Goal: Information Seeking & Learning: Learn about a topic

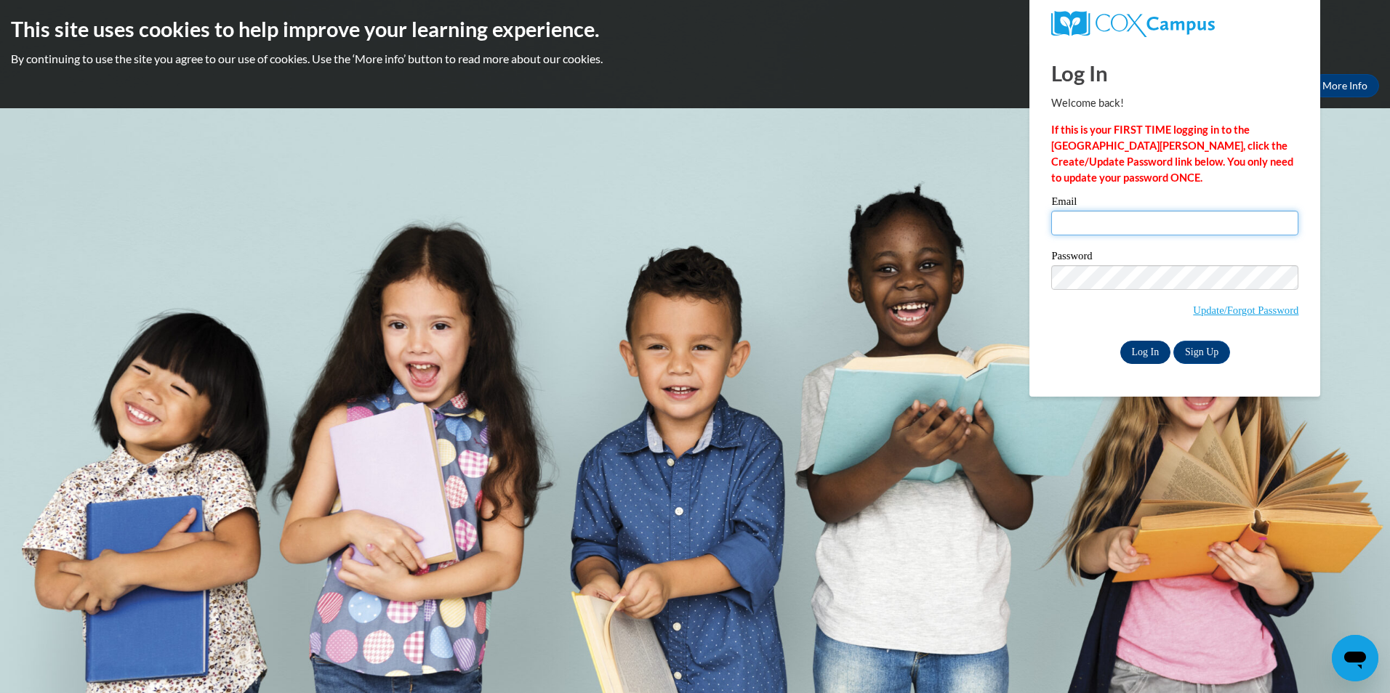
type input "mwilliams@gcbe.org"
click at [1143, 352] on input "Log In" at bounding box center [1145, 352] width 51 height 23
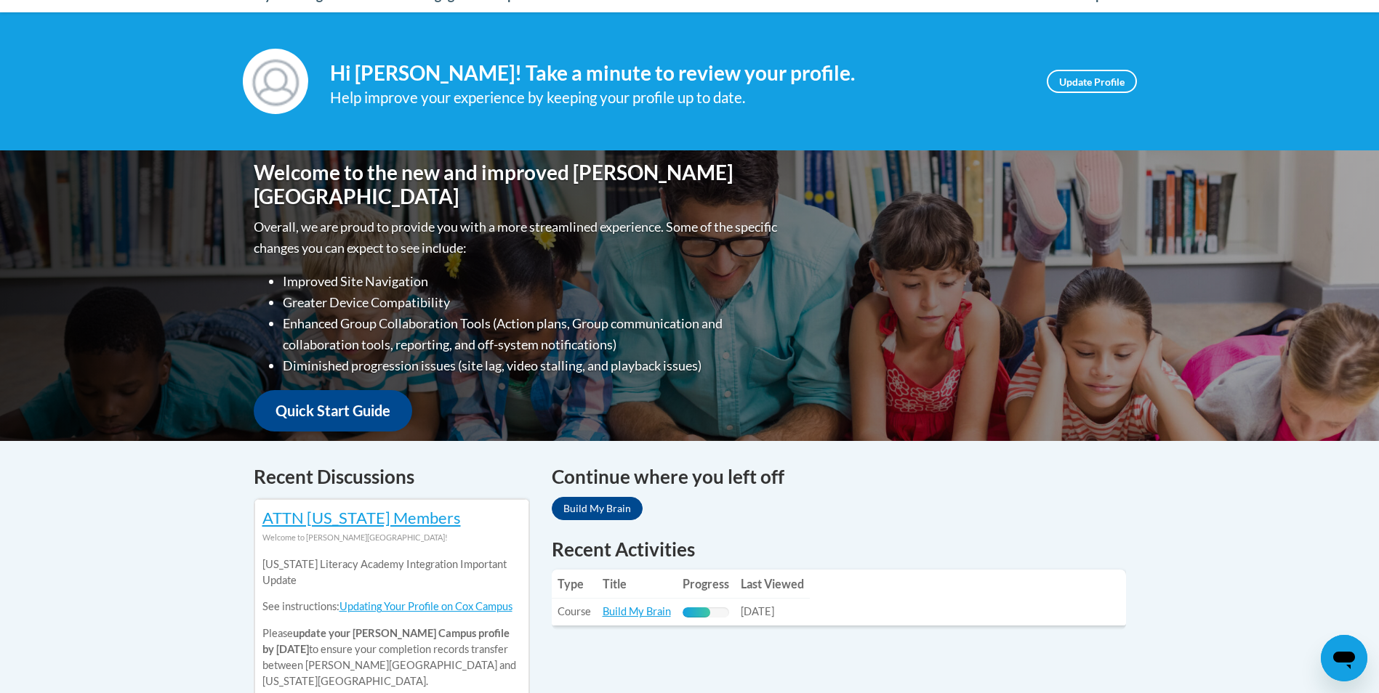
scroll to position [180, 0]
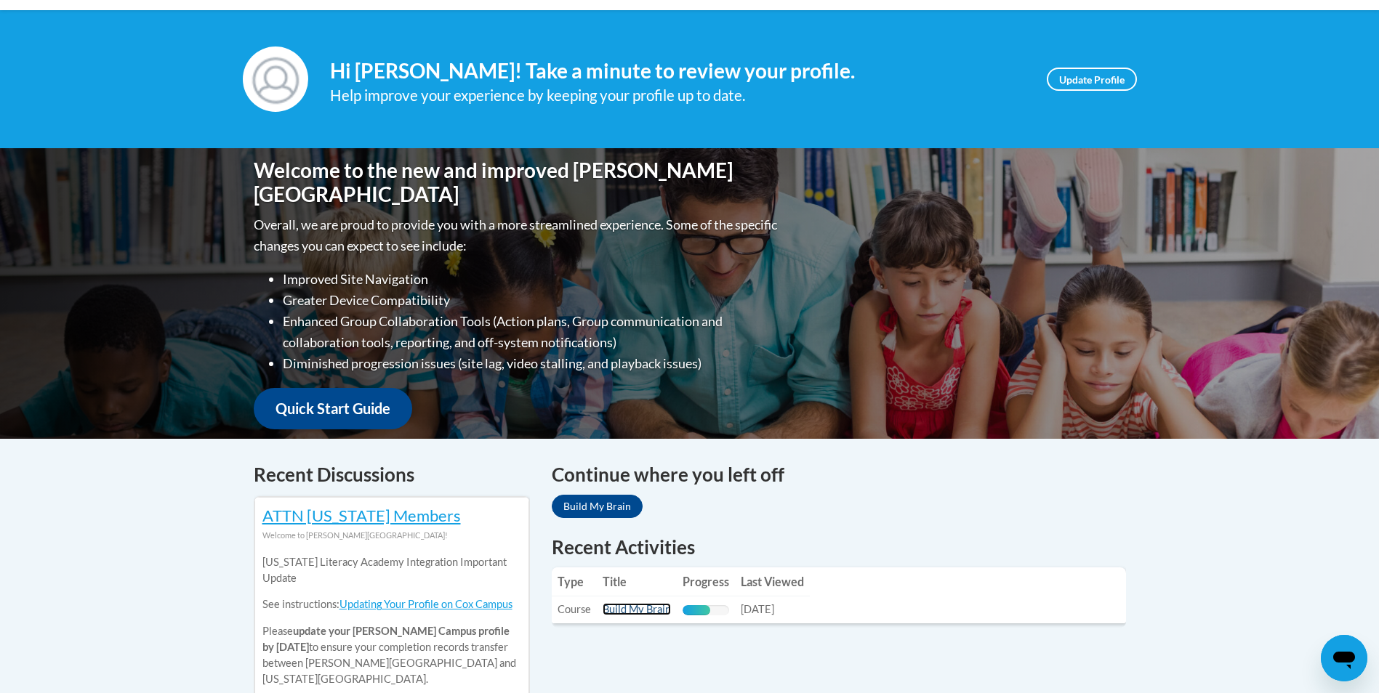
click at [631, 612] on link "Build My Brain" at bounding box center [636, 609] width 68 height 12
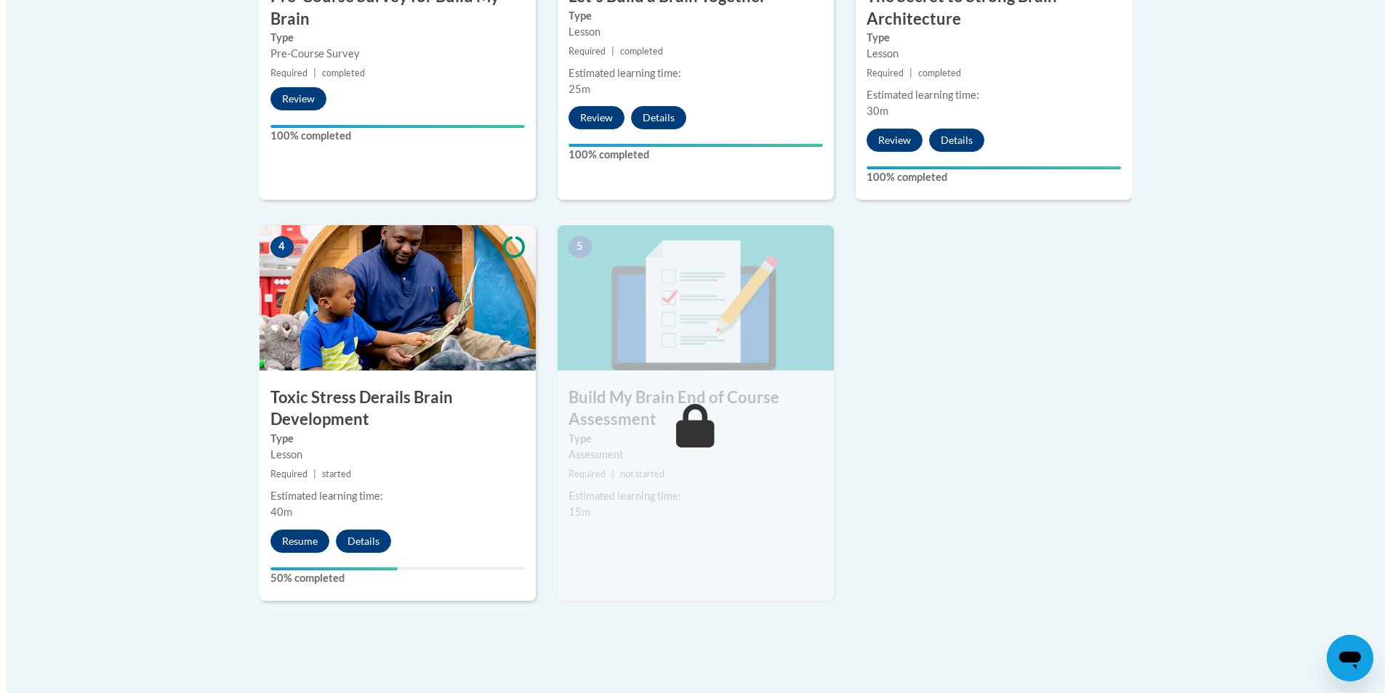
scroll to position [667, 0]
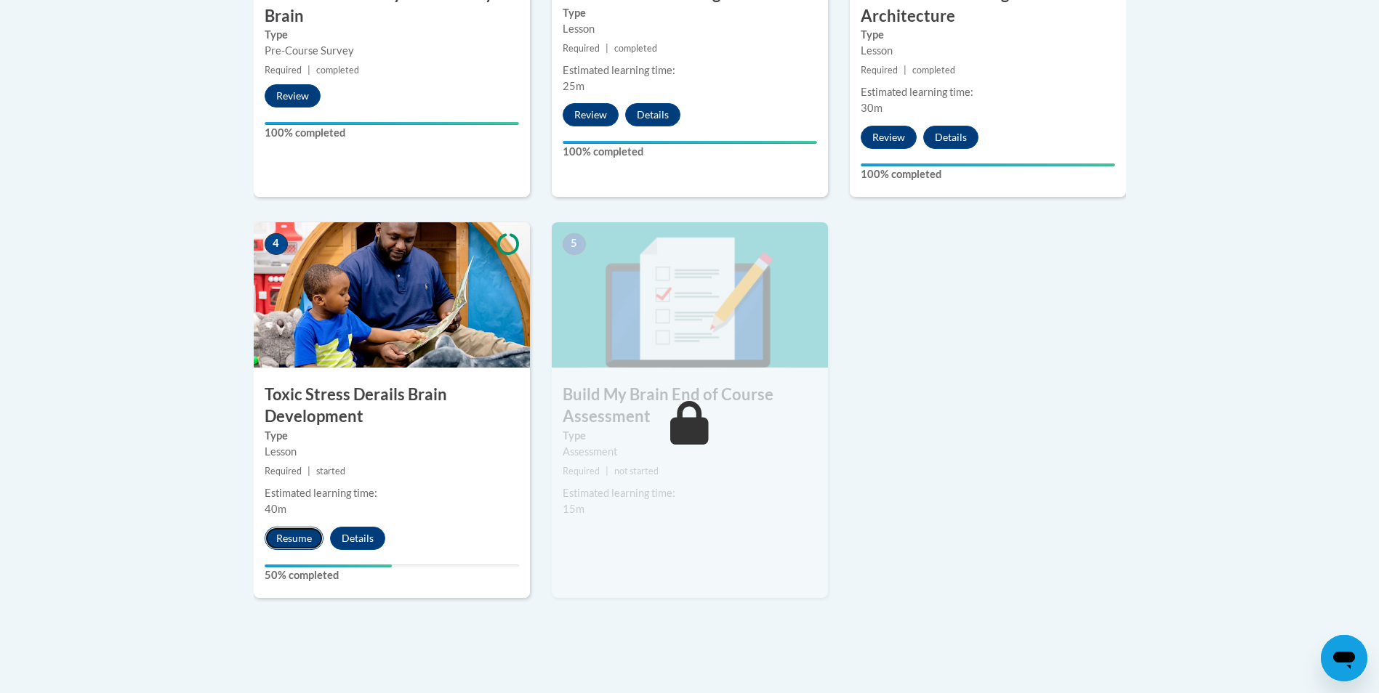
click at [303, 541] on button "Resume" at bounding box center [294, 538] width 59 height 23
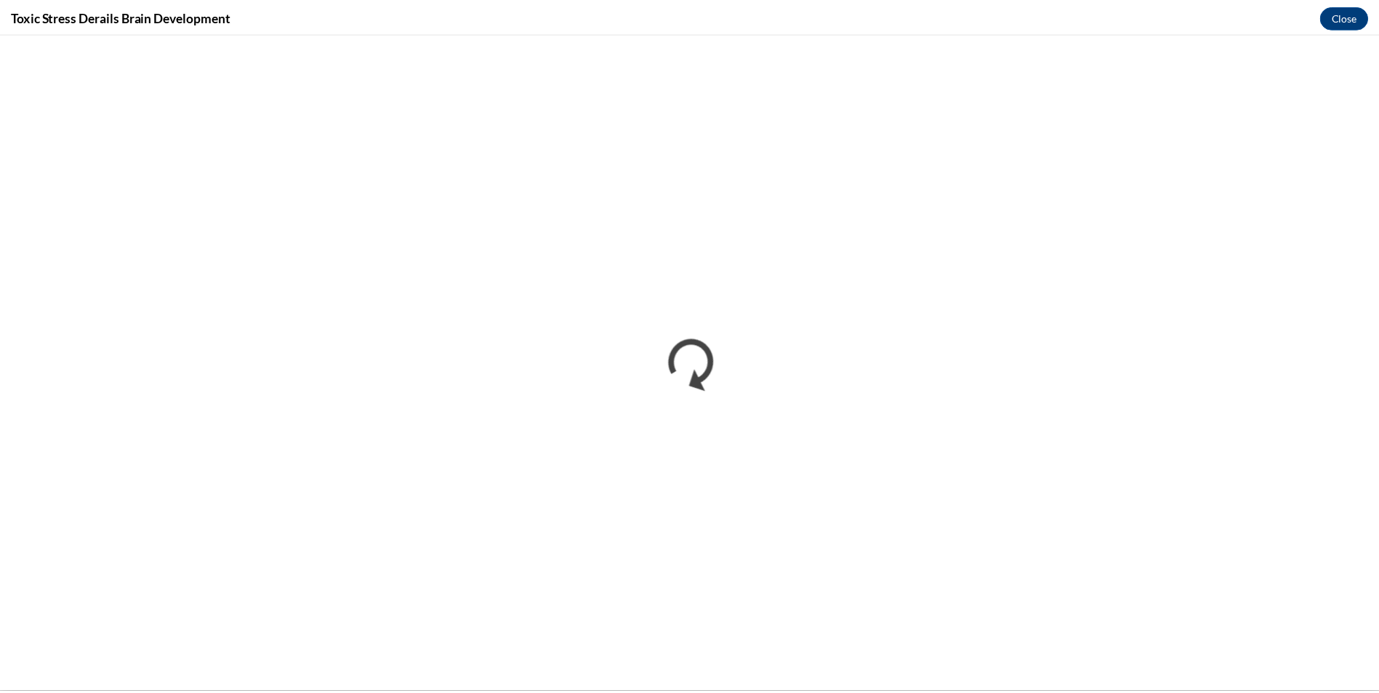
scroll to position [0, 0]
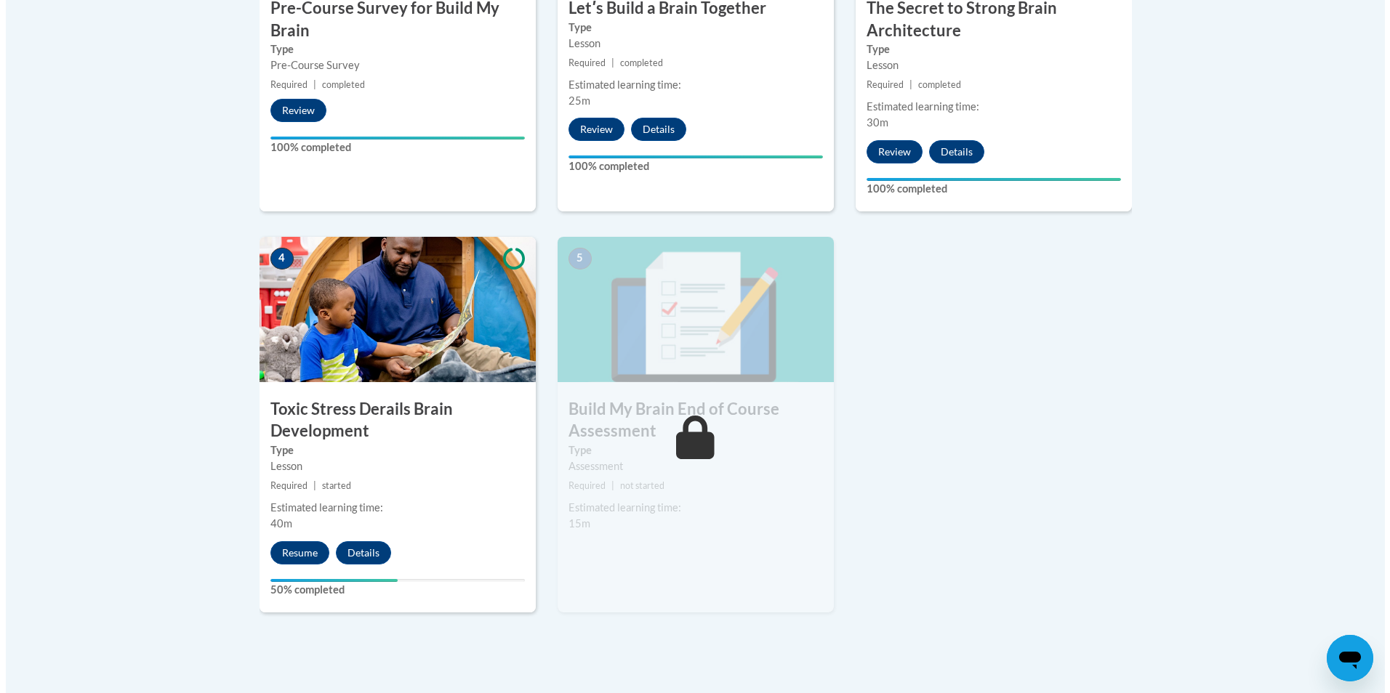
scroll to position [678, 0]
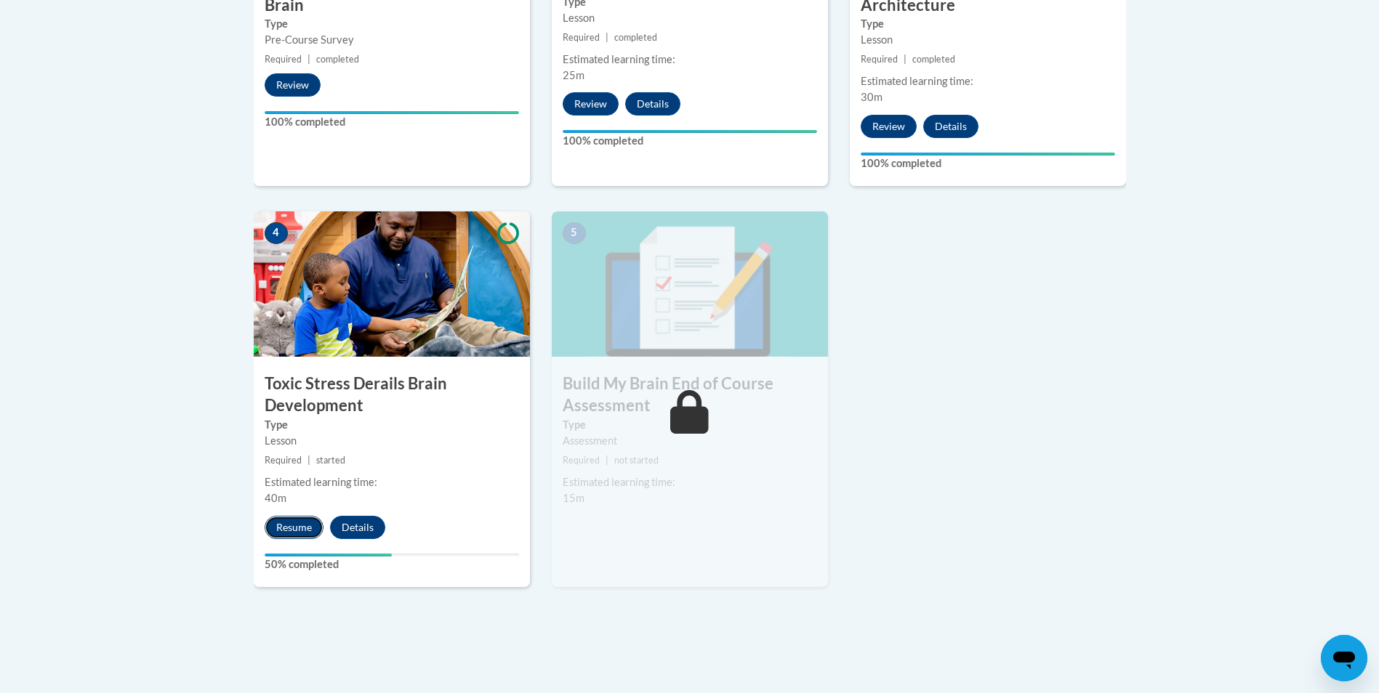
click at [289, 531] on button "Resume" at bounding box center [294, 527] width 59 height 23
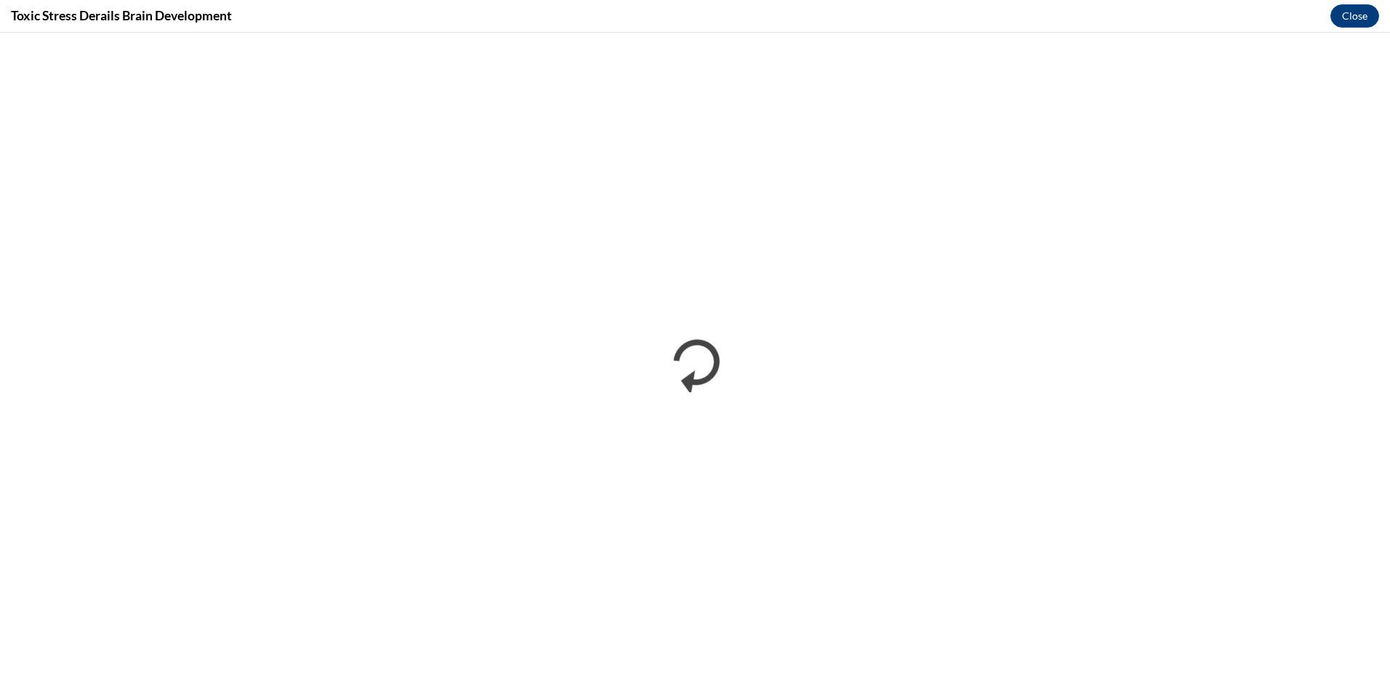
scroll to position [0, 0]
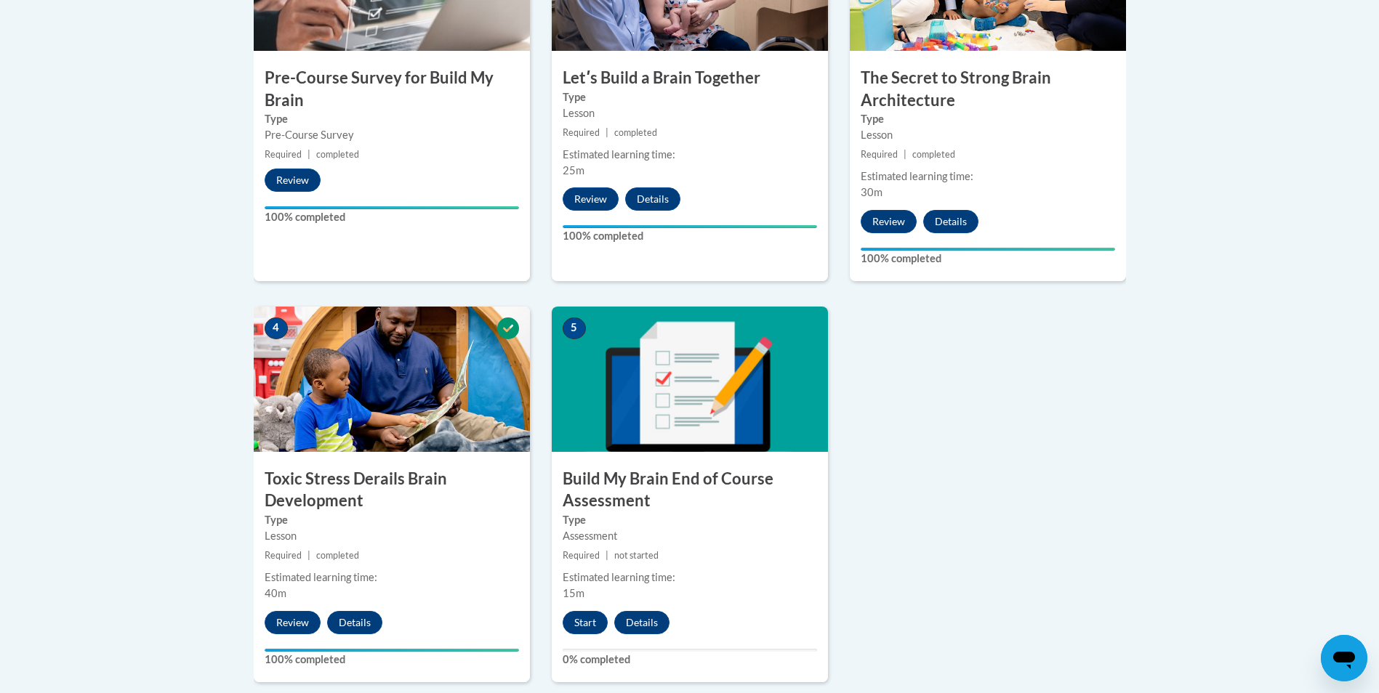
scroll to position [584, 0]
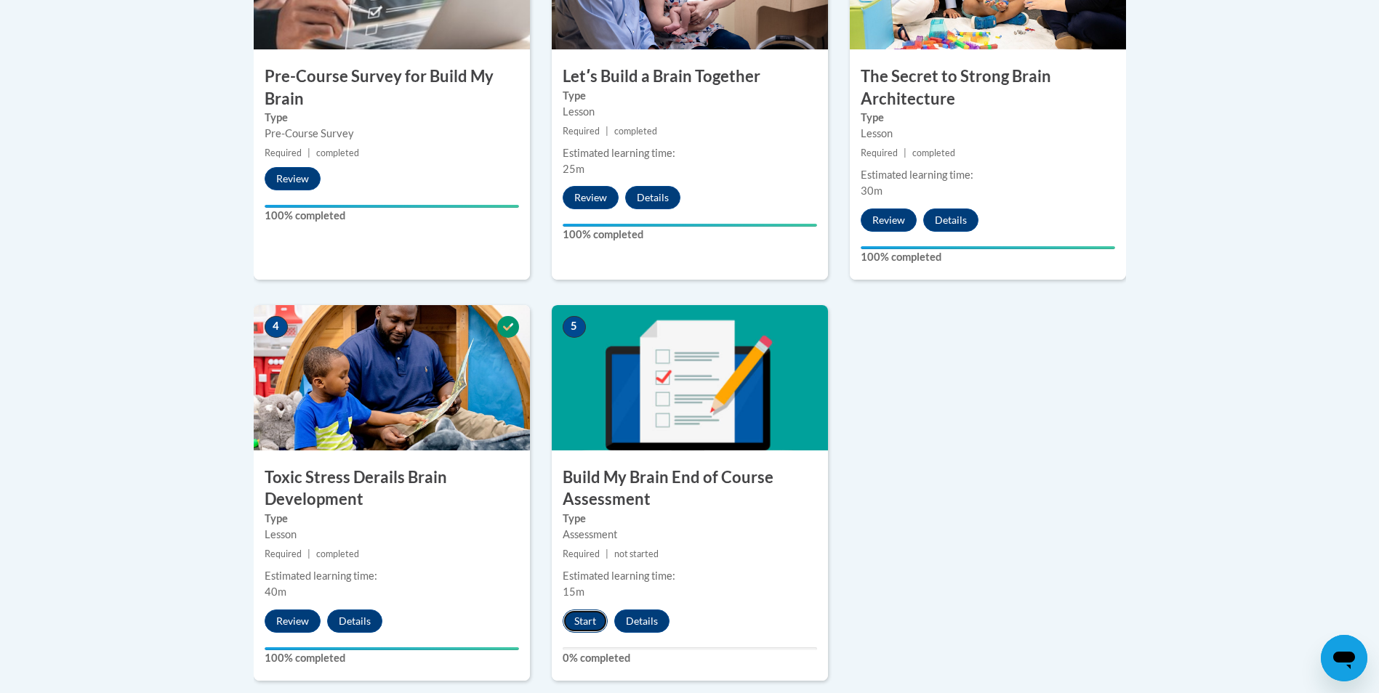
click at [586, 616] on button "Start" at bounding box center [584, 621] width 45 height 23
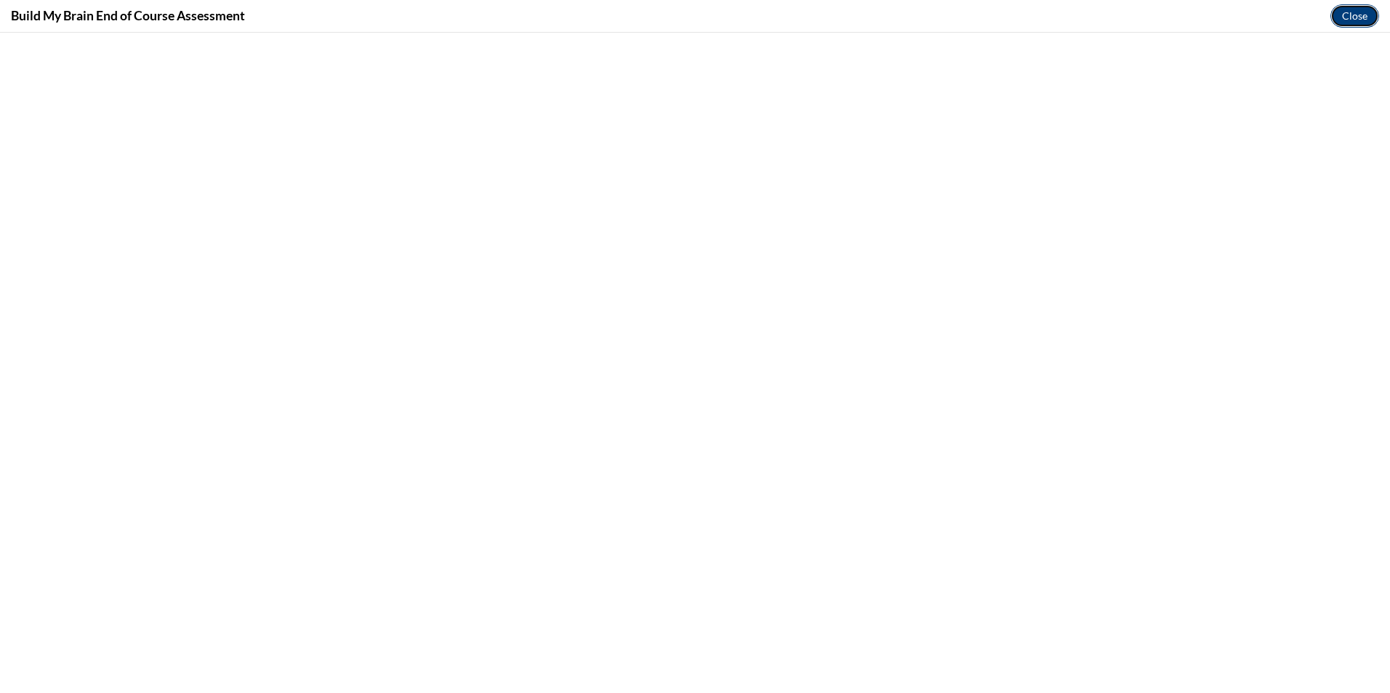
click at [1347, 18] on button "Close" at bounding box center [1354, 15] width 49 height 23
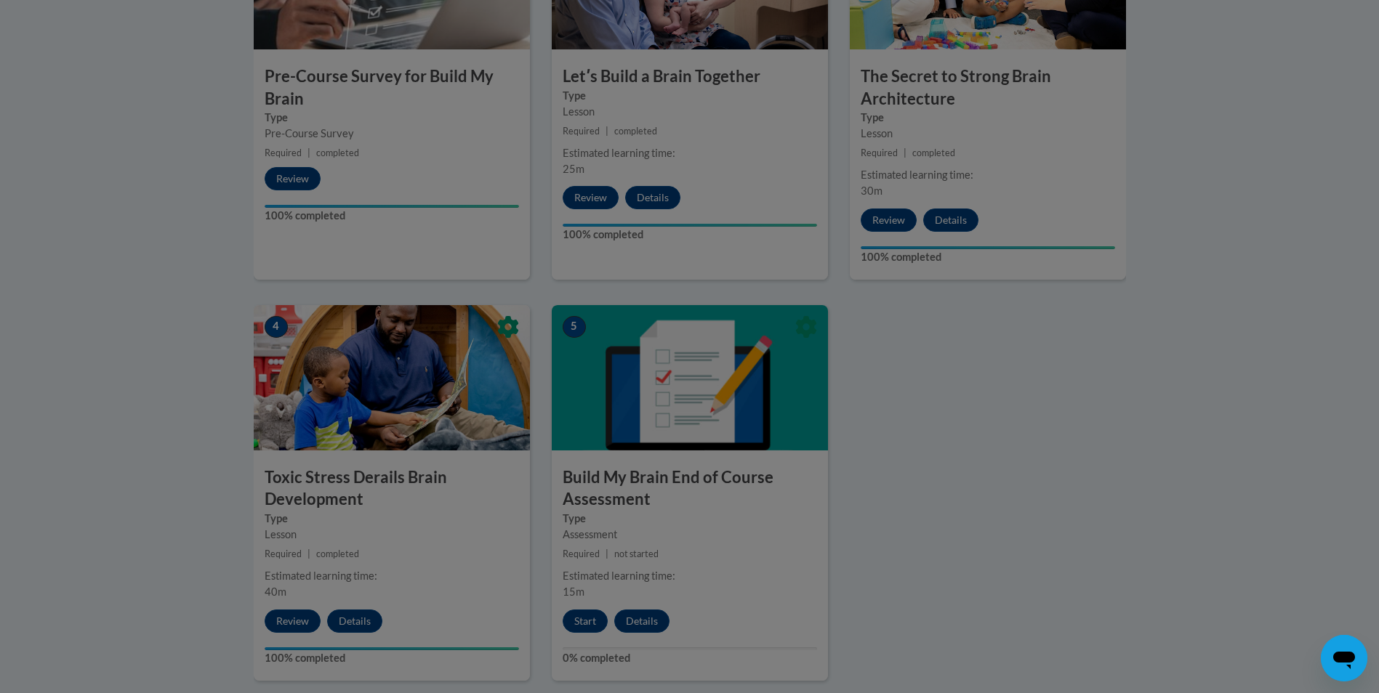
click at [580, 625] on div at bounding box center [689, 346] width 1379 height 693
click at [581, 625] on div at bounding box center [689, 346] width 1379 height 693
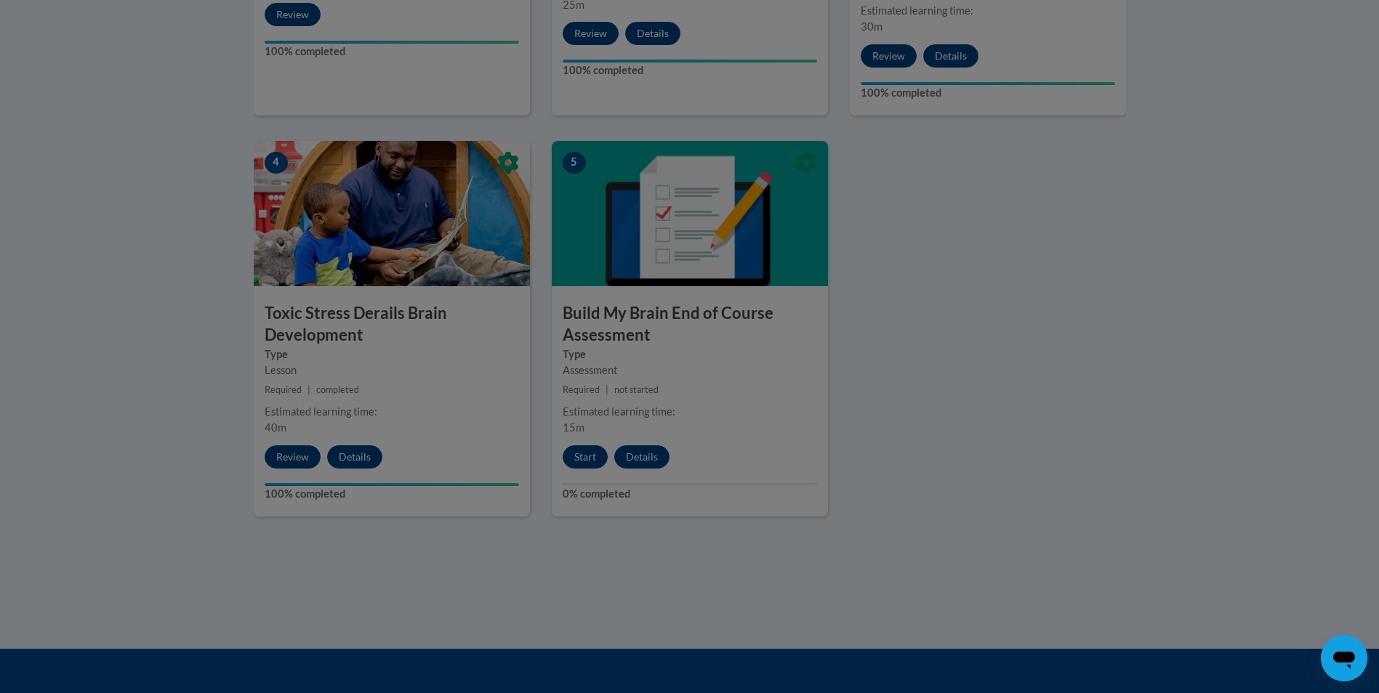
scroll to position [754, 0]
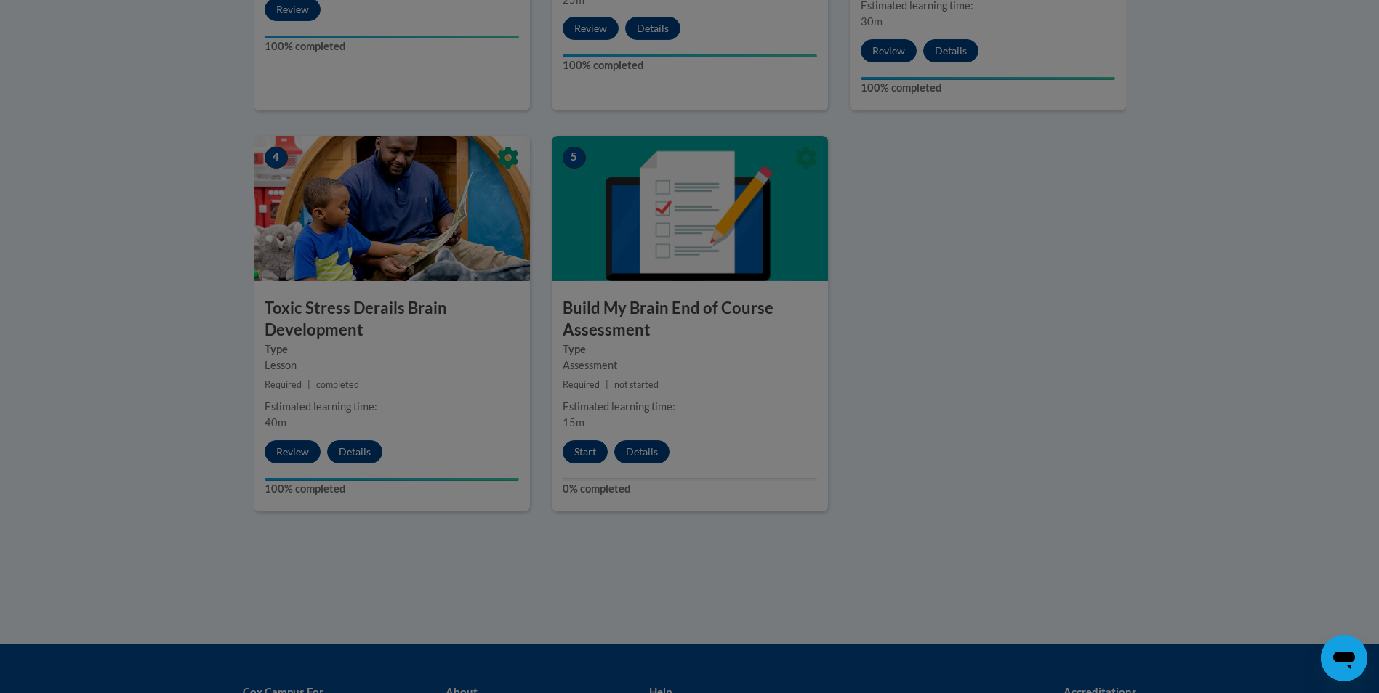
click at [588, 437] on div at bounding box center [689, 346] width 1379 height 693
click at [507, 157] on div at bounding box center [689, 346] width 1379 height 693
click at [586, 456] on div at bounding box center [689, 346] width 1379 height 693
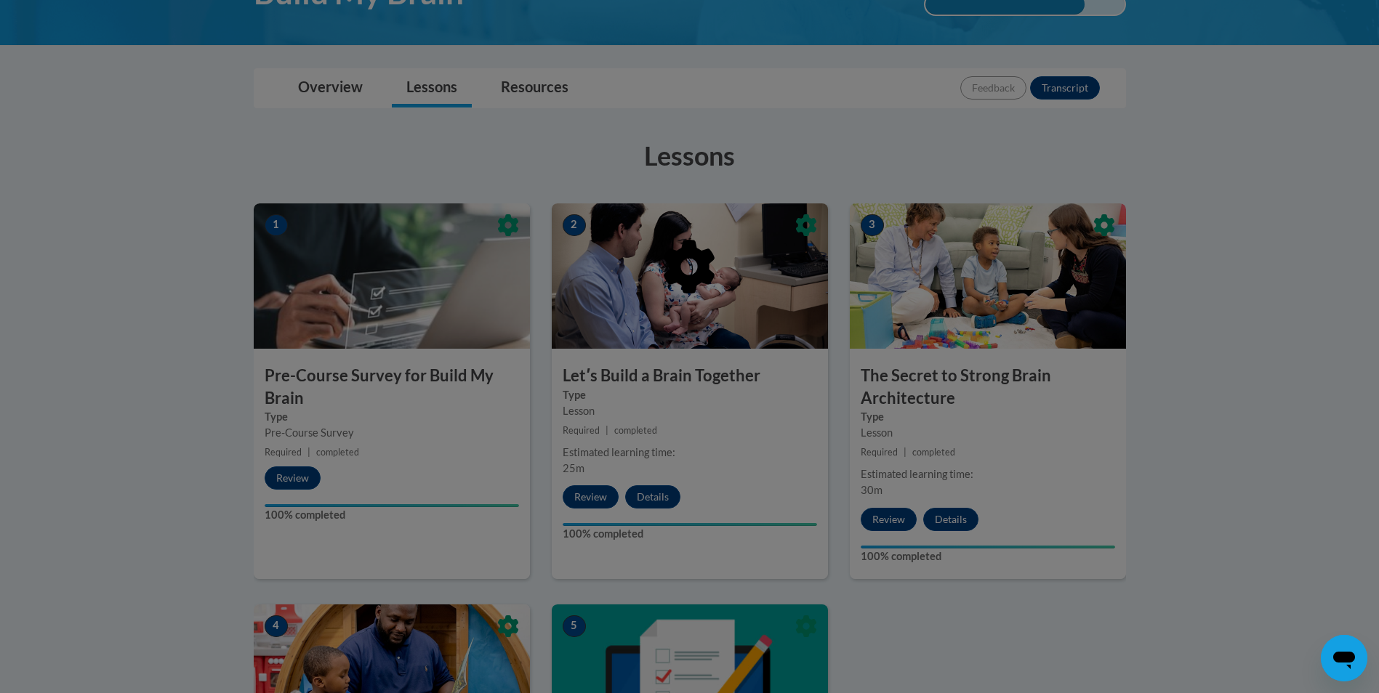
scroll to position [217, 0]
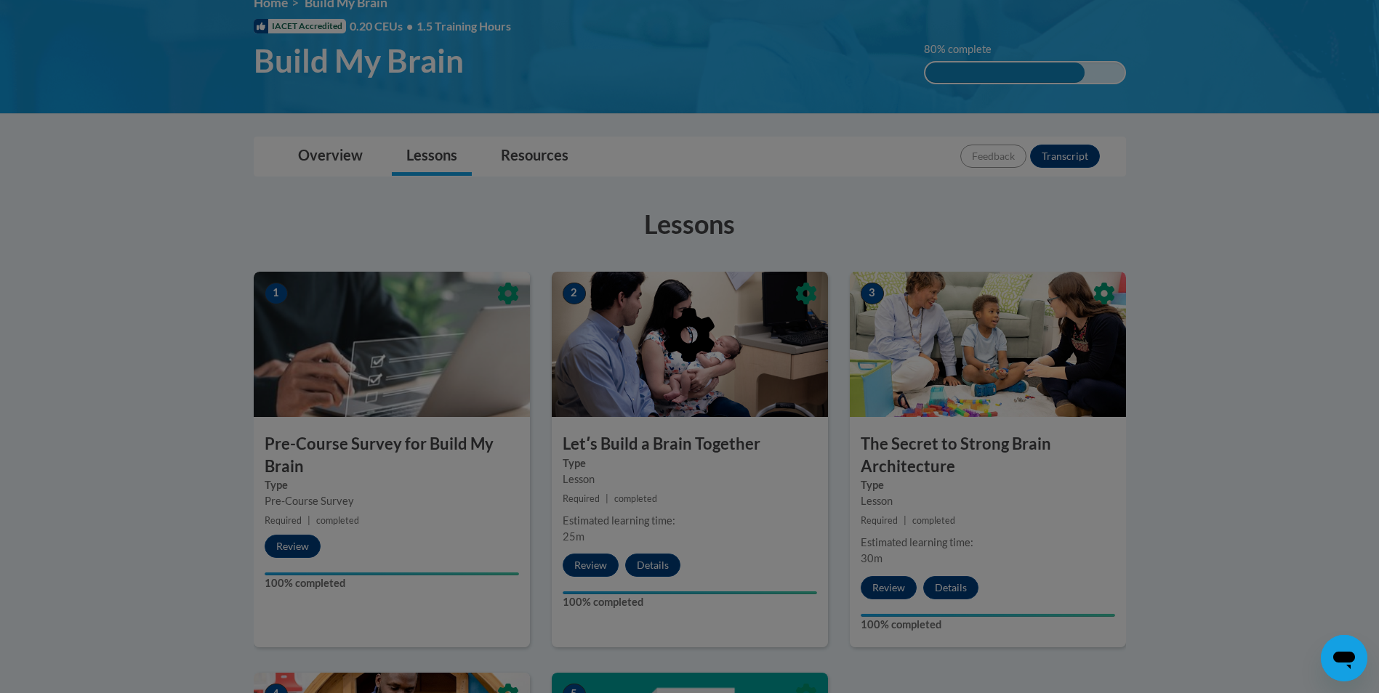
click at [626, 81] on div at bounding box center [689, 346] width 1379 height 693
click at [344, 153] on div at bounding box center [689, 346] width 1379 height 693
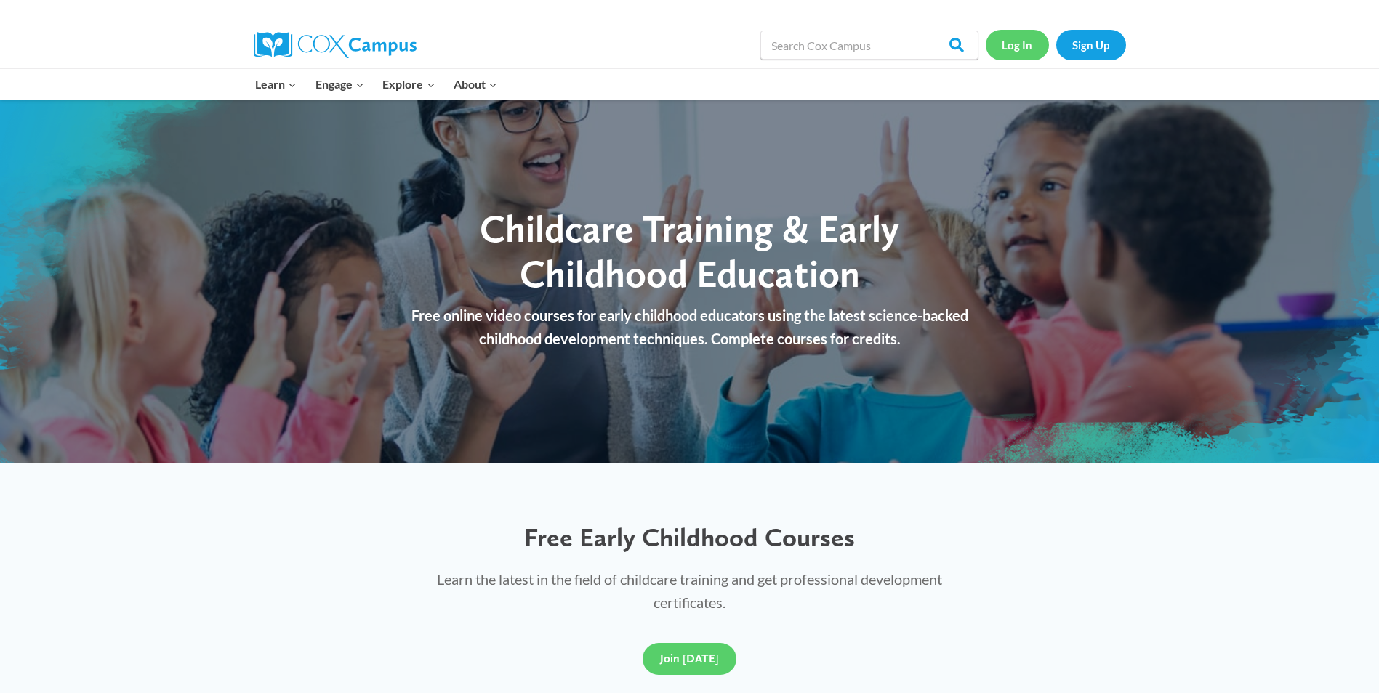
click at [1021, 51] on link "Log In" at bounding box center [1016, 45] width 63 height 30
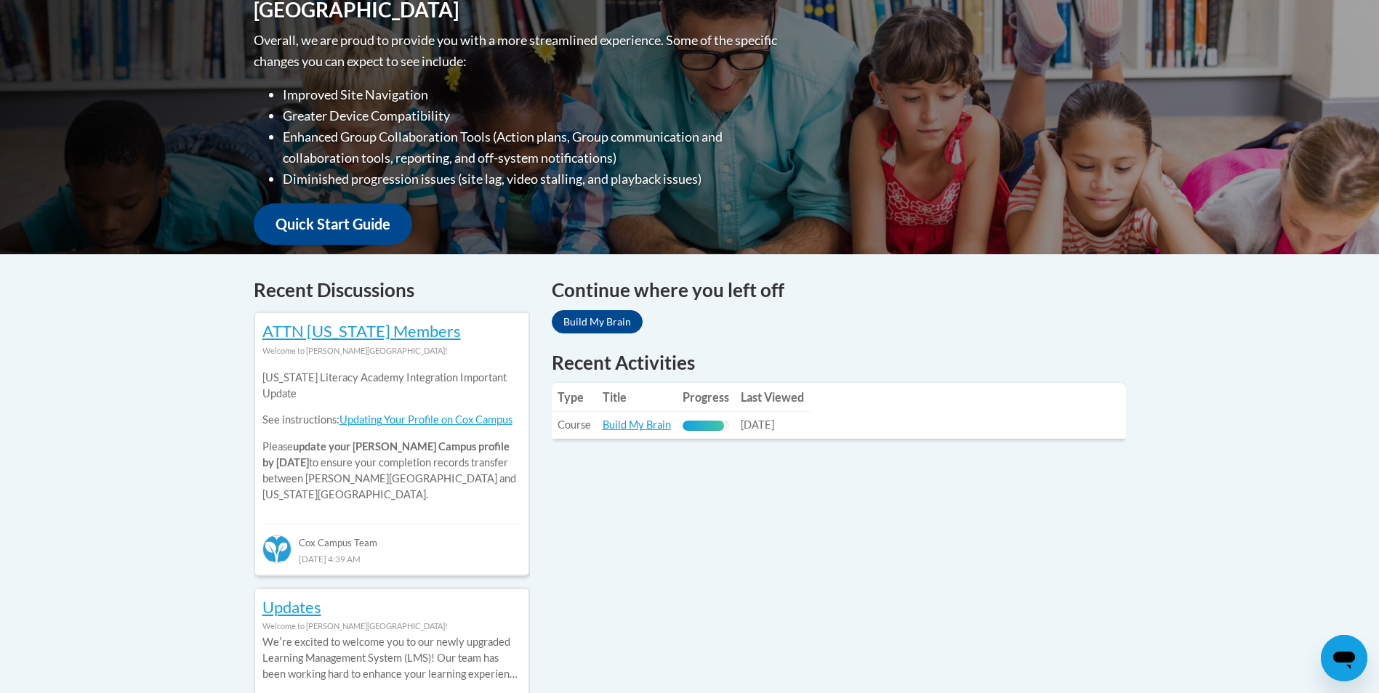
scroll to position [366, 0]
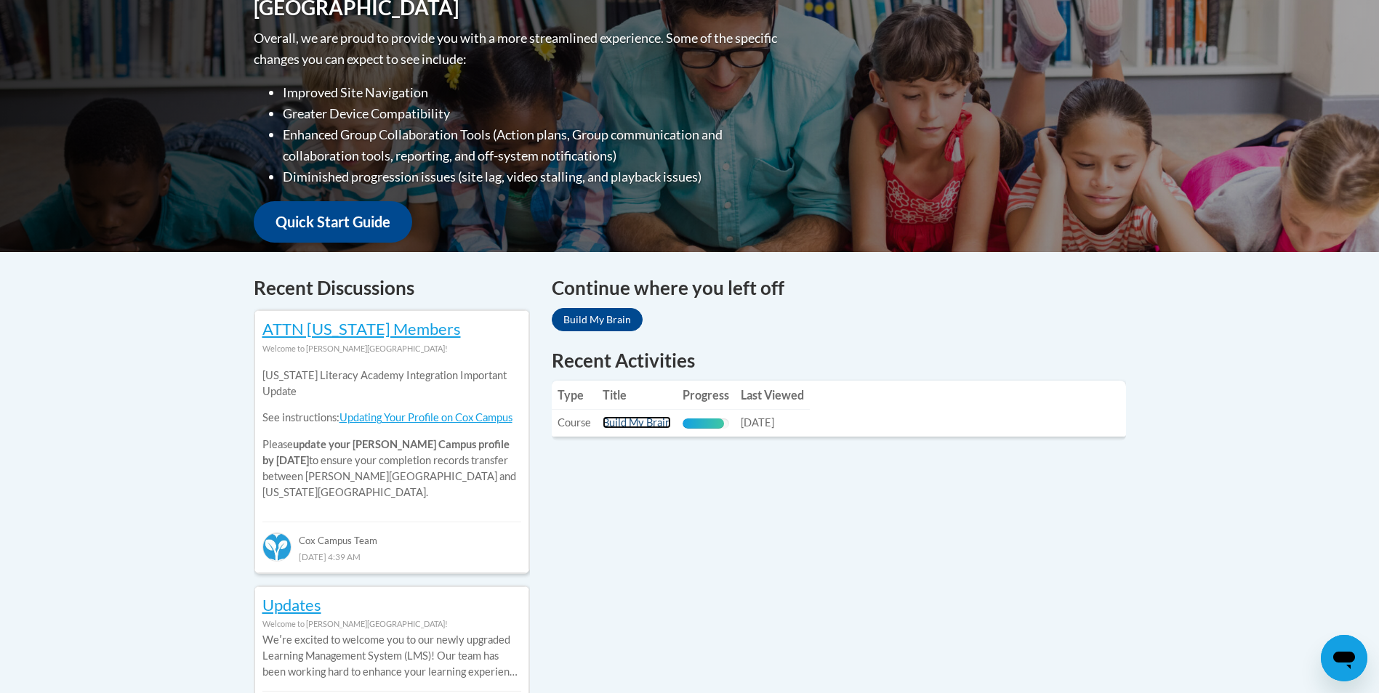
click at [642, 421] on link "Build My Brain" at bounding box center [636, 422] width 68 height 12
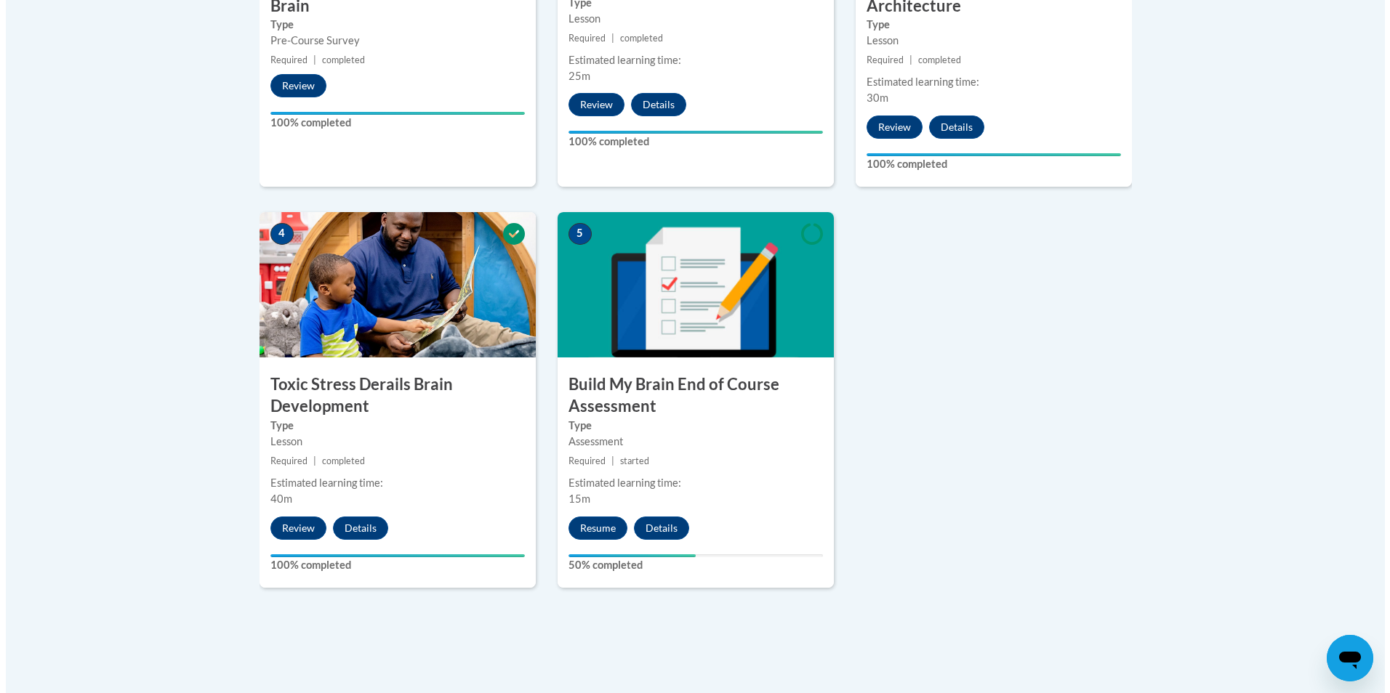
scroll to position [726, 0]
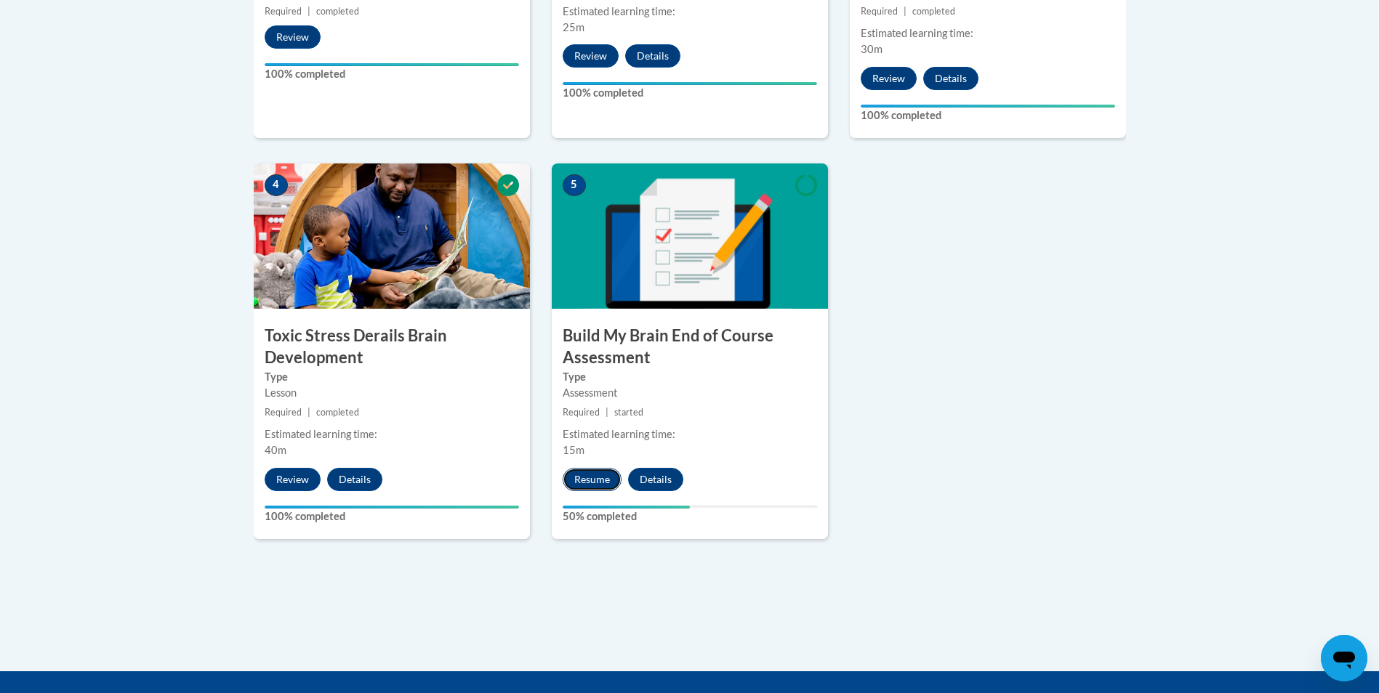
click at [600, 480] on button "Resume" at bounding box center [591, 479] width 59 height 23
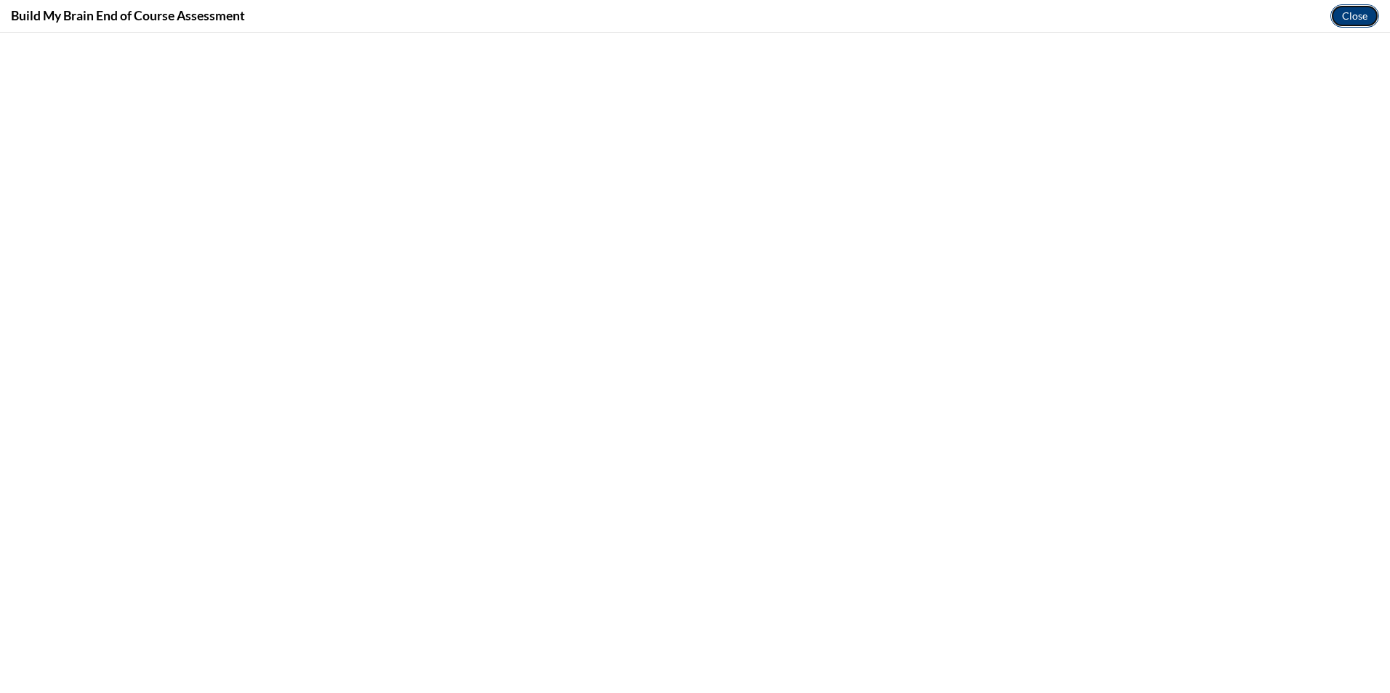
click at [1342, 15] on button "Close" at bounding box center [1354, 15] width 49 height 23
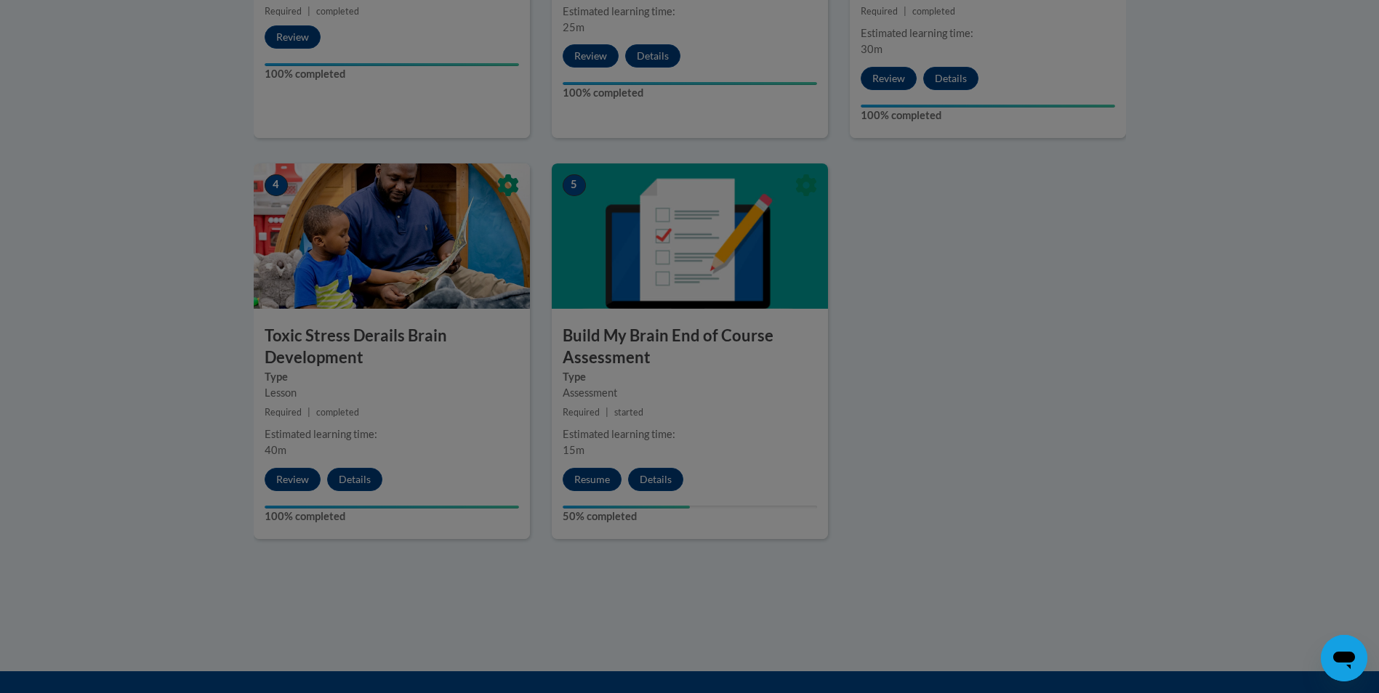
click at [600, 482] on div at bounding box center [689, 346] width 1379 height 693
click at [601, 481] on div at bounding box center [689, 346] width 1379 height 693
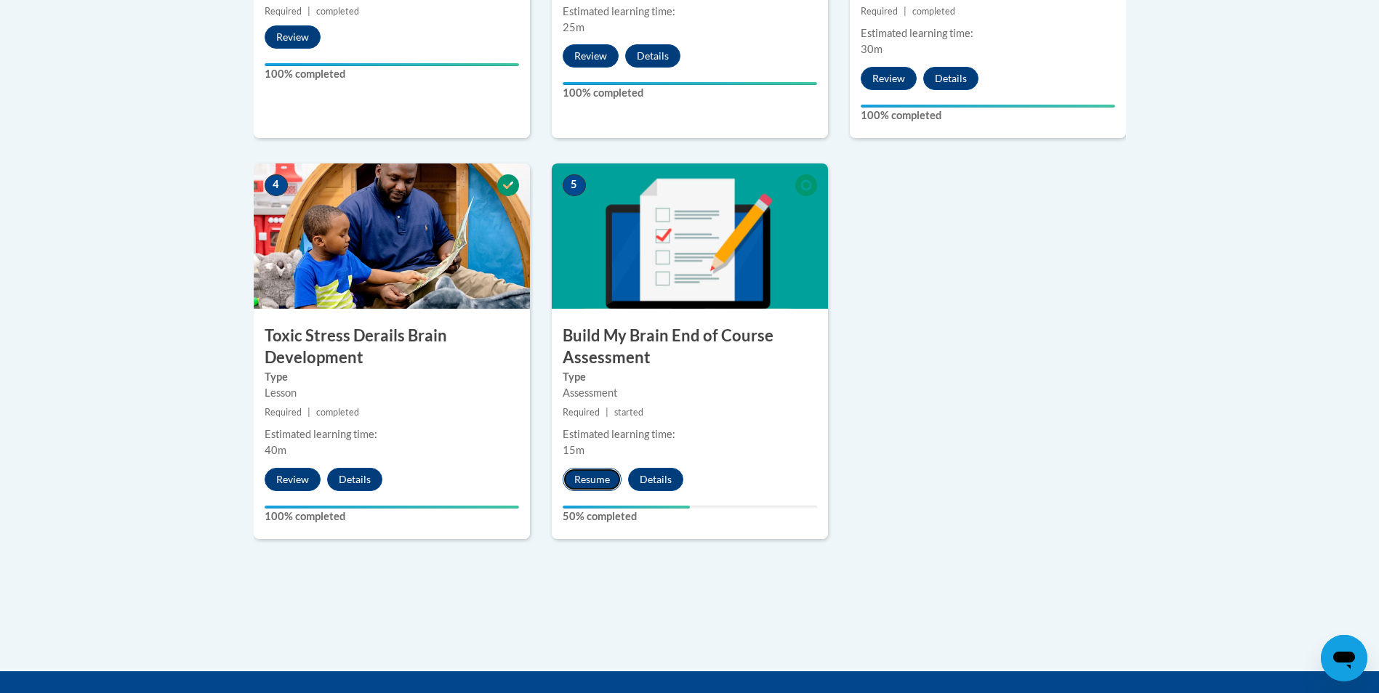
click at [601, 477] on button "Resume" at bounding box center [591, 479] width 59 height 23
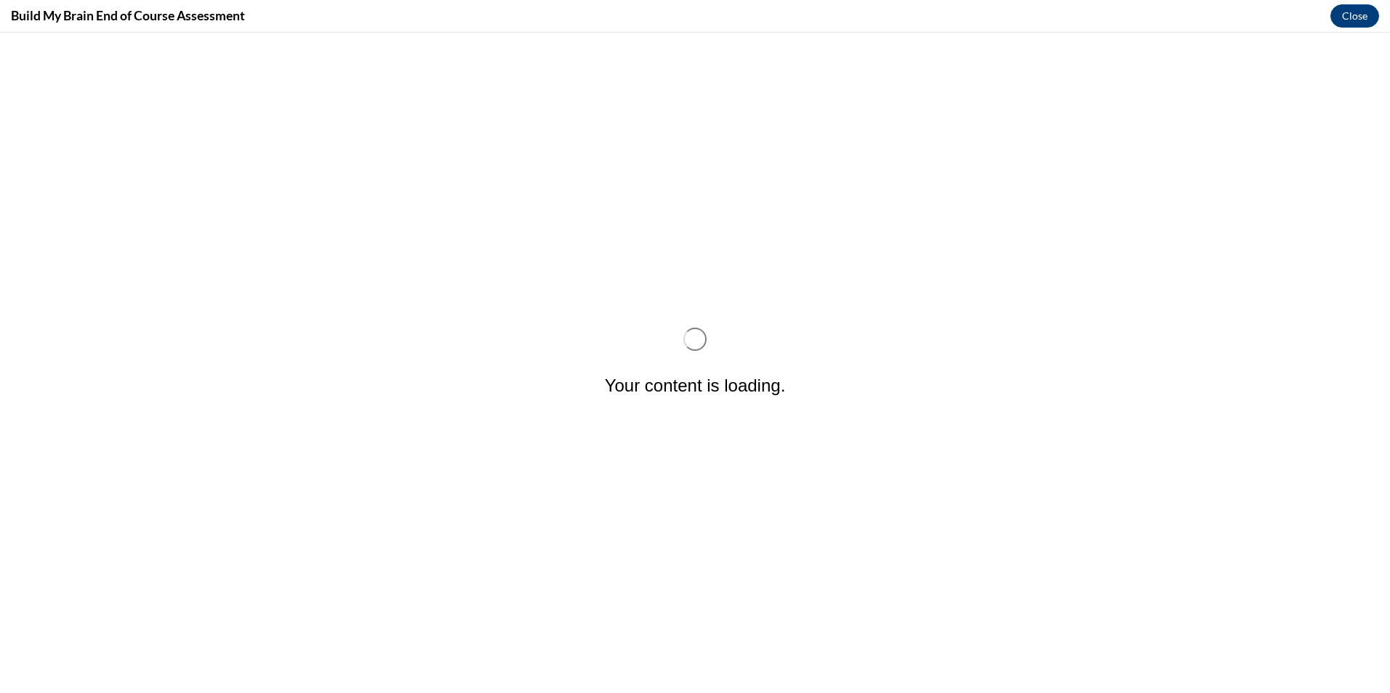
scroll to position [0, 0]
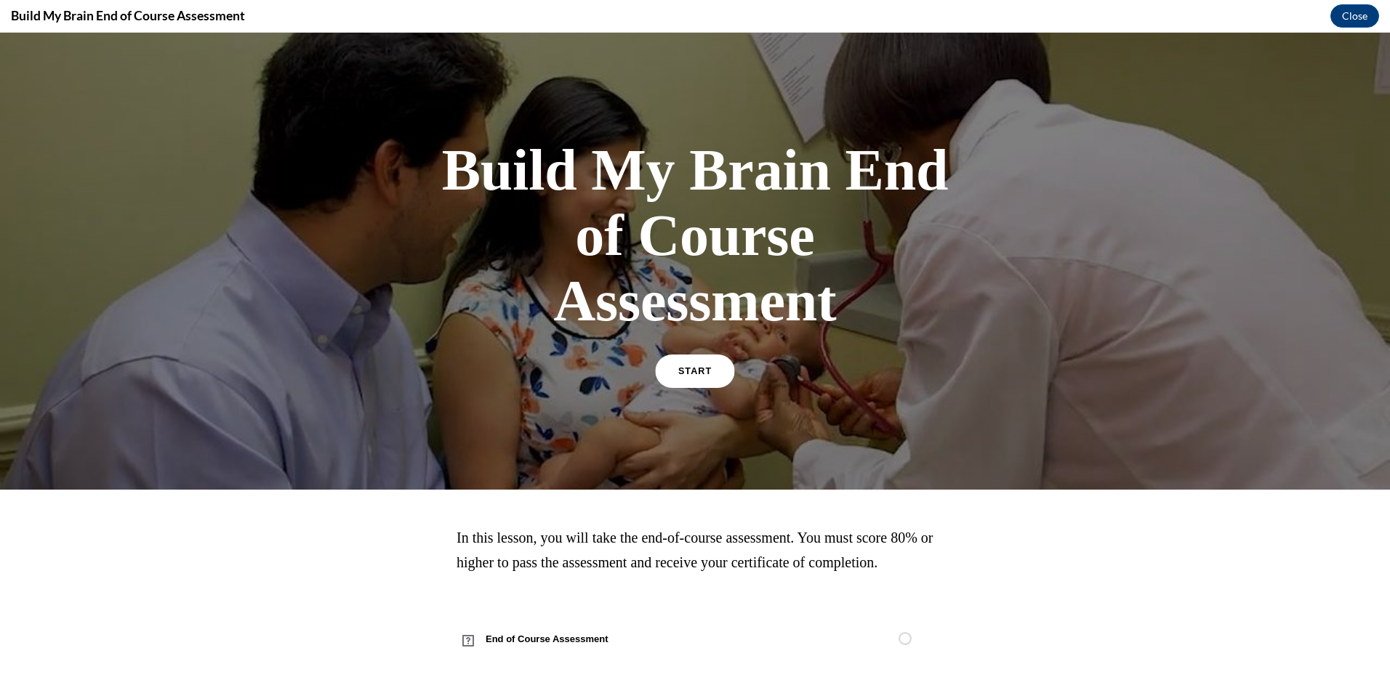
click at [699, 368] on span "START" at bounding box center [694, 371] width 33 height 11
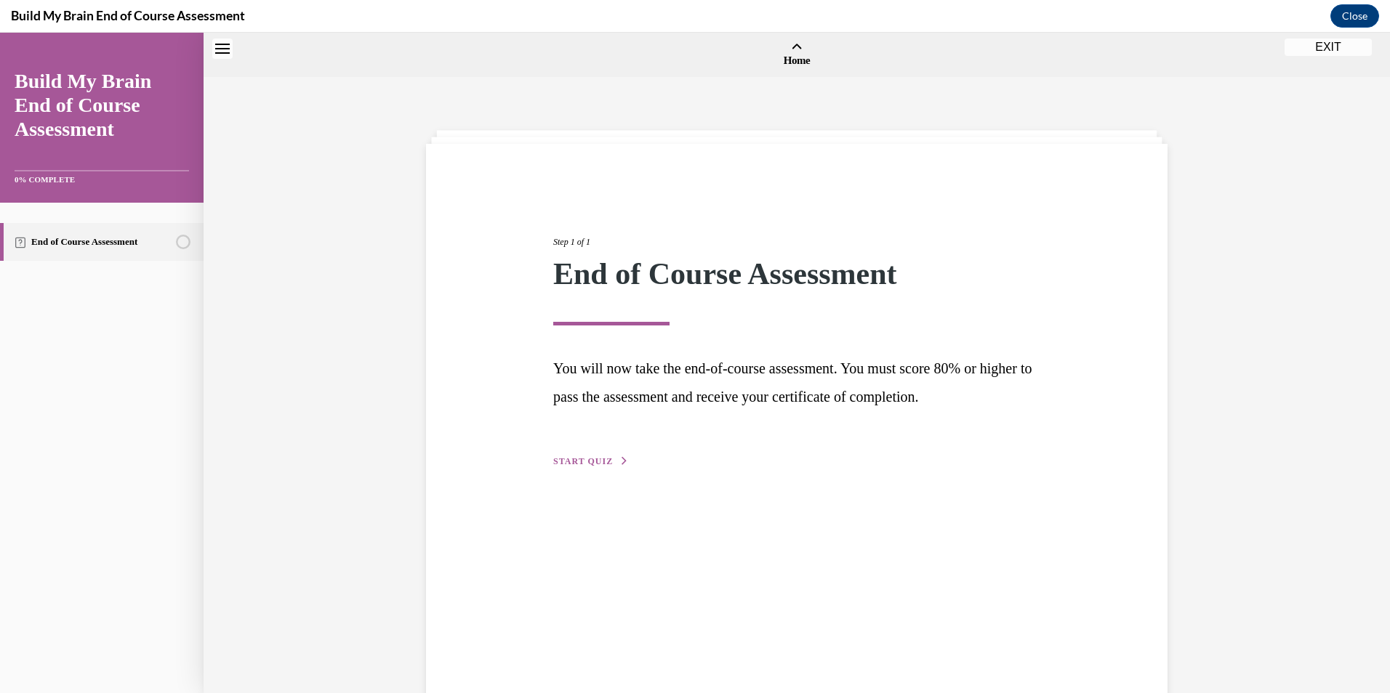
scroll to position [45, 0]
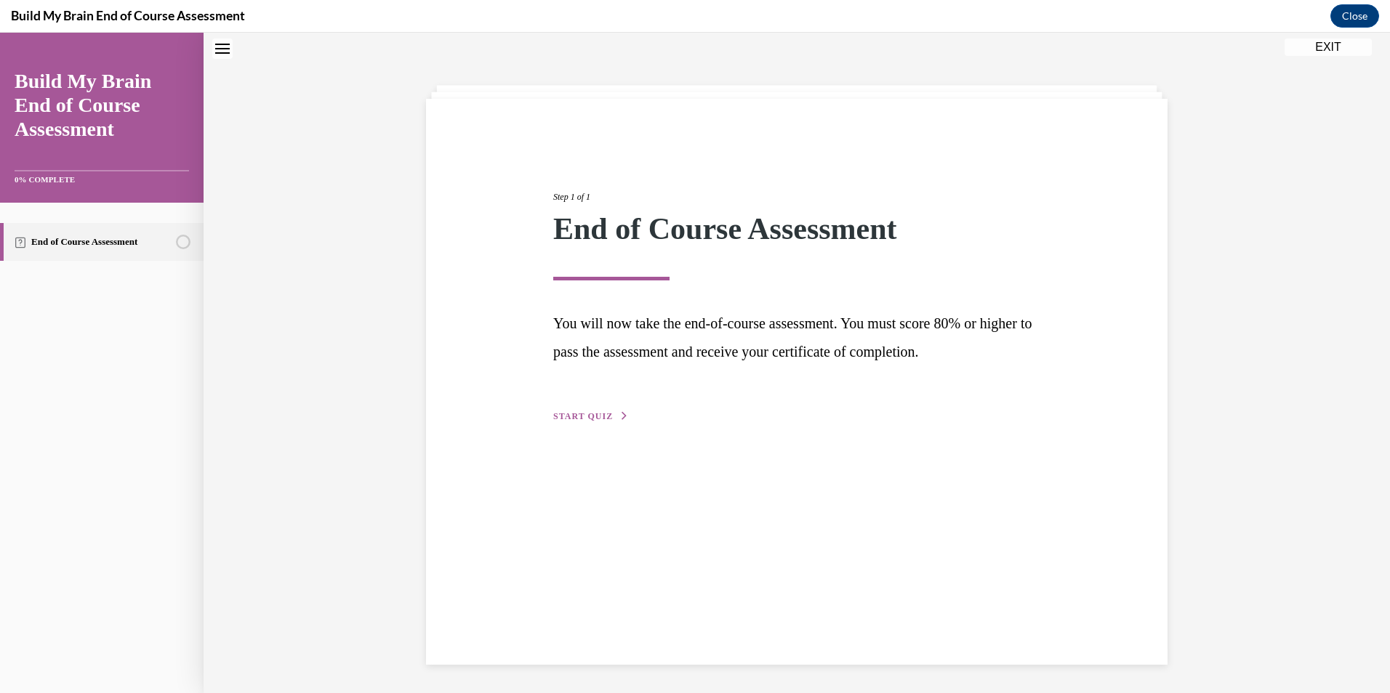
click at [586, 414] on span "START QUIZ" at bounding box center [583, 416] width 60 height 10
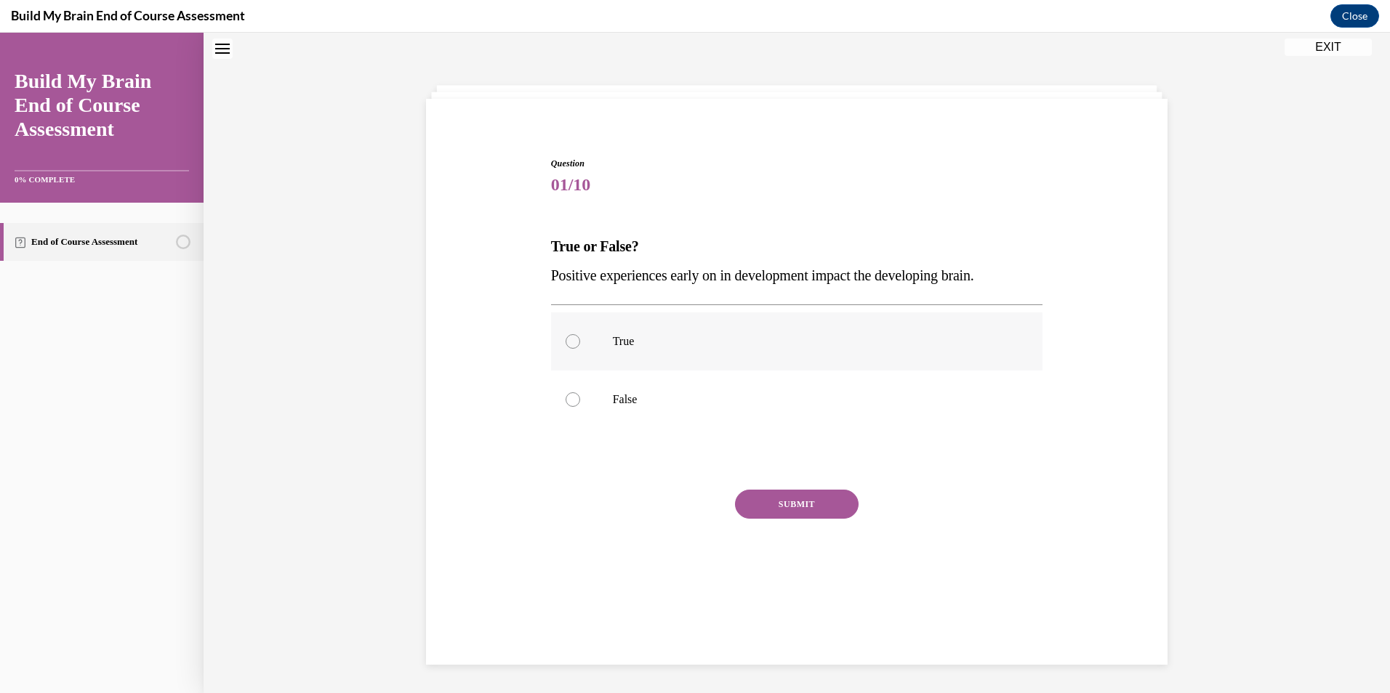
click at [565, 340] on div at bounding box center [572, 341] width 15 height 15
click at [565, 340] on input "True" at bounding box center [572, 341] width 15 height 15
radio input "true"
click at [770, 501] on button "SUBMIT" at bounding box center [797, 504] width 124 height 29
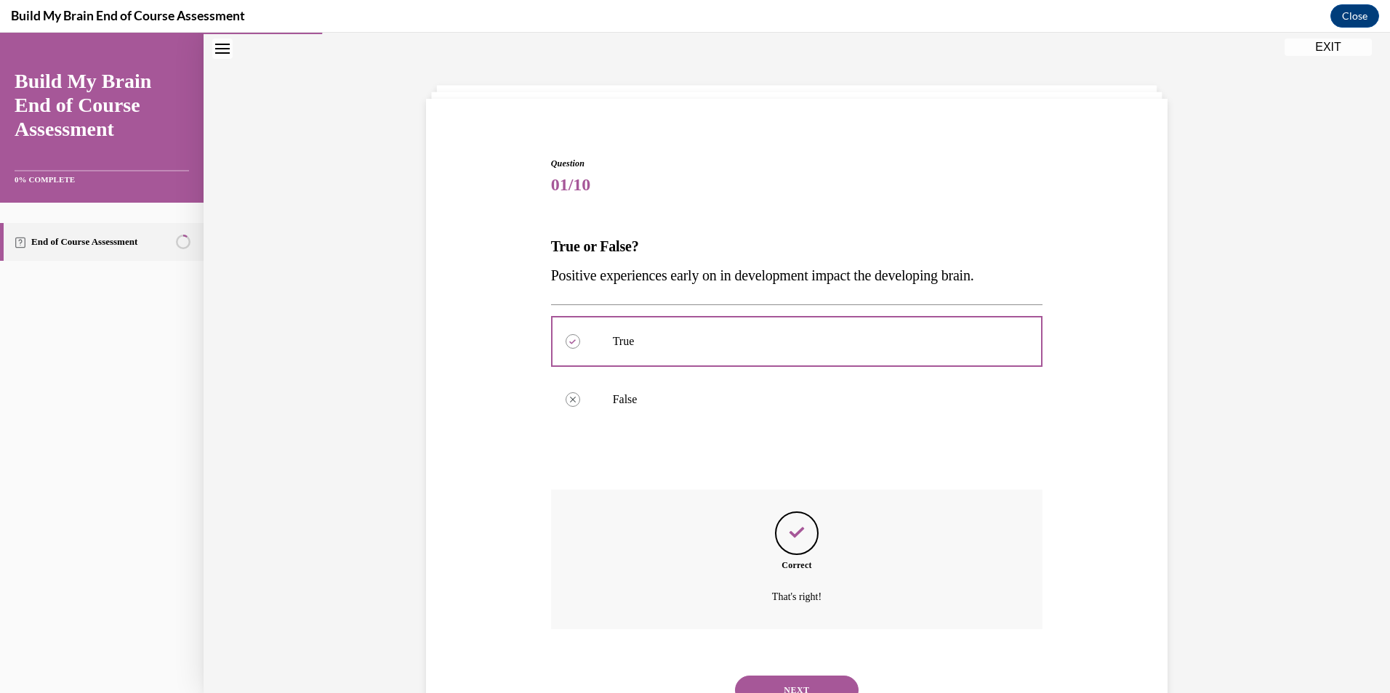
scroll to position [108, 0]
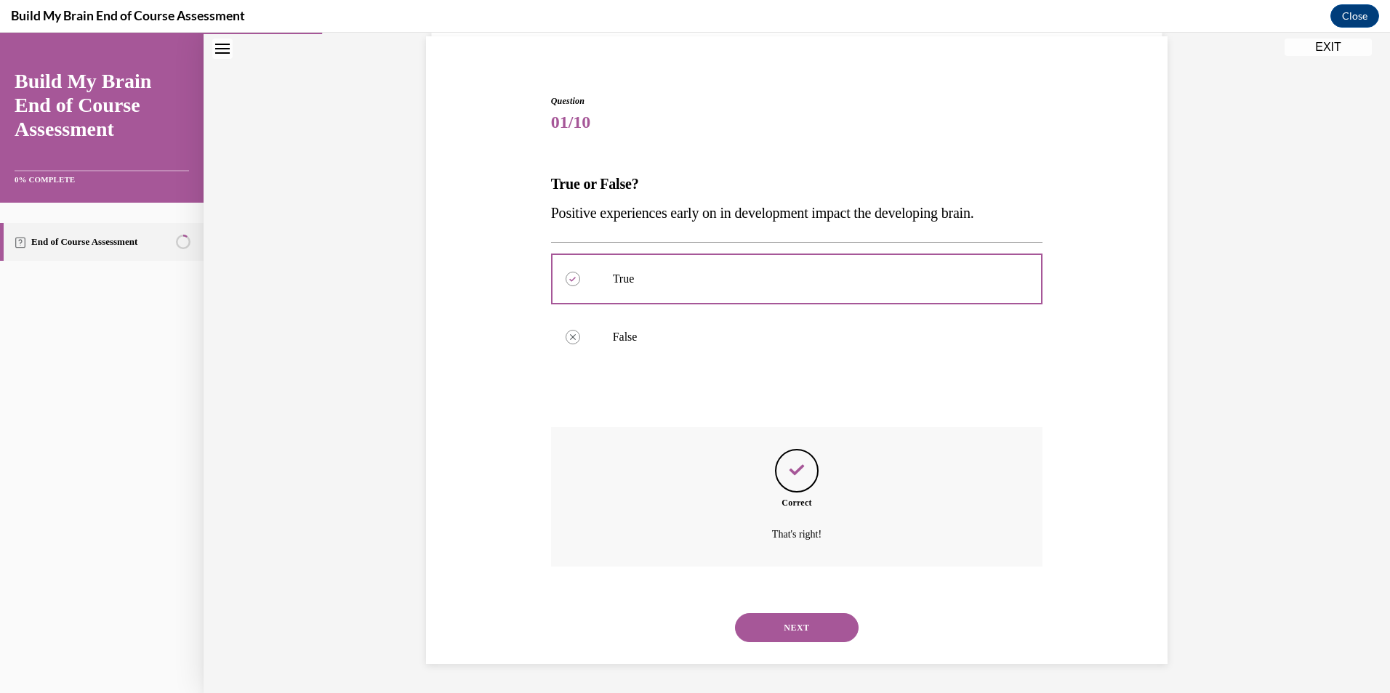
click at [812, 626] on button "NEXT" at bounding box center [797, 627] width 124 height 29
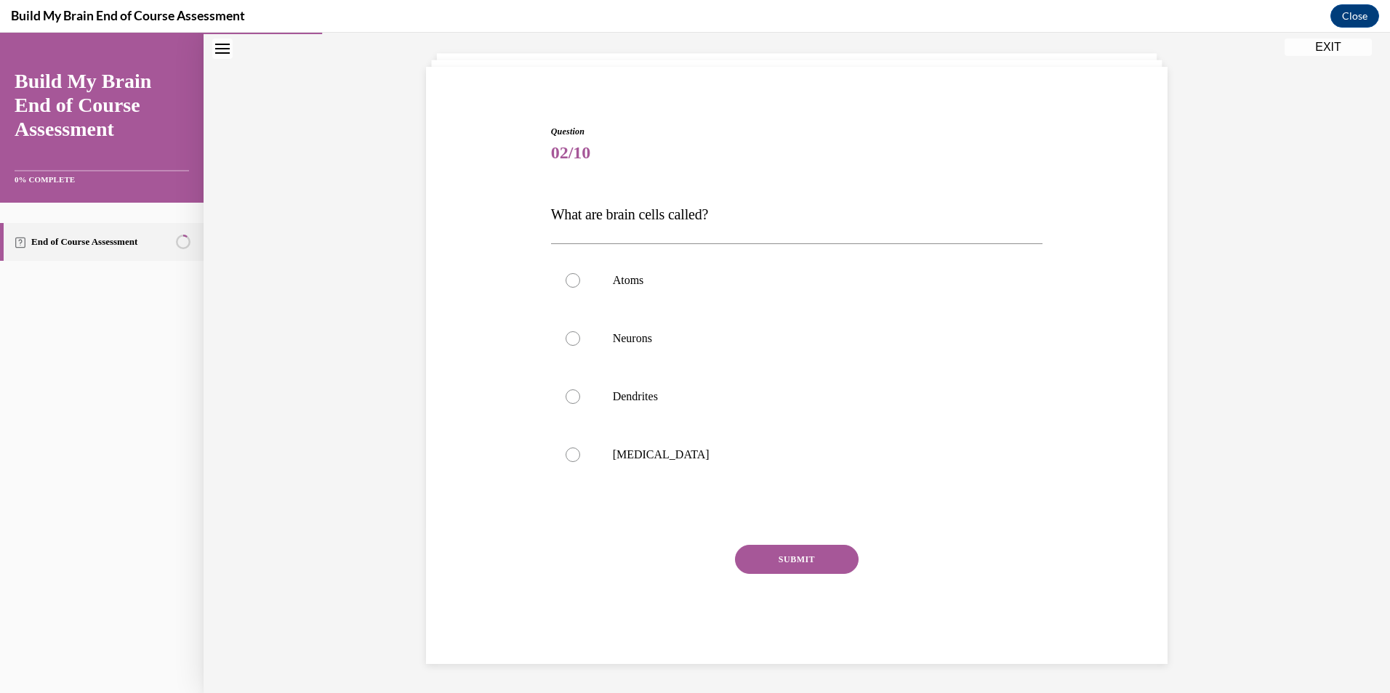
scroll to position [46, 0]
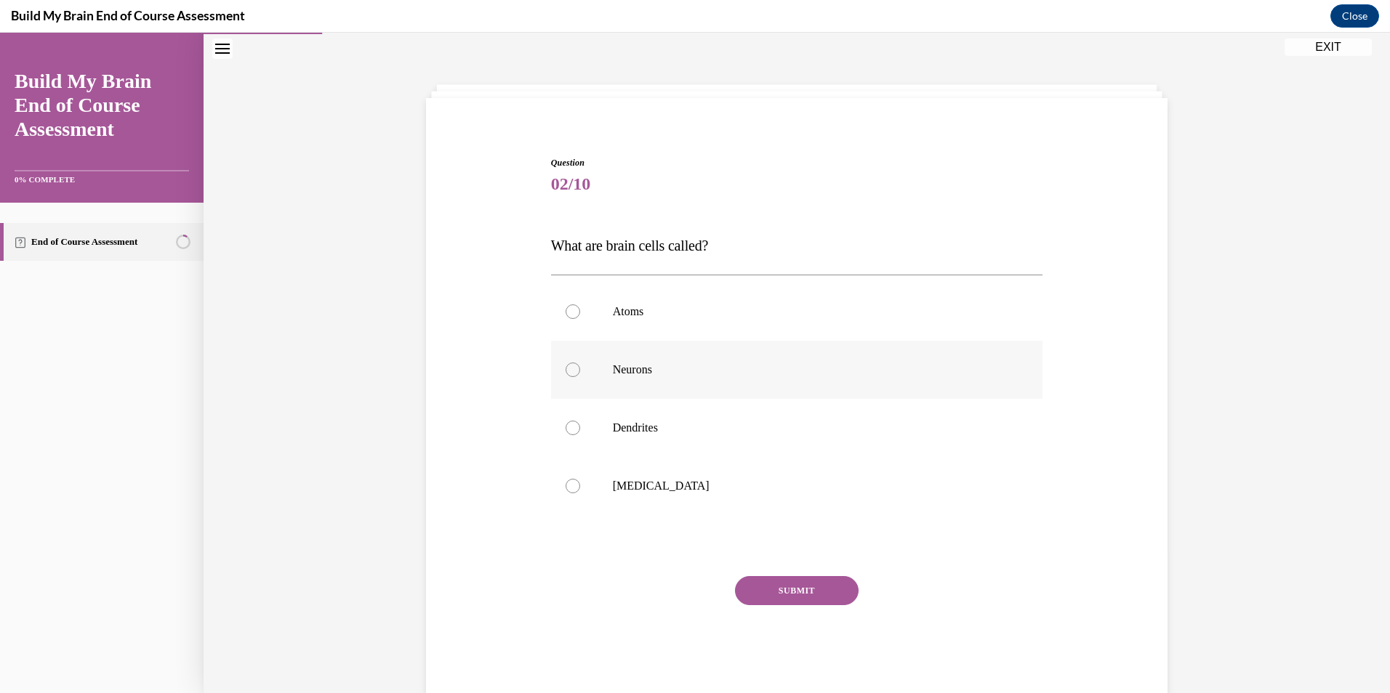
click at [567, 371] on div at bounding box center [572, 370] width 15 height 15
click at [567, 371] on input "Neurons" at bounding box center [572, 370] width 15 height 15
radio input "true"
click at [788, 592] on button "SUBMIT" at bounding box center [797, 590] width 124 height 29
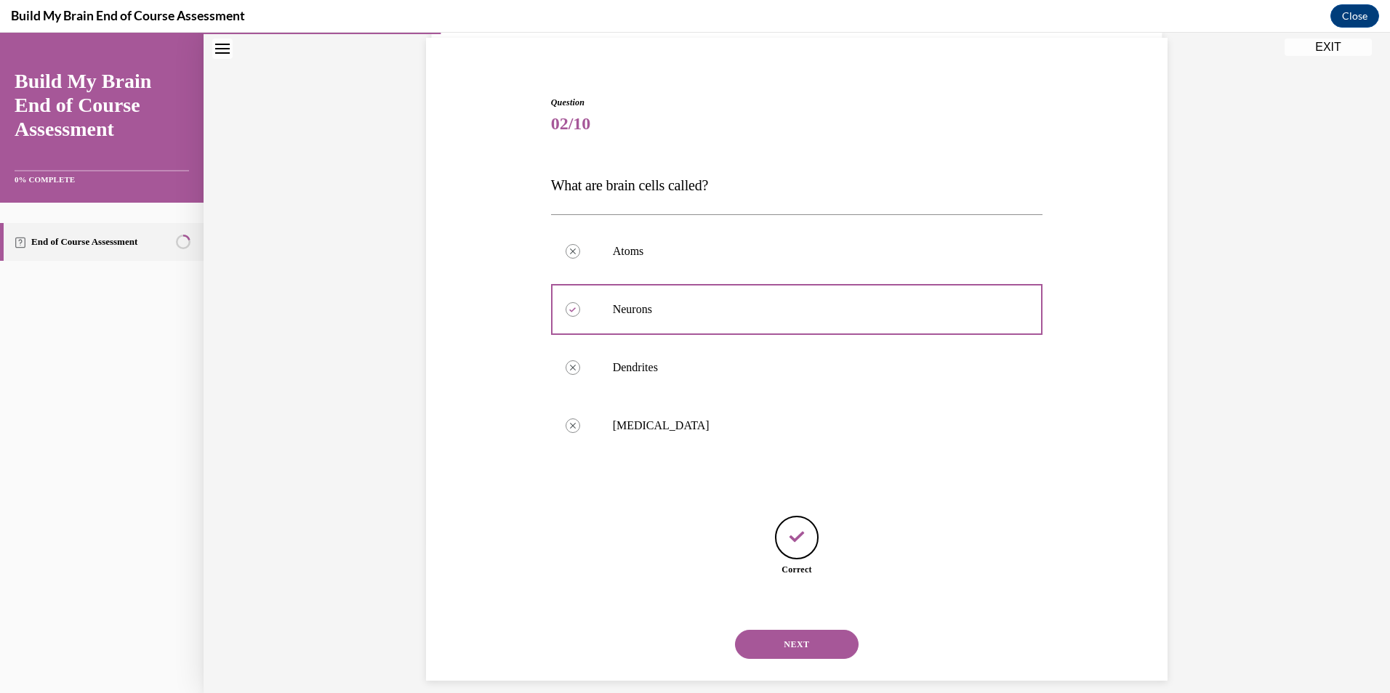
scroll to position [123, 0]
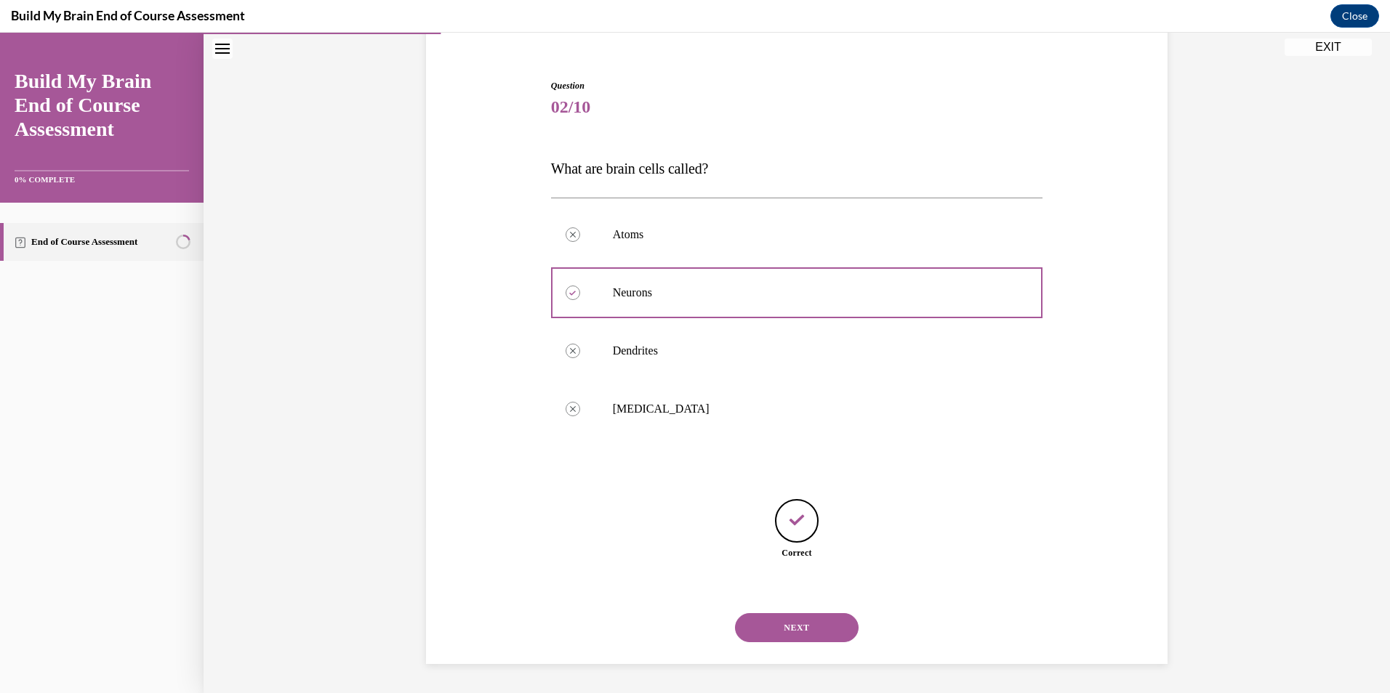
click at [802, 629] on button "NEXT" at bounding box center [797, 627] width 124 height 29
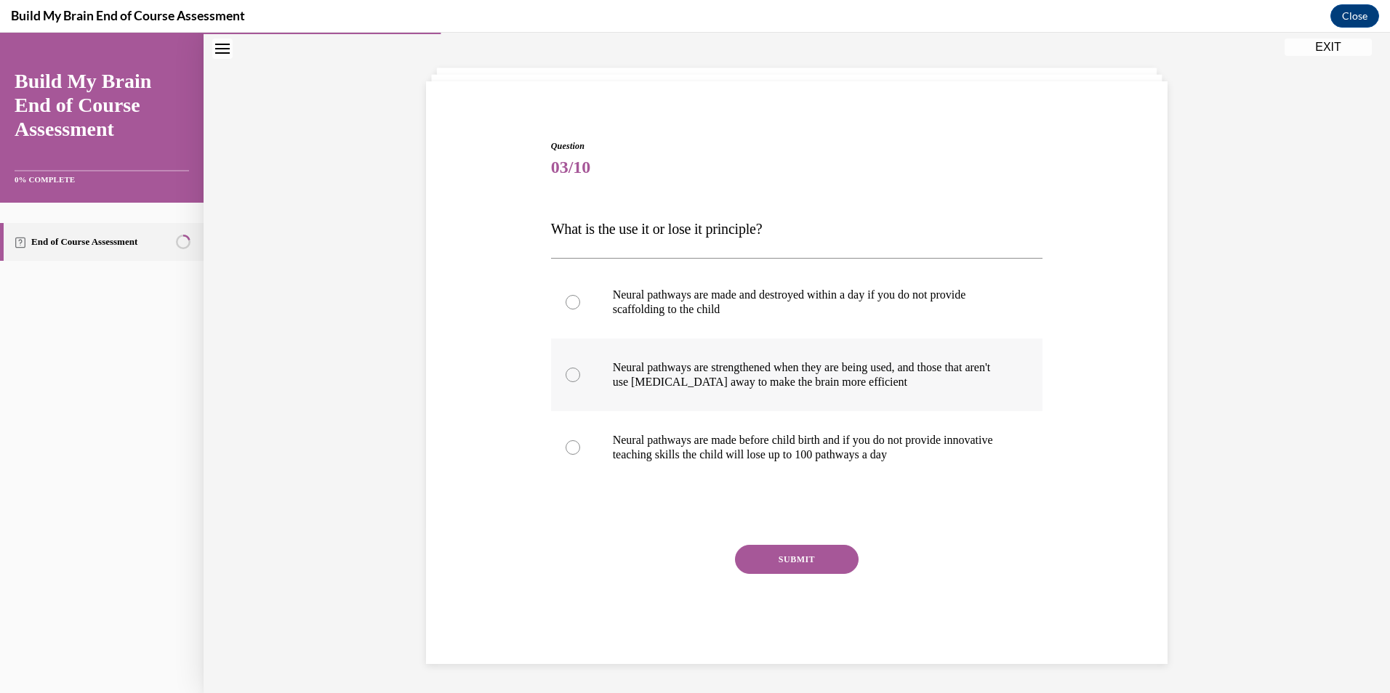
click at [566, 372] on div at bounding box center [572, 375] width 15 height 15
click at [566, 372] on input "Neural pathways are strengthened when they are being used, and those that aren'…" at bounding box center [572, 375] width 15 height 15
radio input "true"
click at [782, 564] on button "SUBMIT" at bounding box center [797, 559] width 124 height 29
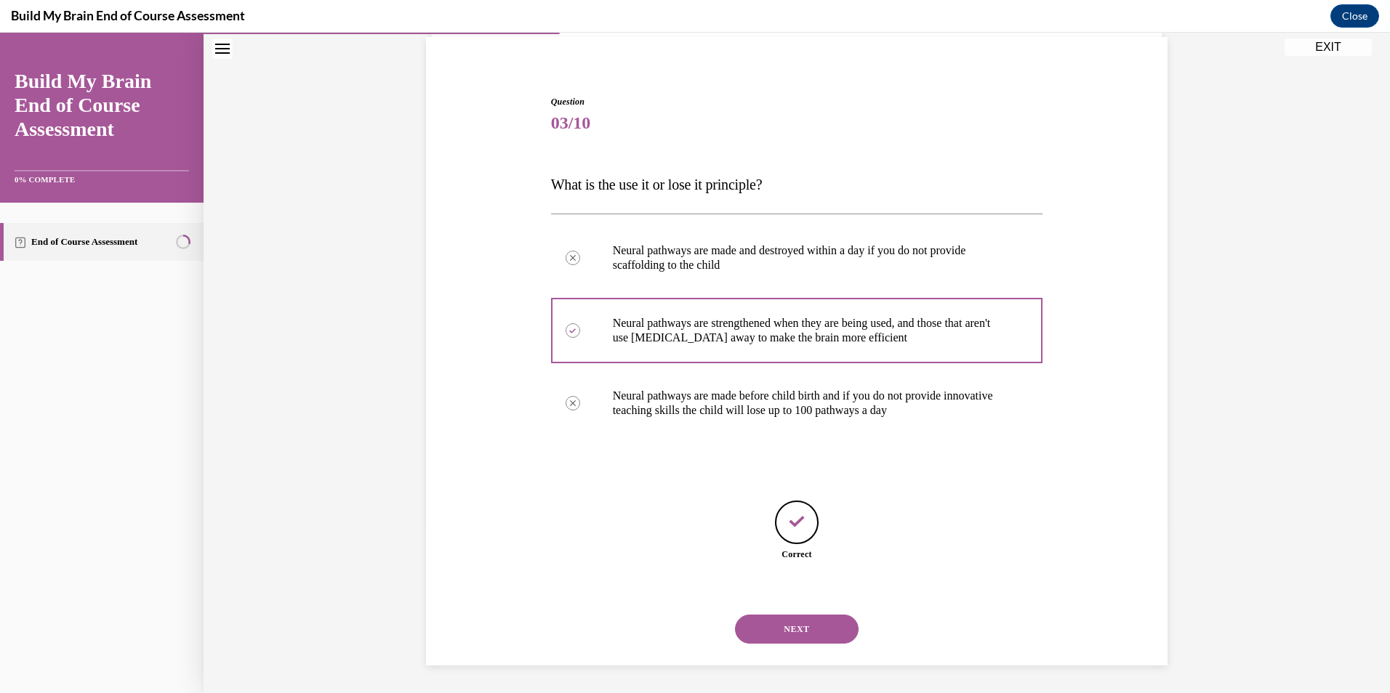
scroll to position [108, 0]
click at [805, 627] on button "NEXT" at bounding box center [797, 627] width 124 height 29
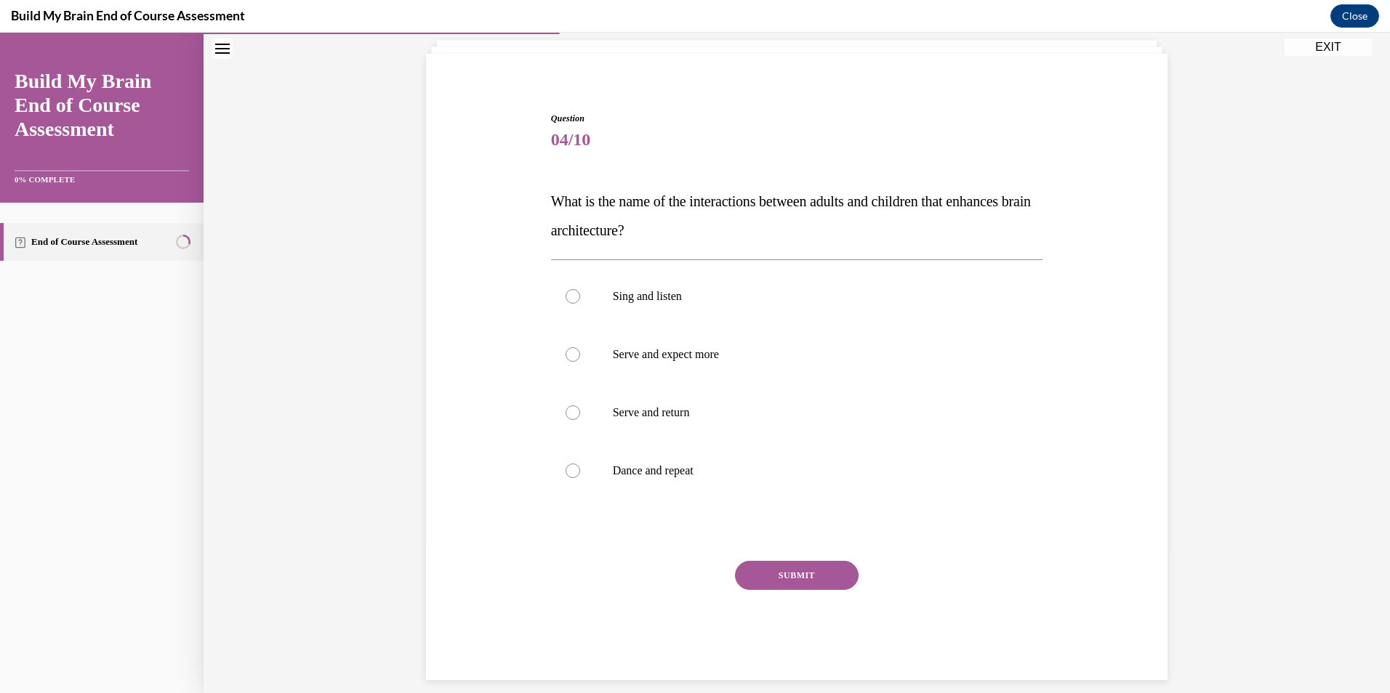
scroll to position [91, 0]
click at [565, 407] on div at bounding box center [572, 412] width 15 height 15
click at [565, 407] on input "Serve and return" at bounding box center [572, 412] width 15 height 15
radio input "true"
click at [785, 574] on button "SUBMIT" at bounding box center [797, 574] width 124 height 29
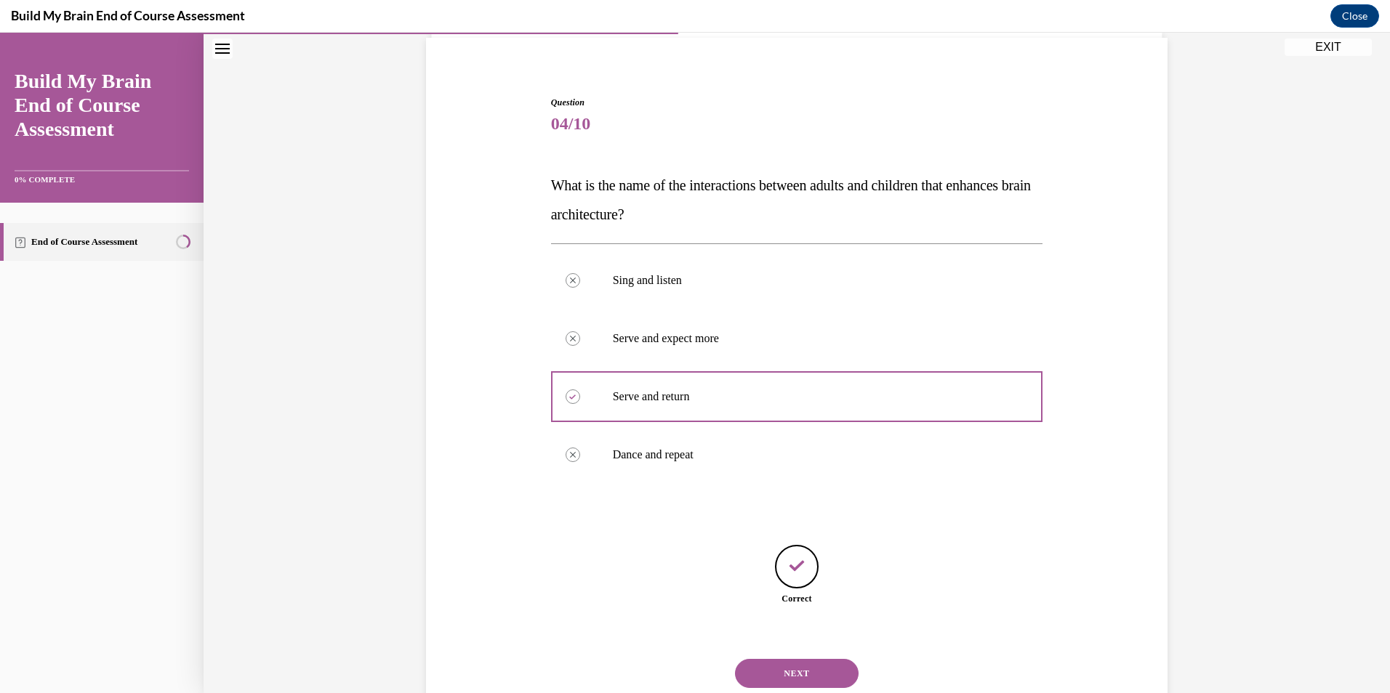
scroll to position [152, 0]
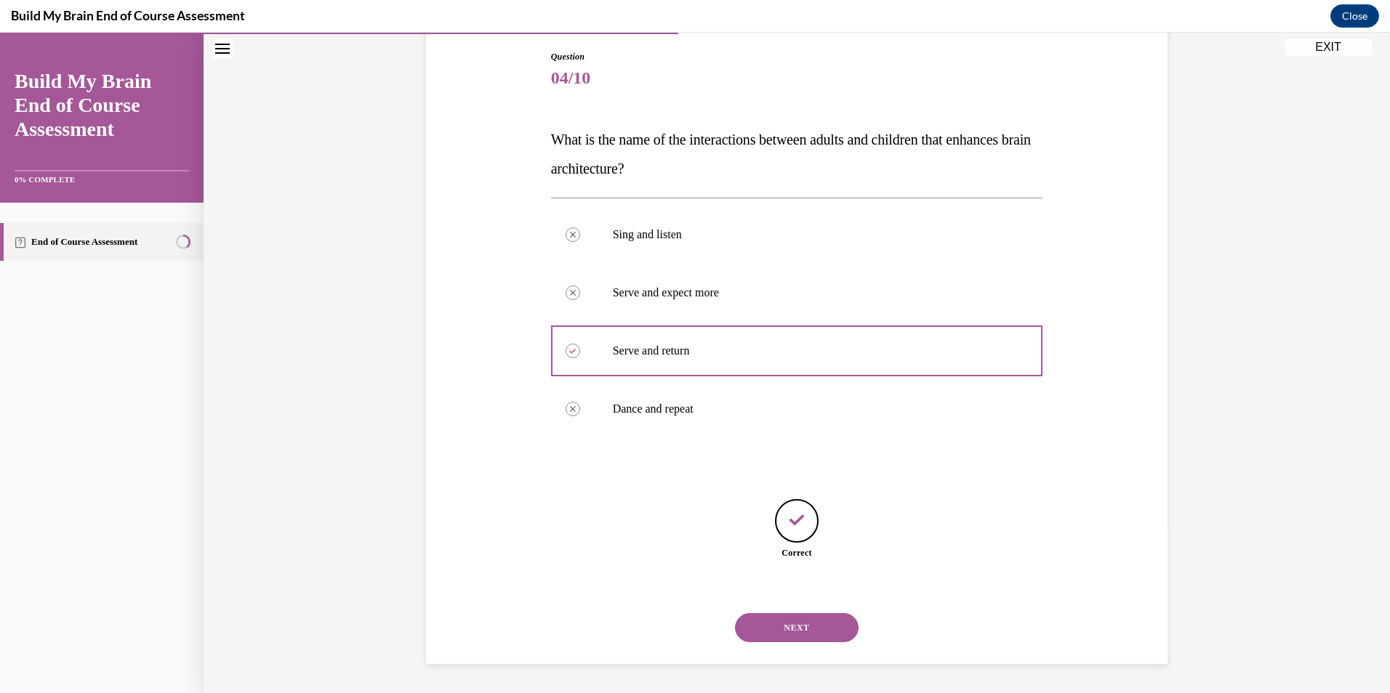
click at [795, 623] on button "NEXT" at bounding box center [797, 627] width 124 height 29
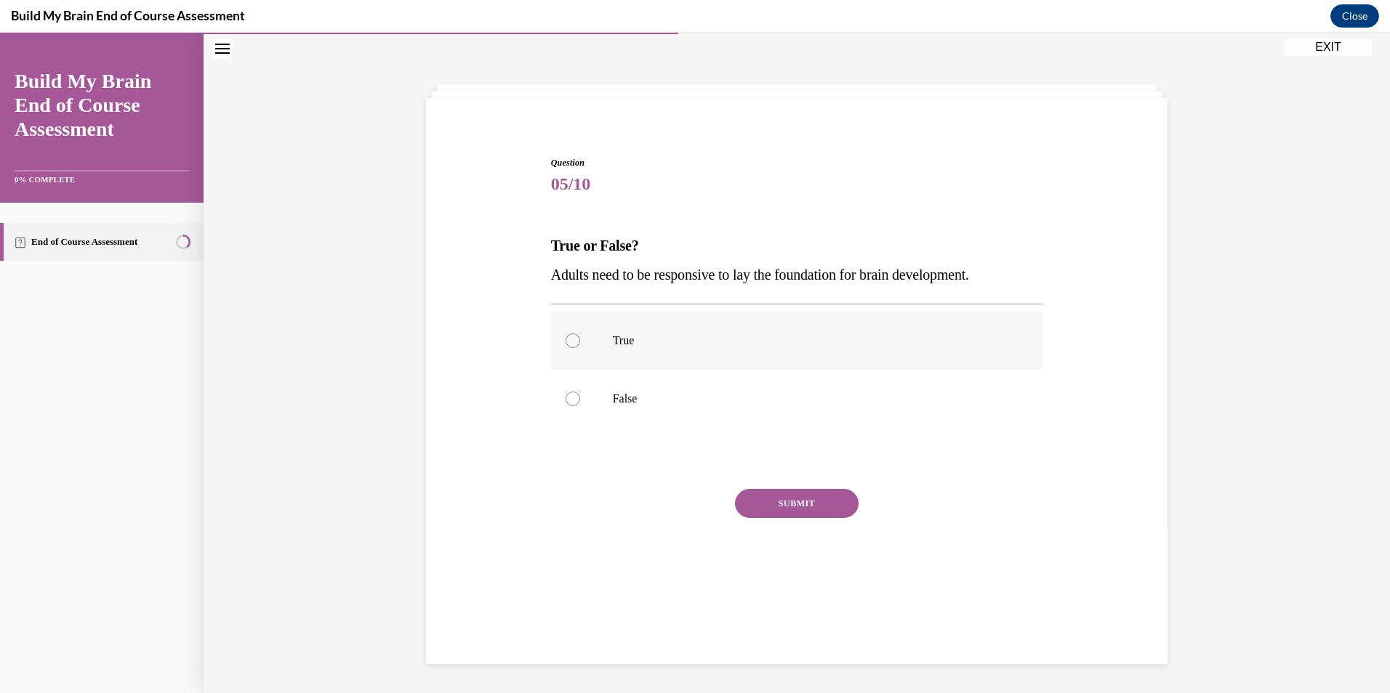
click at [565, 340] on div at bounding box center [572, 341] width 15 height 15
click at [565, 340] on input "True" at bounding box center [572, 341] width 15 height 15
radio input "true"
click at [759, 508] on button "SUBMIT" at bounding box center [797, 503] width 124 height 29
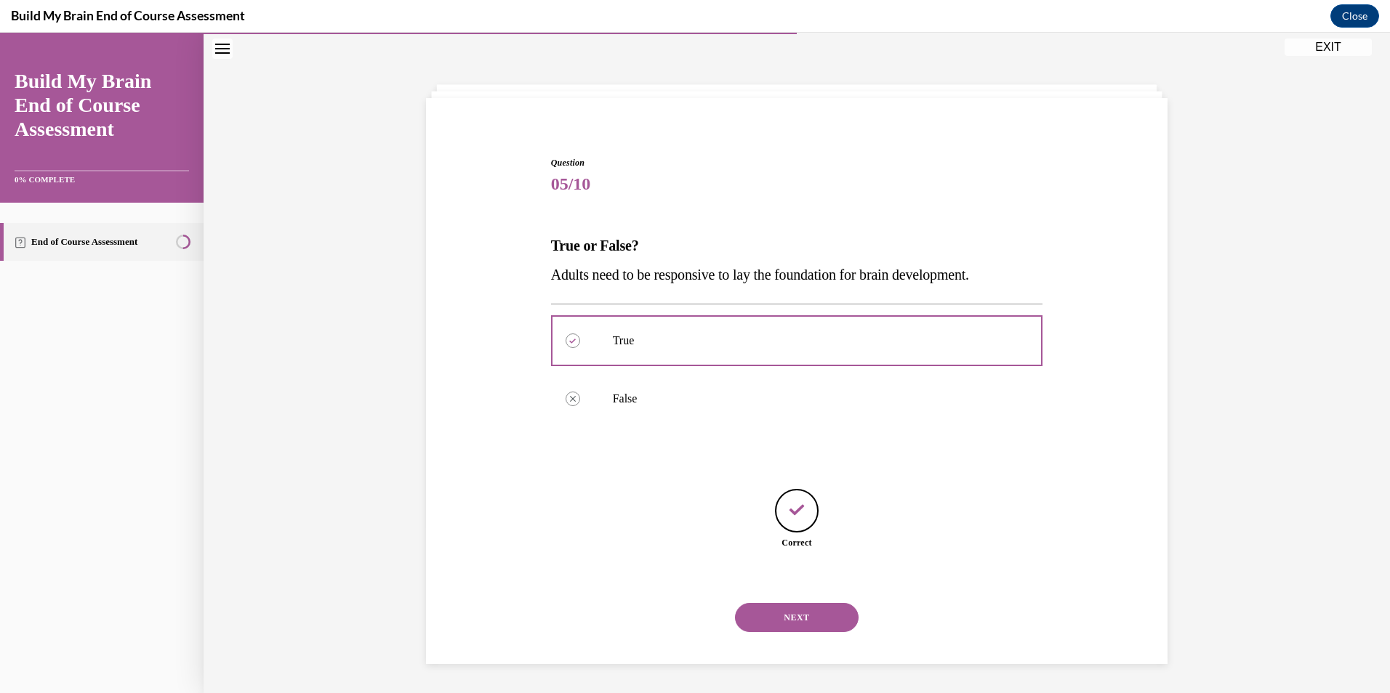
click at [795, 615] on button "NEXT" at bounding box center [797, 617] width 124 height 29
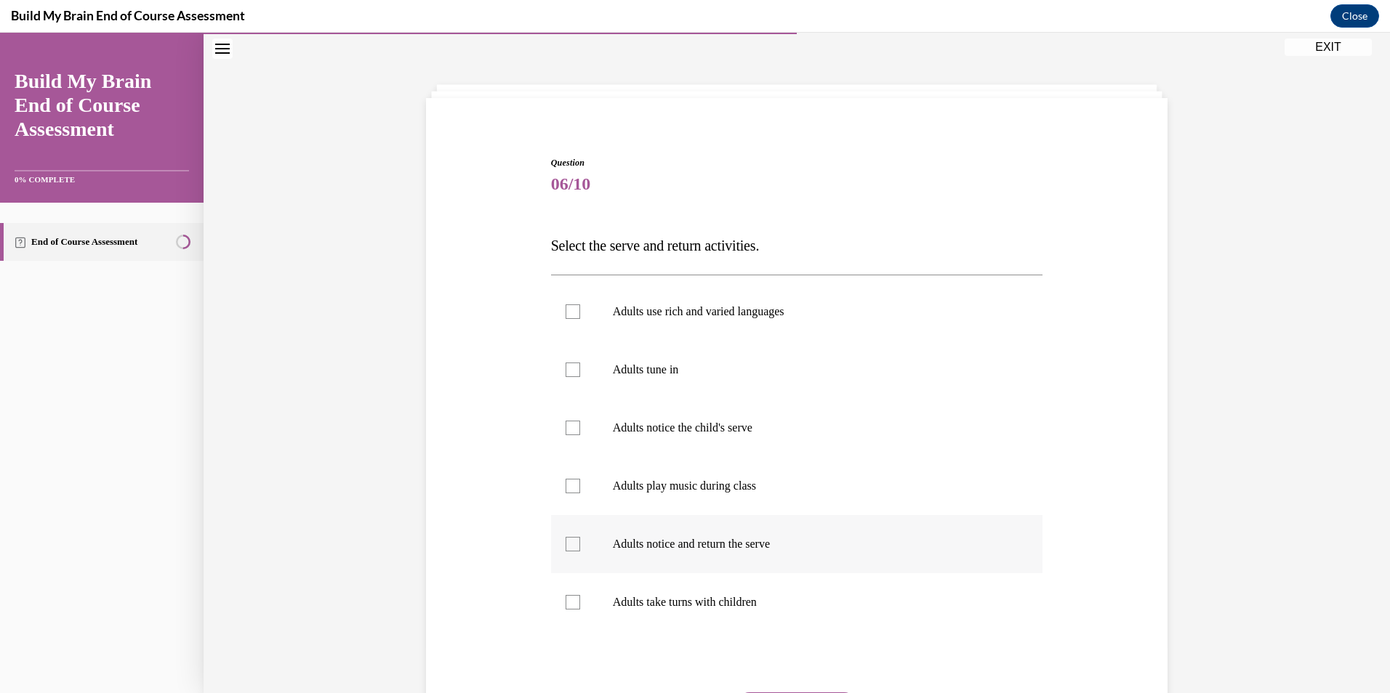
click at [565, 541] on div at bounding box center [572, 544] width 15 height 15
click at [565, 541] on input "Adults notice and return the serve" at bounding box center [572, 544] width 15 height 15
checkbox input "true"
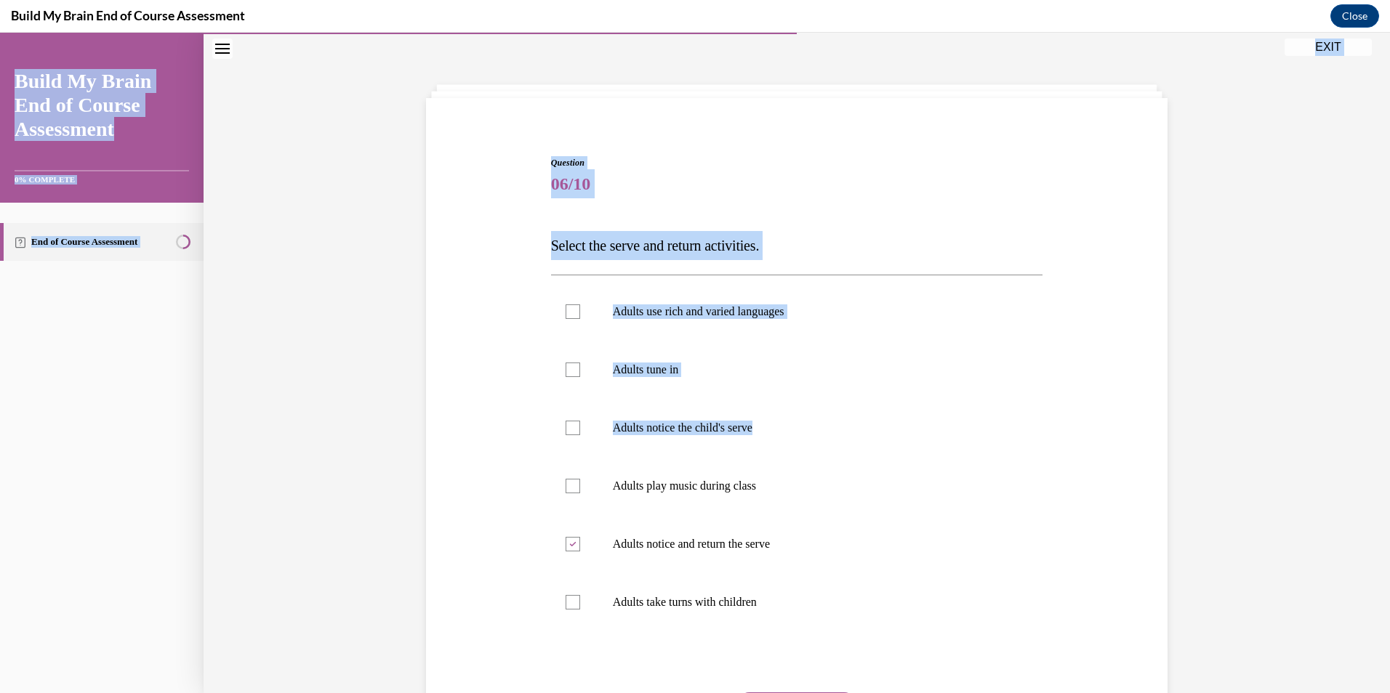
drag, startPoint x: 1377, startPoint y: 401, endPoint x: 1392, endPoint y: 550, distance: 149.7
click at [1378, 550] on html "SKIP TO STEP EXIT Build My Brain End of Course Assessment 0% COMPLETE End of Co…" at bounding box center [695, 363] width 1390 height 661
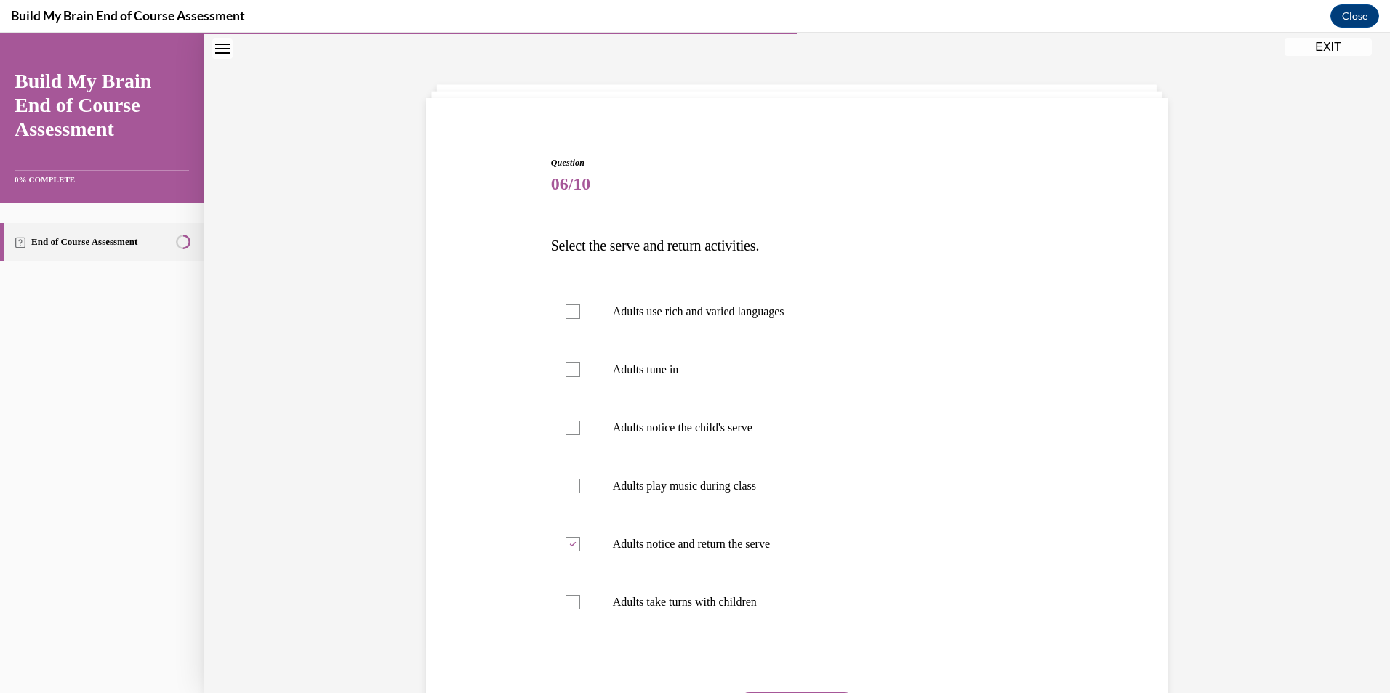
click at [1040, 512] on div "Question 06/10 Select the serve and return activities. Adults use rich and vari…" at bounding box center [796, 472] width 499 height 677
click at [566, 368] on div at bounding box center [572, 370] width 15 height 15
click at [566, 368] on input "Adults tune in" at bounding box center [572, 370] width 15 height 15
checkbox input "true"
click at [566, 428] on div at bounding box center [572, 428] width 15 height 15
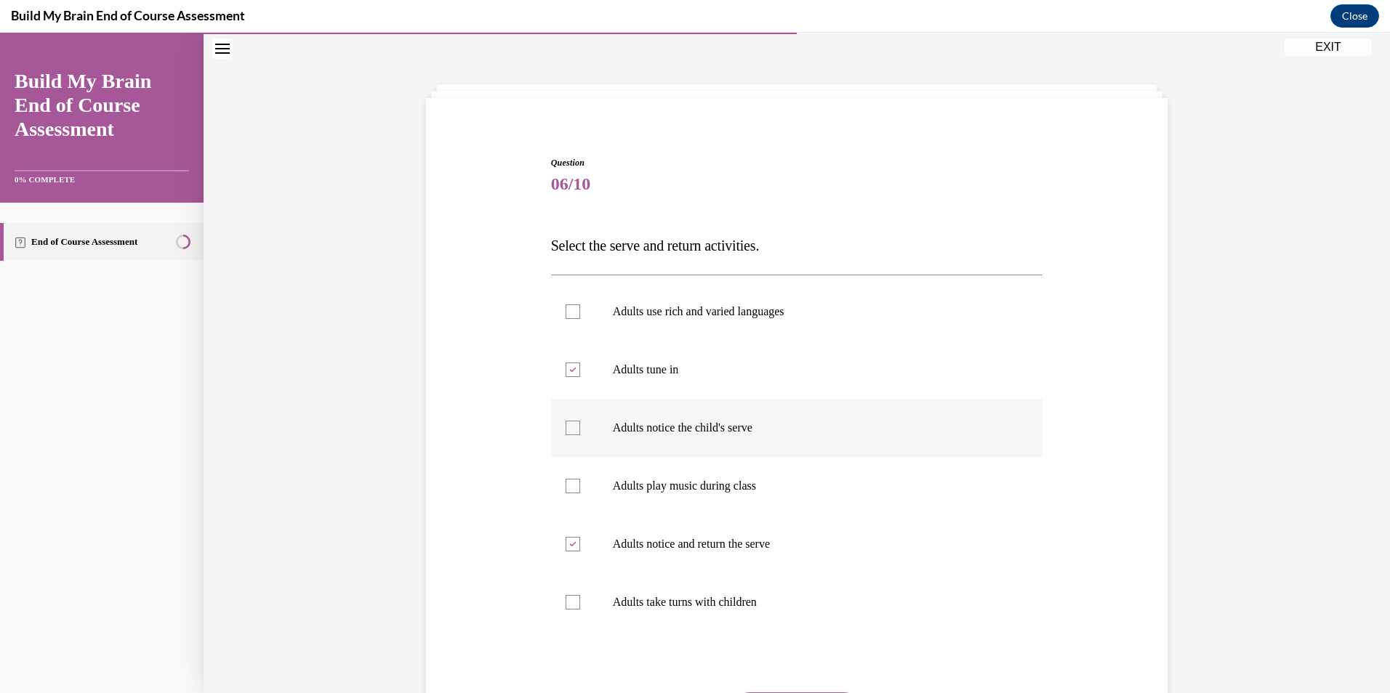
click at [566, 428] on input "Adults notice the child's serve" at bounding box center [572, 428] width 15 height 15
checkbox input "true"
click at [572, 603] on div at bounding box center [572, 602] width 15 height 15
click at [572, 603] on input "Adults take turns with children" at bounding box center [572, 602] width 15 height 15
checkbox input "true"
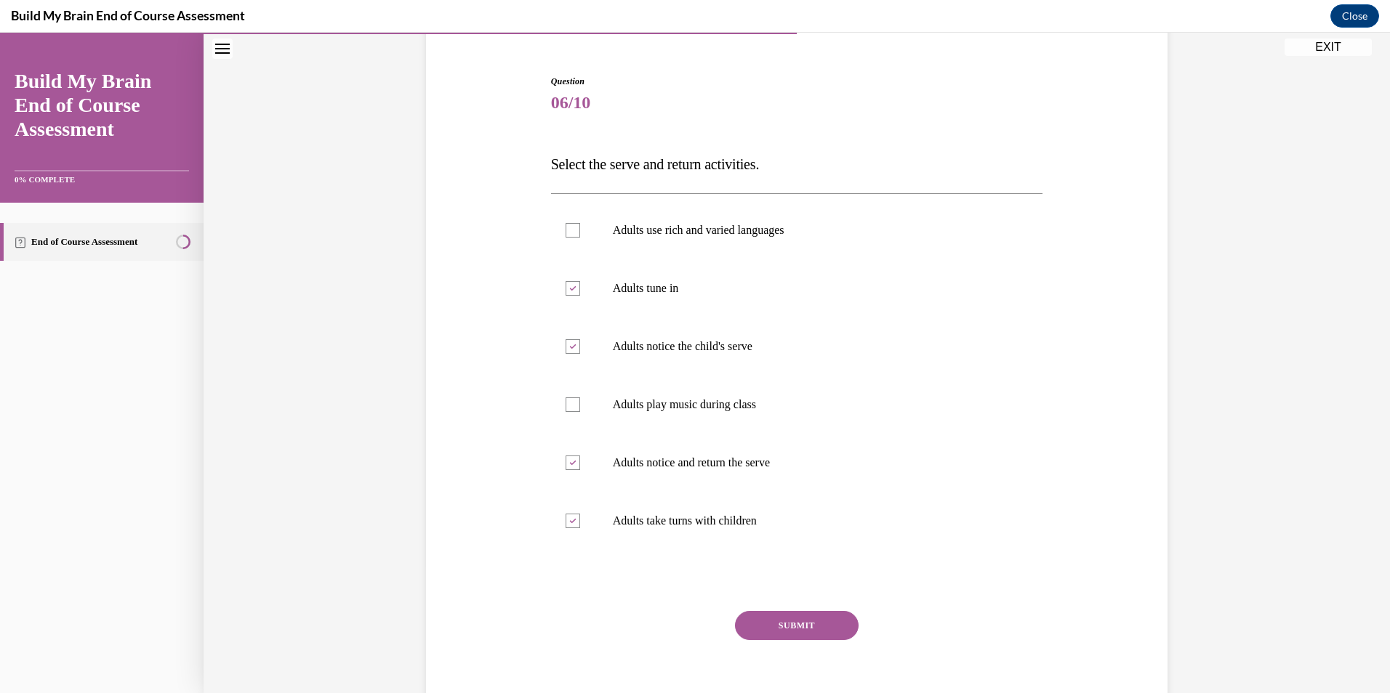
scroll to position [131, 0]
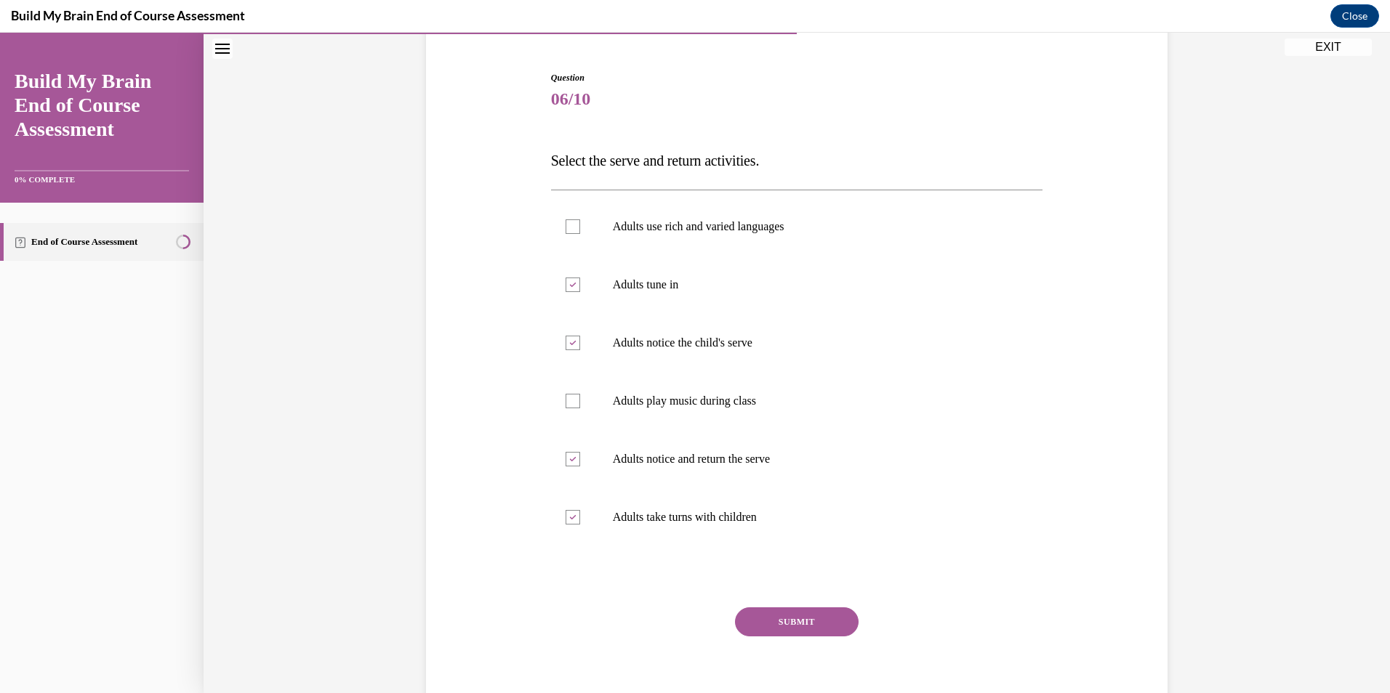
click at [821, 622] on button "SUBMIT" at bounding box center [797, 622] width 124 height 29
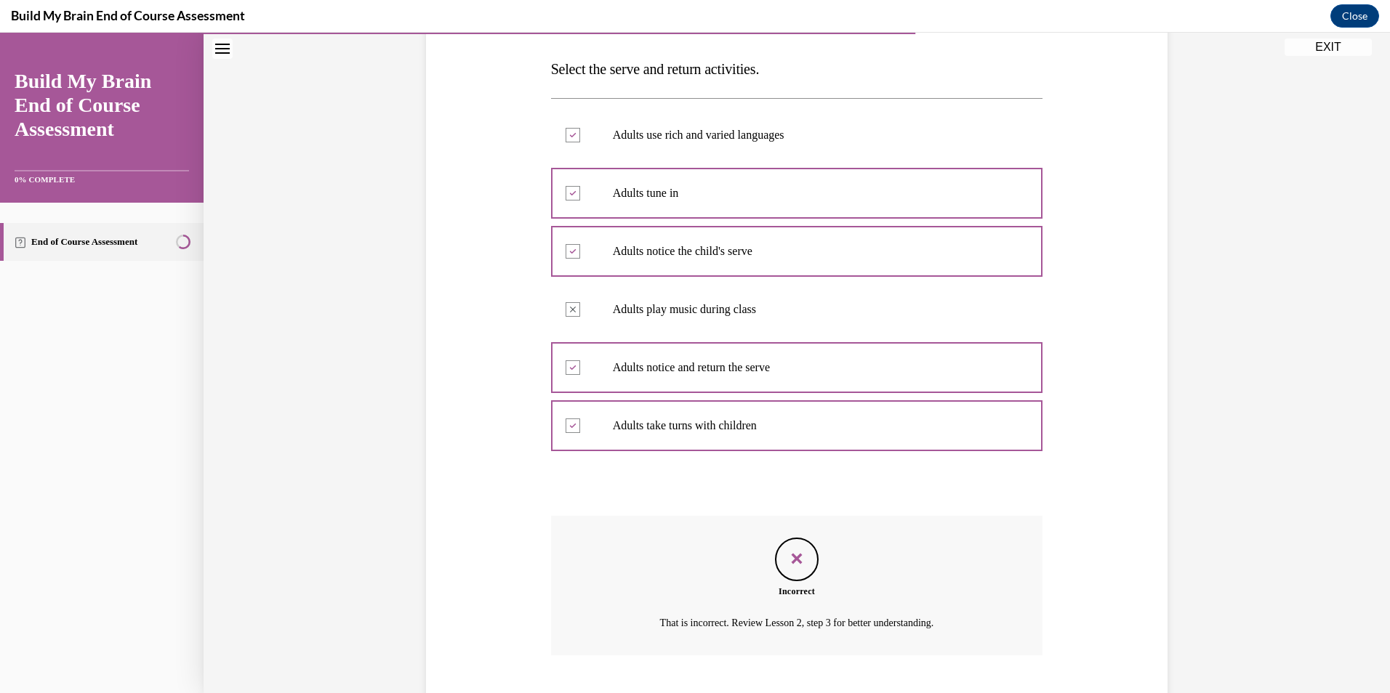
scroll to position [311, 0]
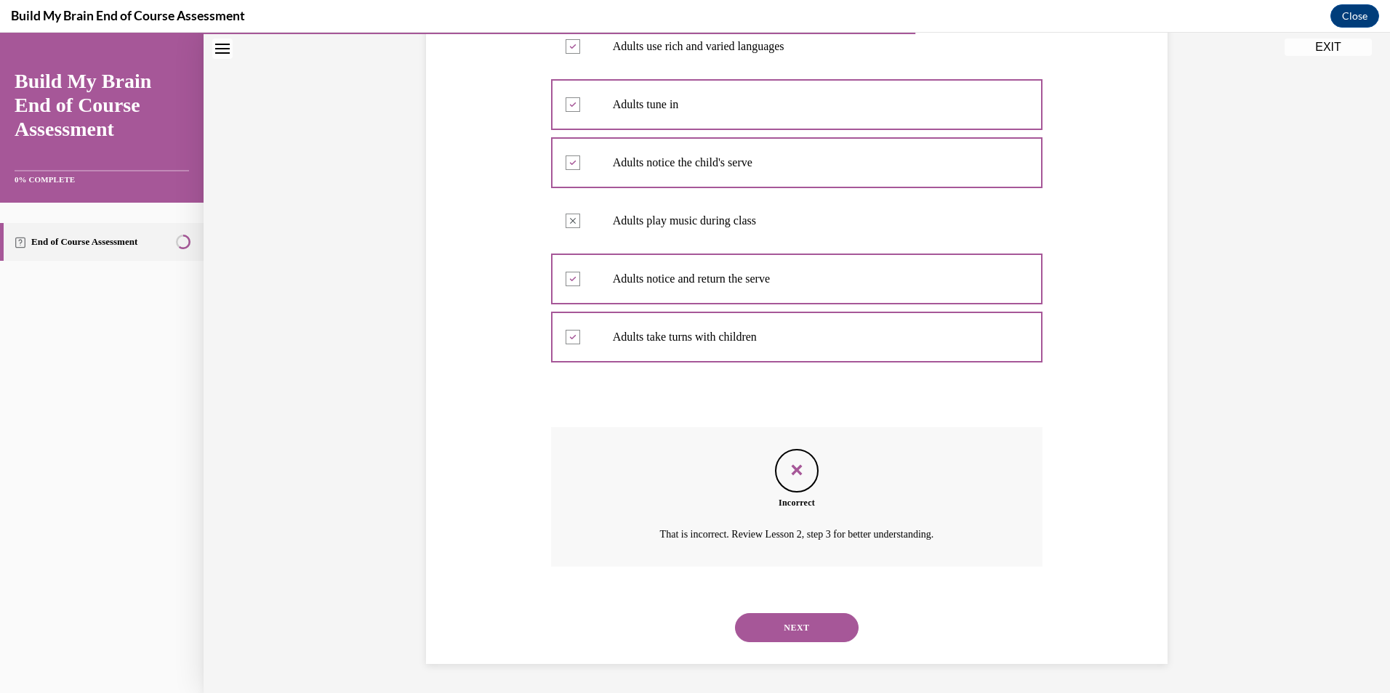
click at [821, 622] on button "NEXT" at bounding box center [797, 627] width 124 height 29
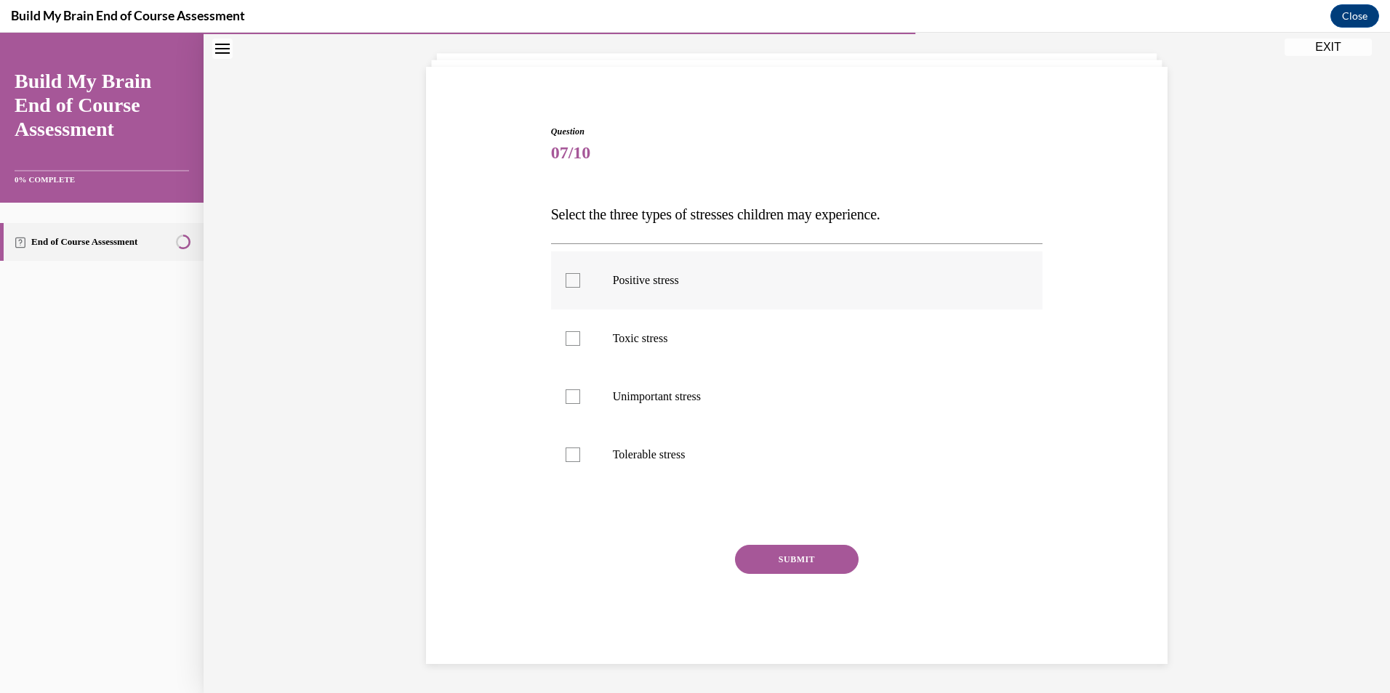
click at [565, 282] on div at bounding box center [572, 280] width 15 height 15
click at [565, 282] on input "Positive stress" at bounding box center [572, 280] width 15 height 15
checkbox input "true"
click at [567, 336] on div at bounding box center [572, 338] width 15 height 15
click at [567, 336] on input "Toxic stress" at bounding box center [572, 338] width 15 height 15
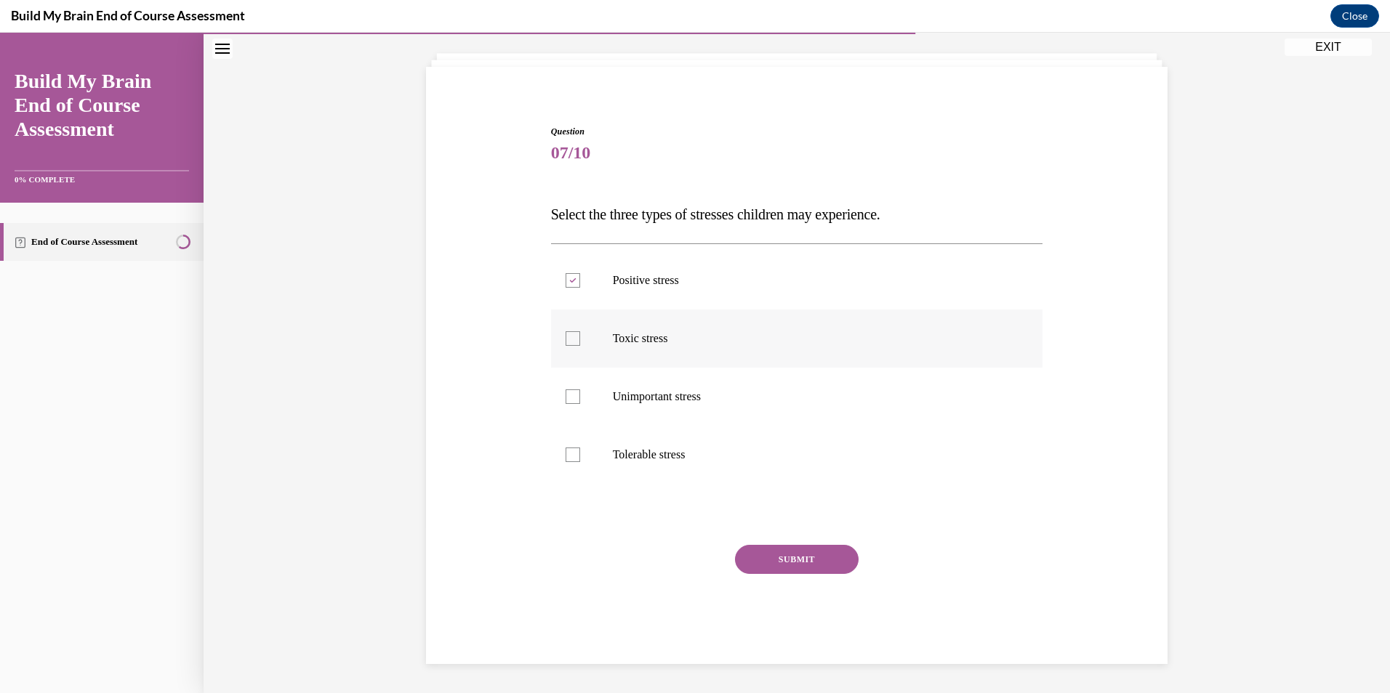
checkbox input "true"
click at [570, 452] on div at bounding box center [572, 455] width 15 height 15
click at [570, 452] on input "Tolerable stress" at bounding box center [572, 455] width 15 height 15
checkbox input "true"
click at [779, 566] on button "SUBMIT" at bounding box center [797, 559] width 124 height 29
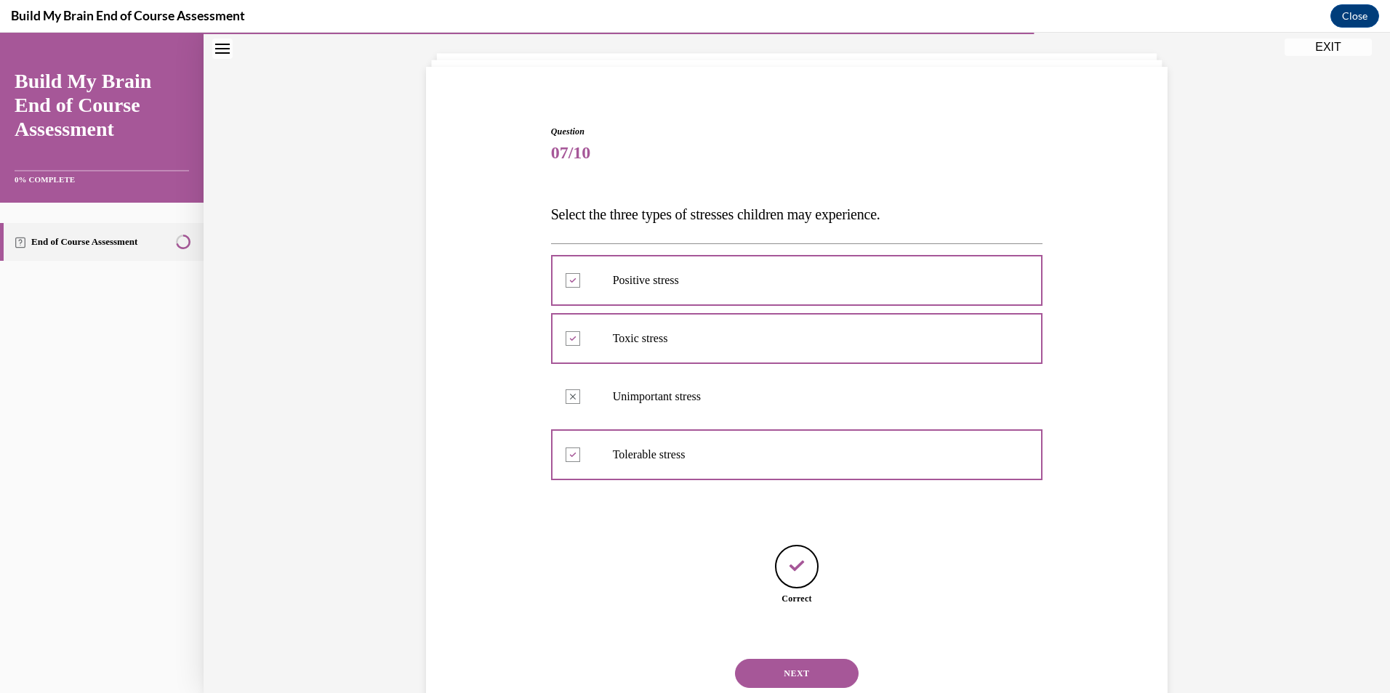
scroll to position [123, 0]
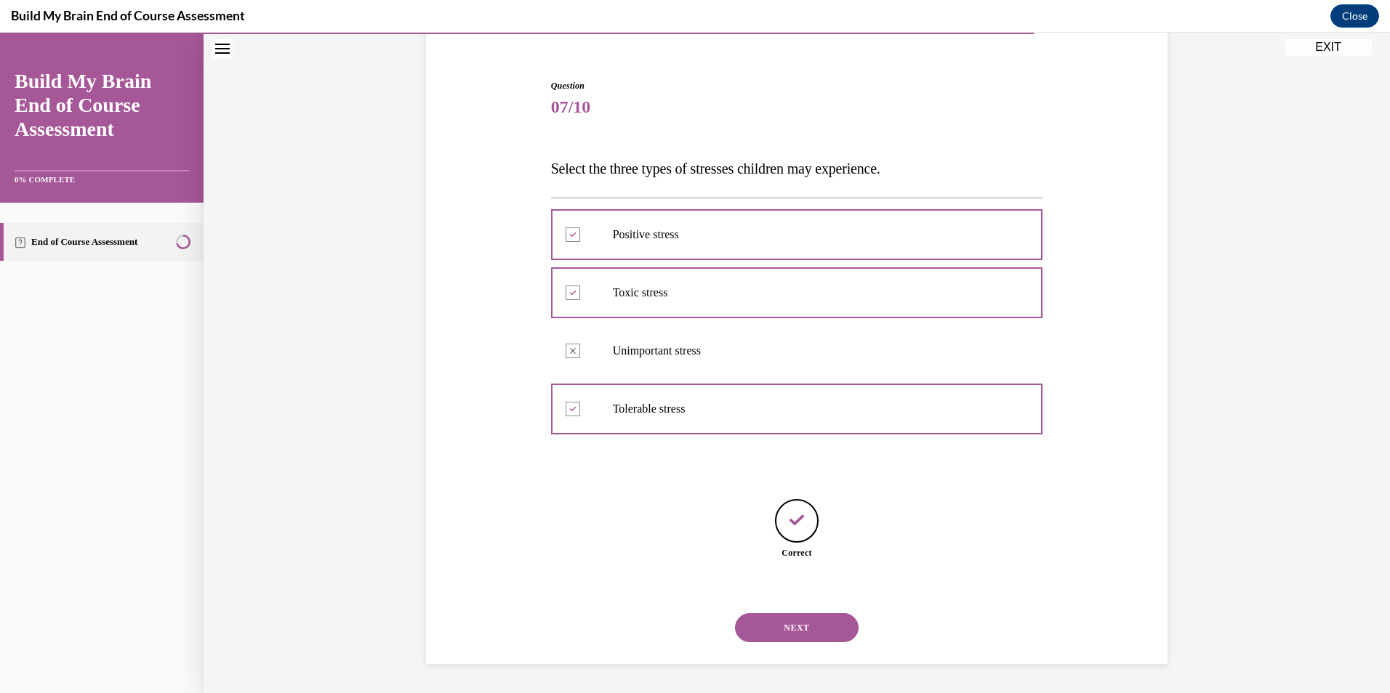
click at [793, 624] on button "NEXT" at bounding box center [797, 627] width 124 height 29
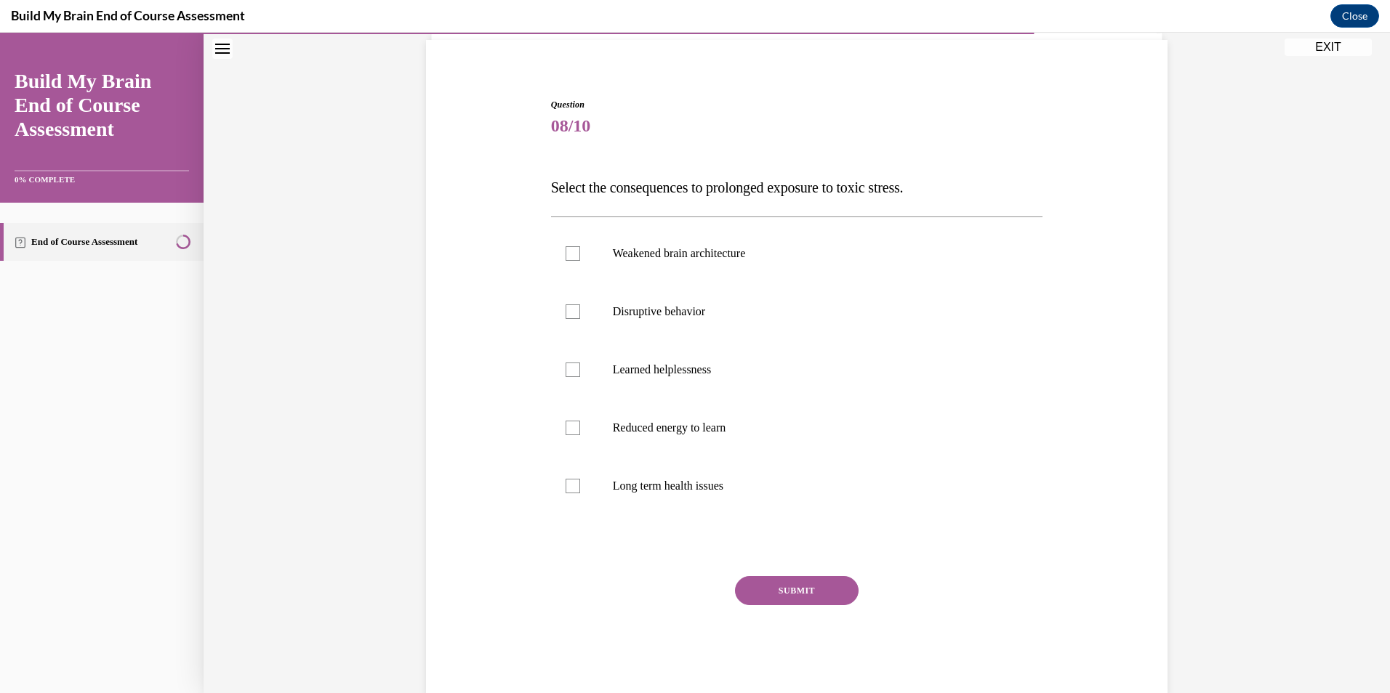
scroll to position [108, 0]
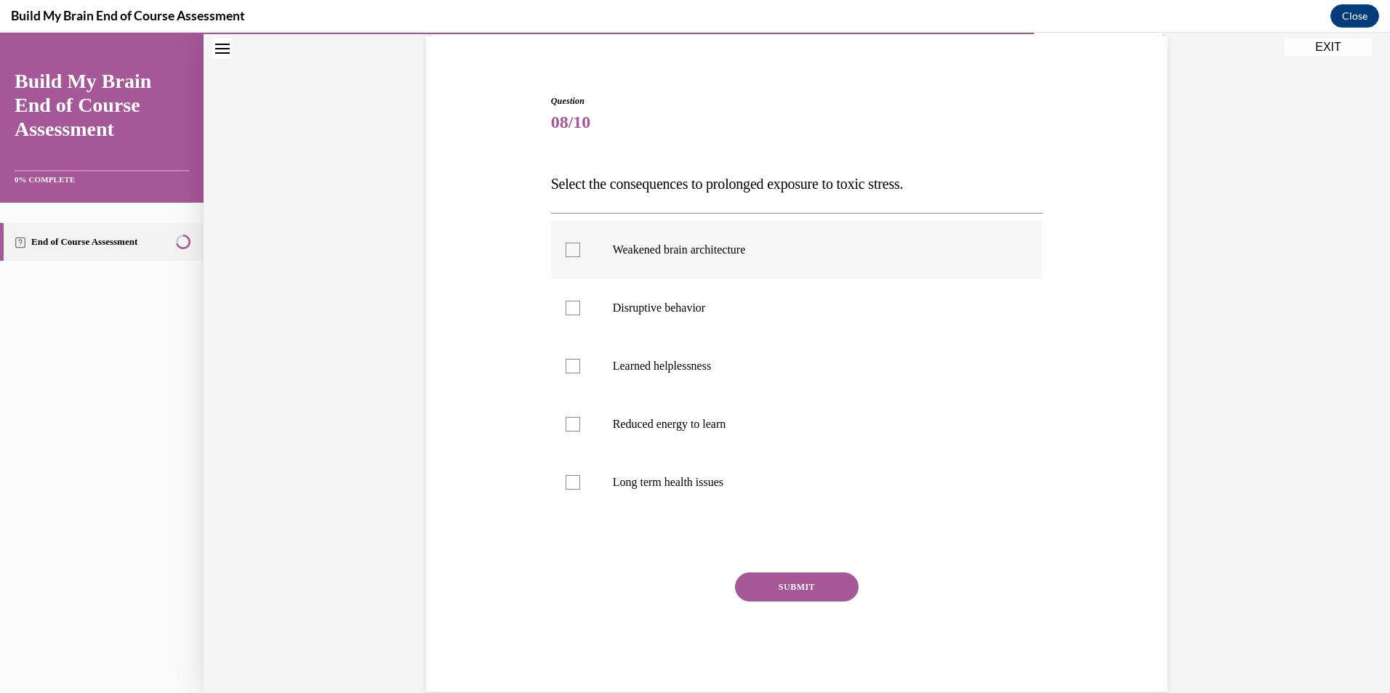
click at [570, 252] on div at bounding box center [572, 250] width 15 height 15
click at [570, 252] on input "Weakened brain architecture" at bounding box center [572, 250] width 15 height 15
checkbox input "true"
click at [568, 312] on div at bounding box center [572, 308] width 15 height 15
click at [568, 312] on input "Disruptive behavior" at bounding box center [572, 308] width 15 height 15
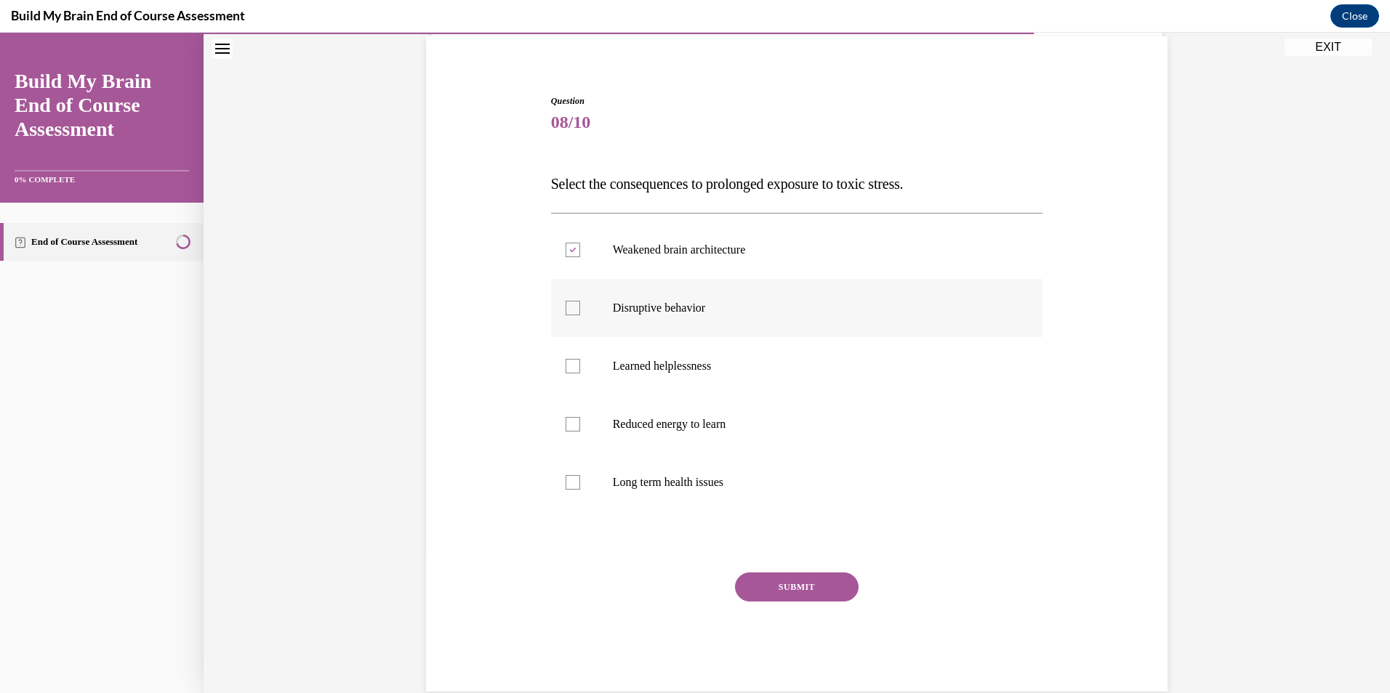
checkbox input "true"
click at [565, 425] on div at bounding box center [572, 424] width 15 height 15
click at [565, 425] on input "Reduced energy to learn" at bounding box center [572, 424] width 15 height 15
checkbox input "true"
click at [569, 483] on div at bounding box center [572, 482] width 15 height 15
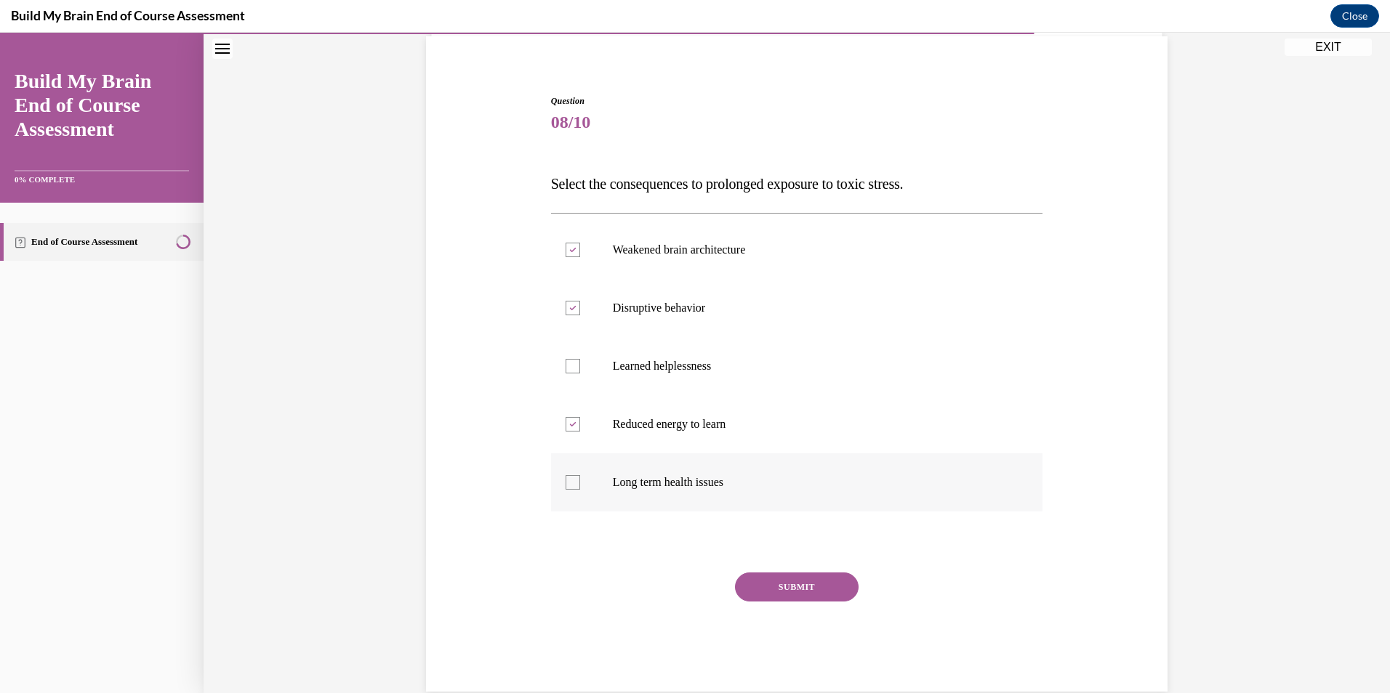
click at [569, 483] on input "Long term health issues" at bounding box center [572, 482] width 15 height 15
checkbox input "true"
click at [810, 581] on button "SUBMIT" at bounding box center [797, 587] width 124 height 29
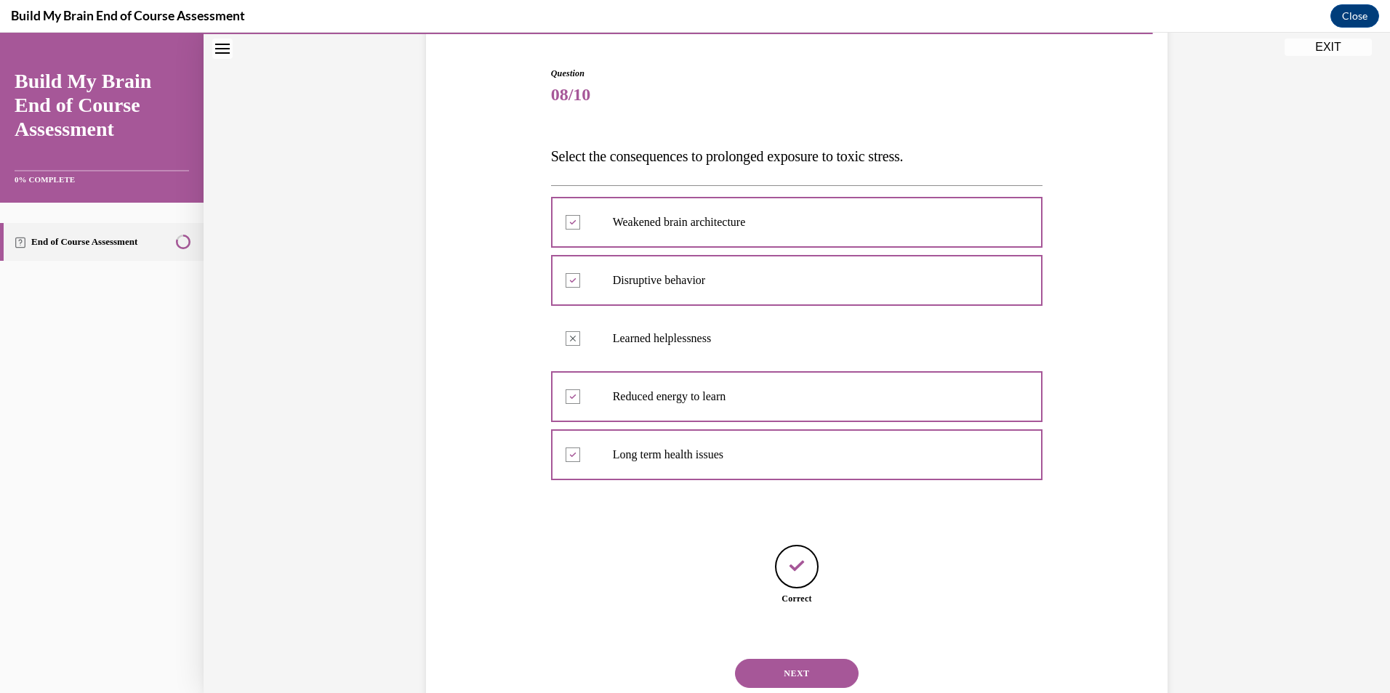
scroll to position [181, 0]
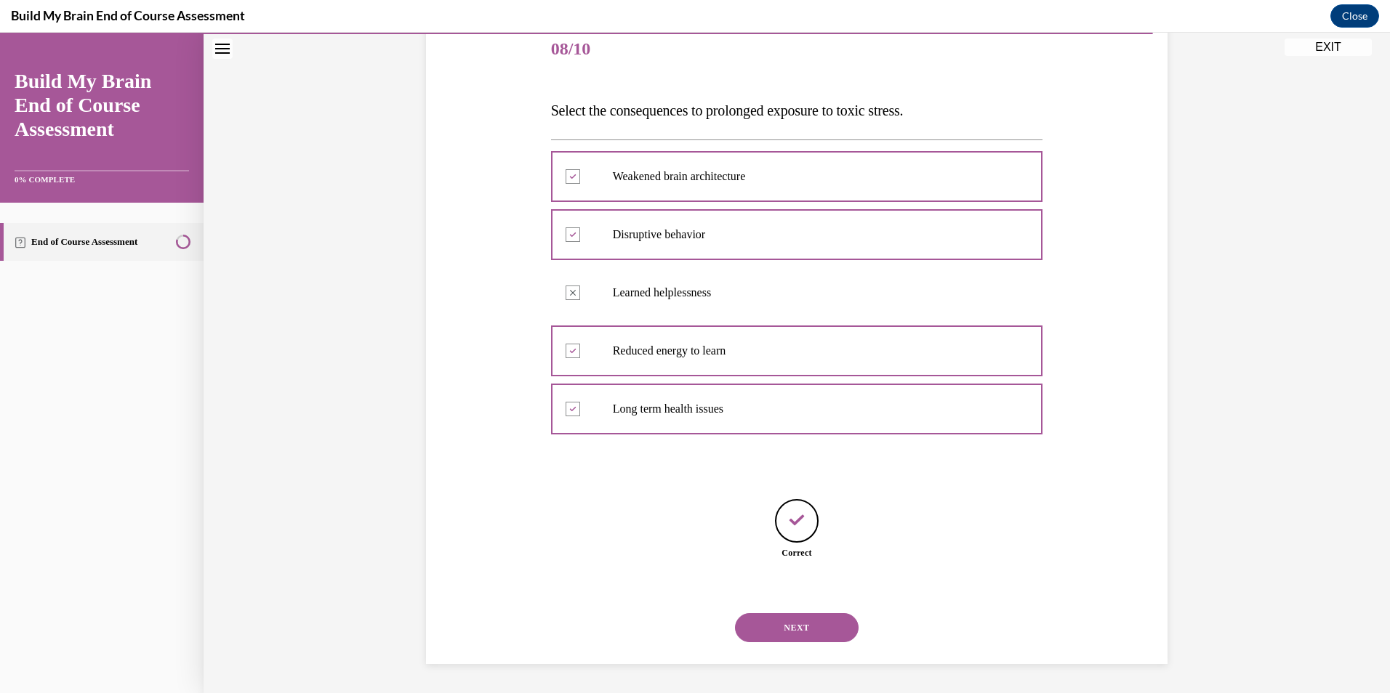
click at [797, 631] on button "NEXT" at bounding box center [797, 627] width 124 height 29
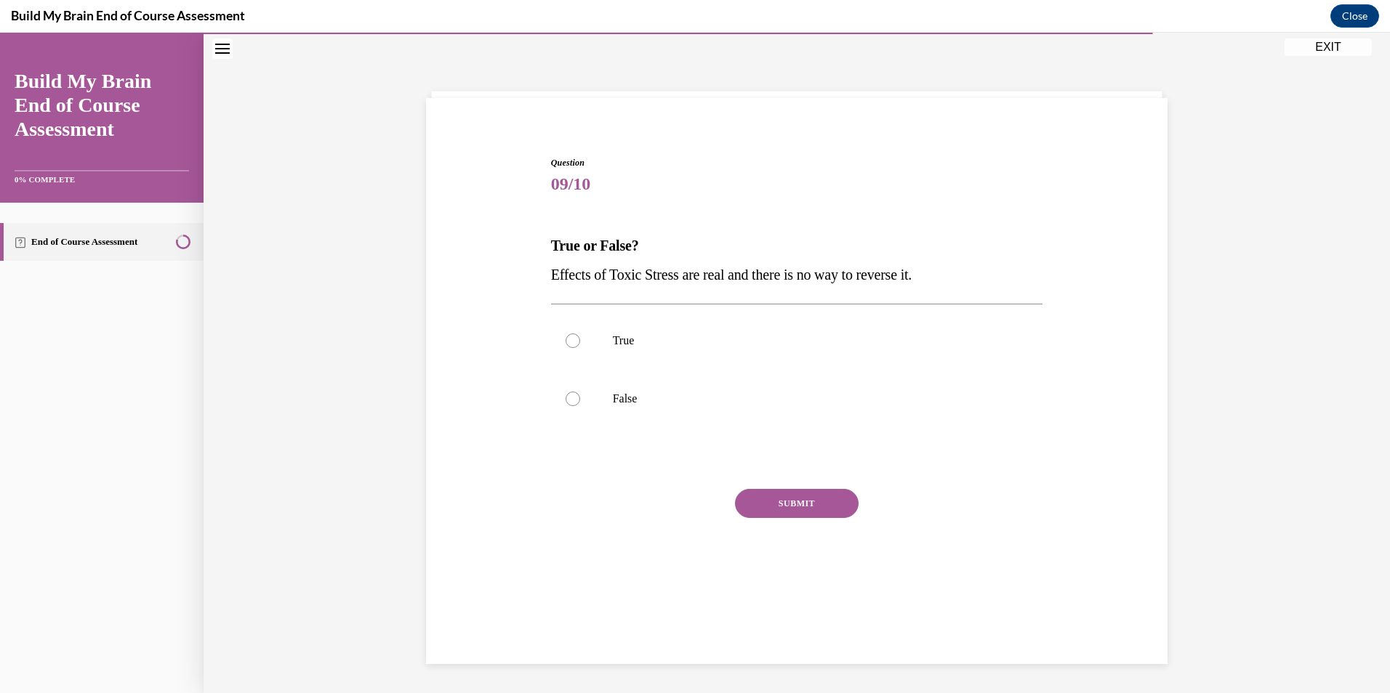
scroll to position [46, 0]
click at [565, 398] on div at bounding box center [572, 399] width 15 height 15
click at [565, 398] on input "False" at bounding box center [572, 399] width 15 height 15
radio input "true"
click at [754, 499] on button "SUBMIT" at bounding box center [797, 503] width 124 height 29
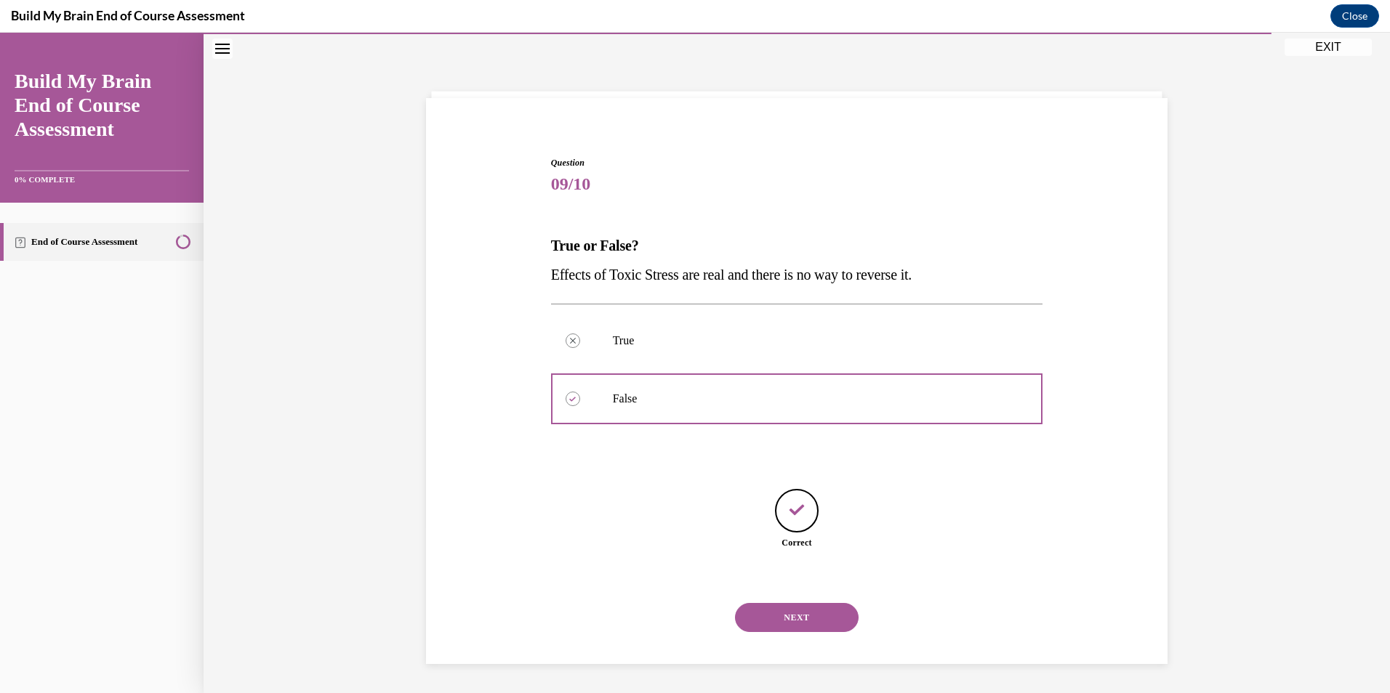
click at [802, 615] on button "NEXT" at bounding box center [797, 617] width 124 height 29
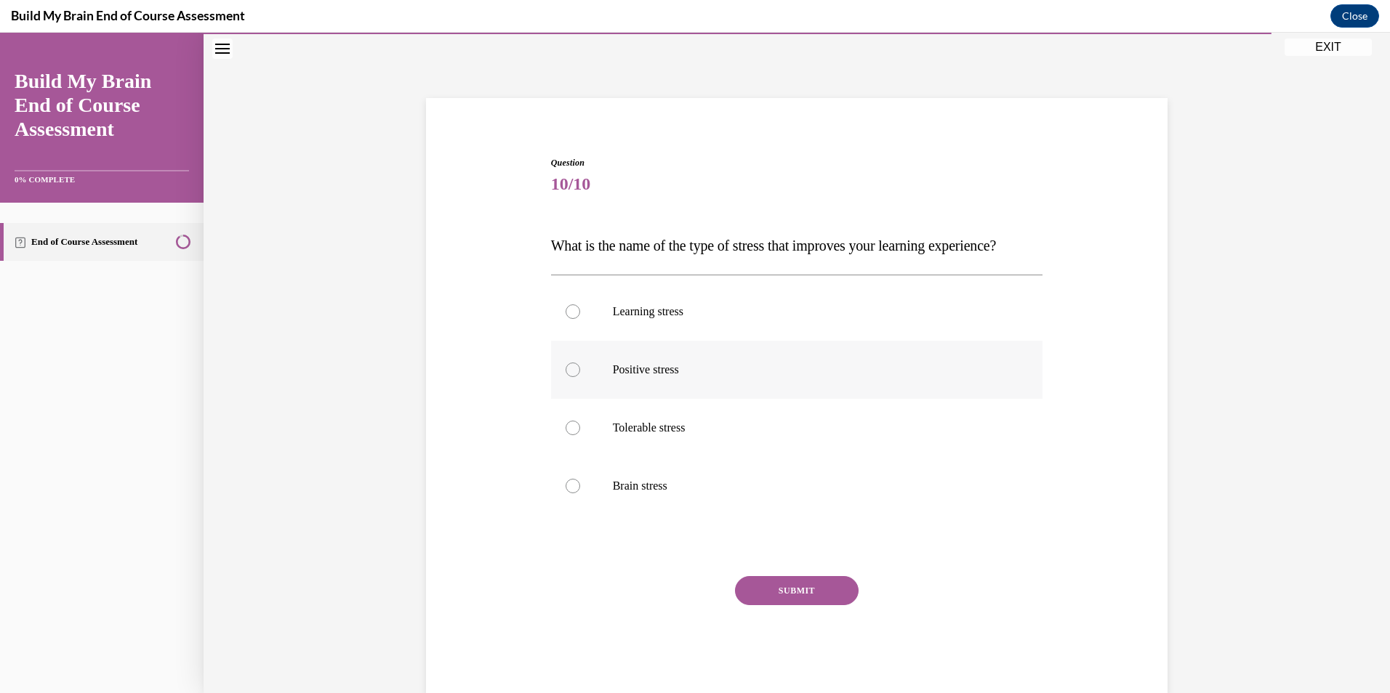
click at [568, 377] on div at bounding box center [572, 370] width 15 height 15
click at [568, 377] on input "Positive stress" at bounding box center [572, 370] width 15 height 15
radio input "true"
click at [783, 605] on button "SUBMIT" at bounding box center [797, 590] width 124 height 29
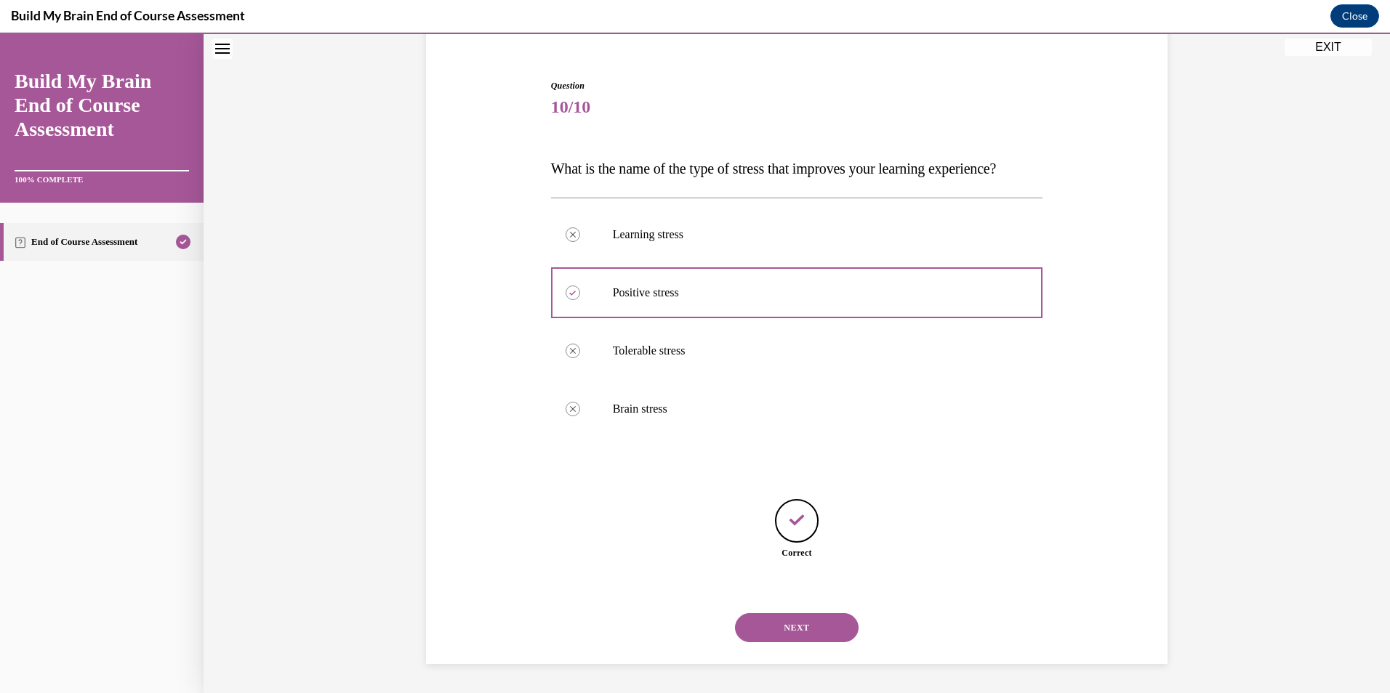
scroll to position [152, 0]
click at [767, 633] on button "NEXT" at bounding box center [797, 627] width 124 height 29
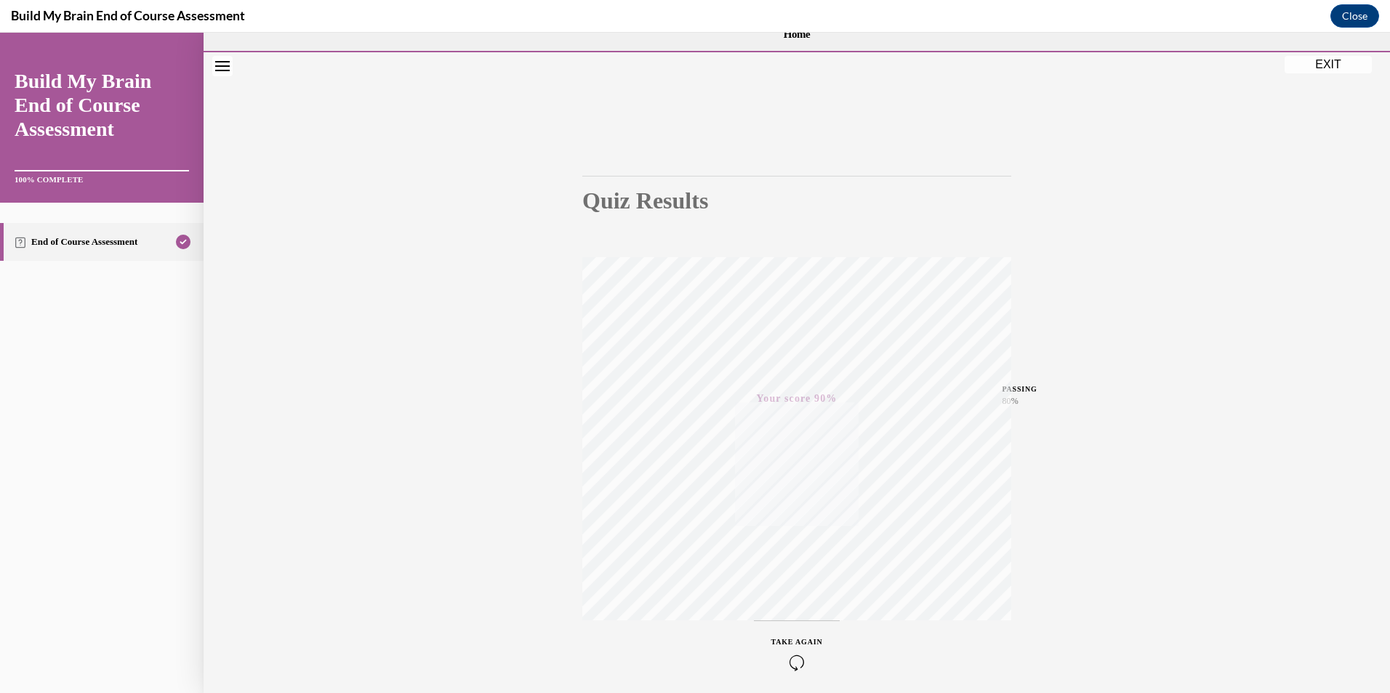
scroll to position [13, 0]
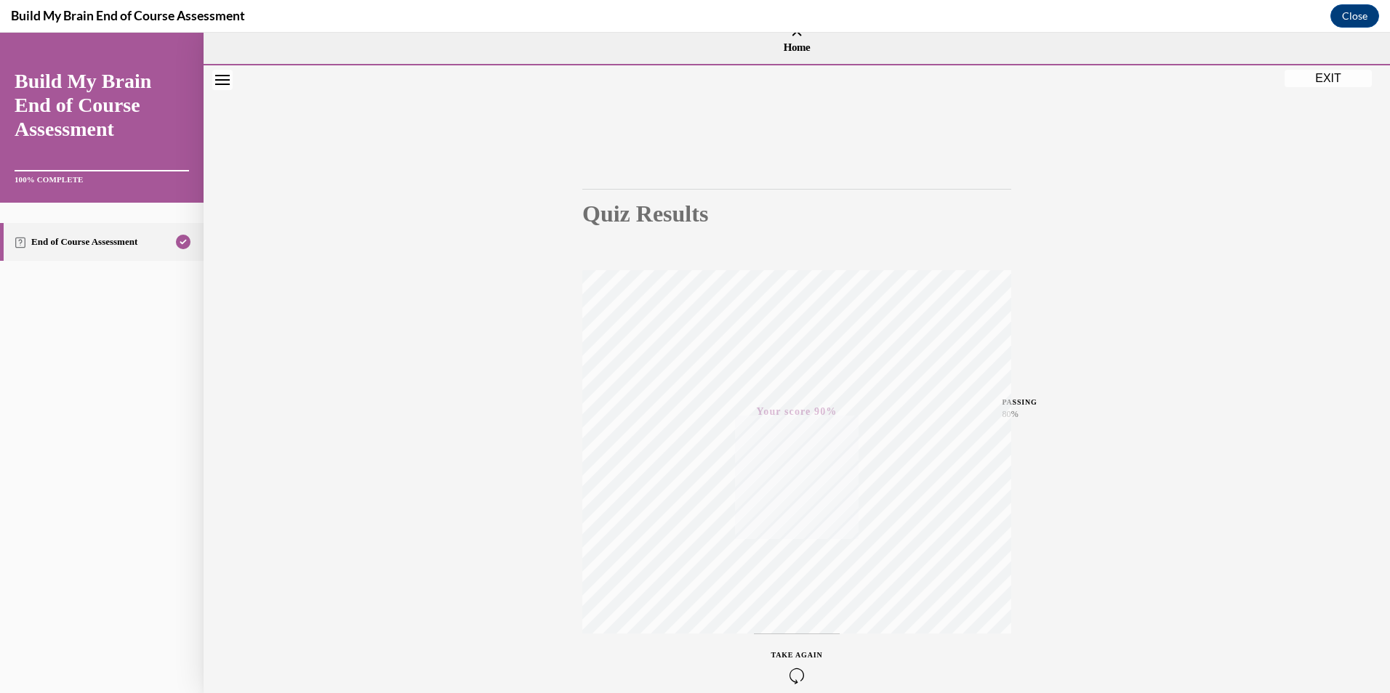
click at [1323, 82] on button "EXIT" at bounding box center [1327, 78] width 87 height 17
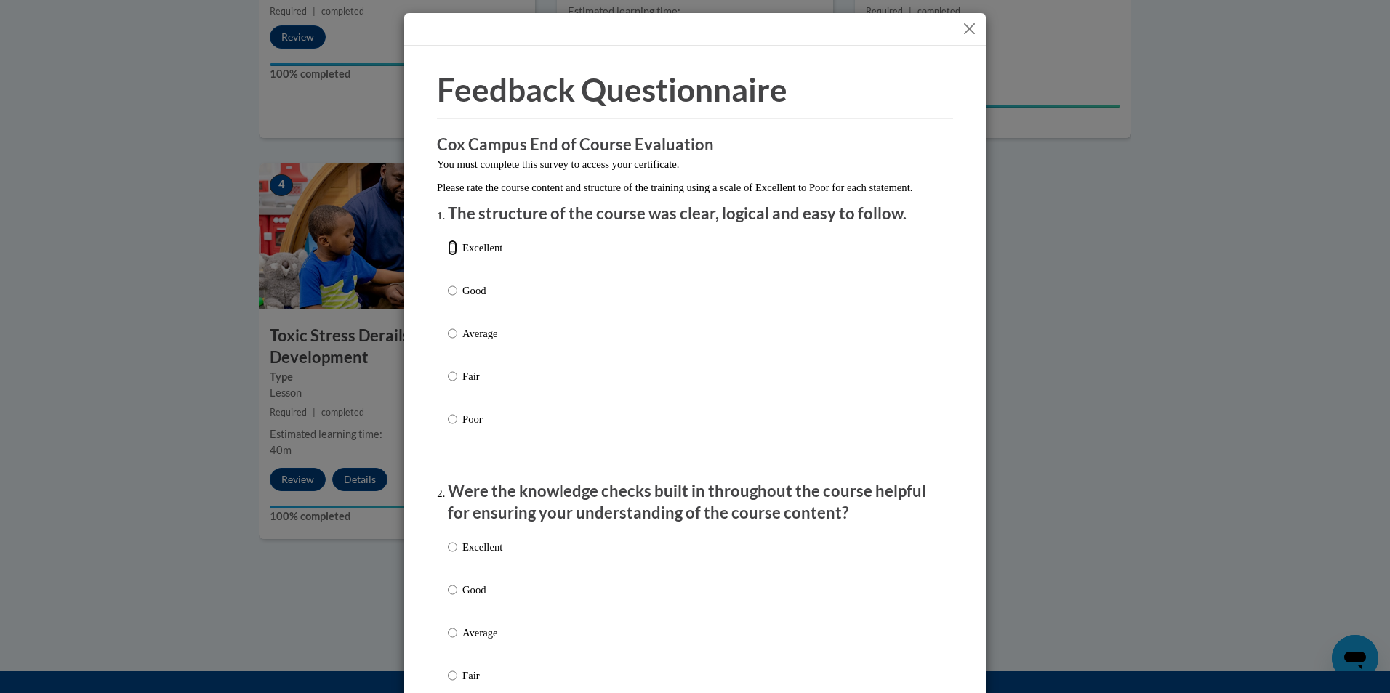
click at [448, 256] on input "Excellent" at bounding box center [452, 248] width 9 height 16
radio input "true"
click at [448, 555] on input "Excellent" at bounding box center [452, 547] width 9 height 16
radio input "true"
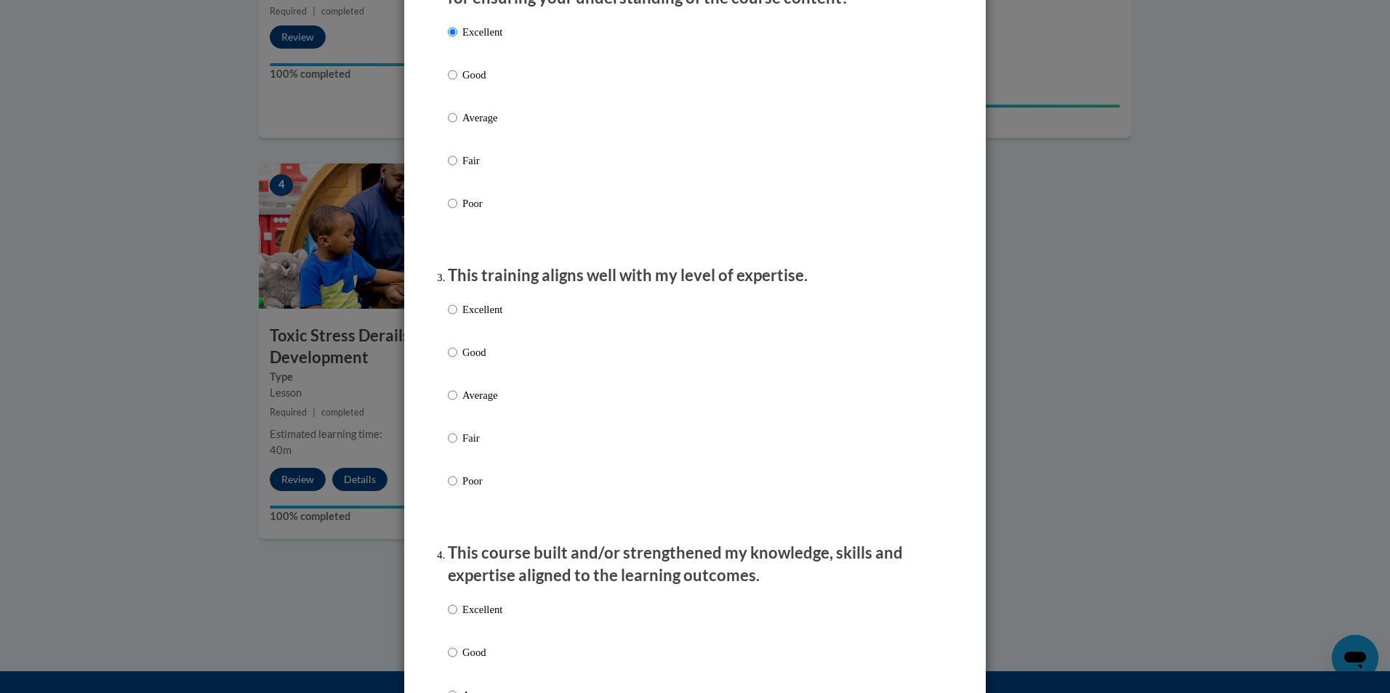
scroll to position [522, 0]
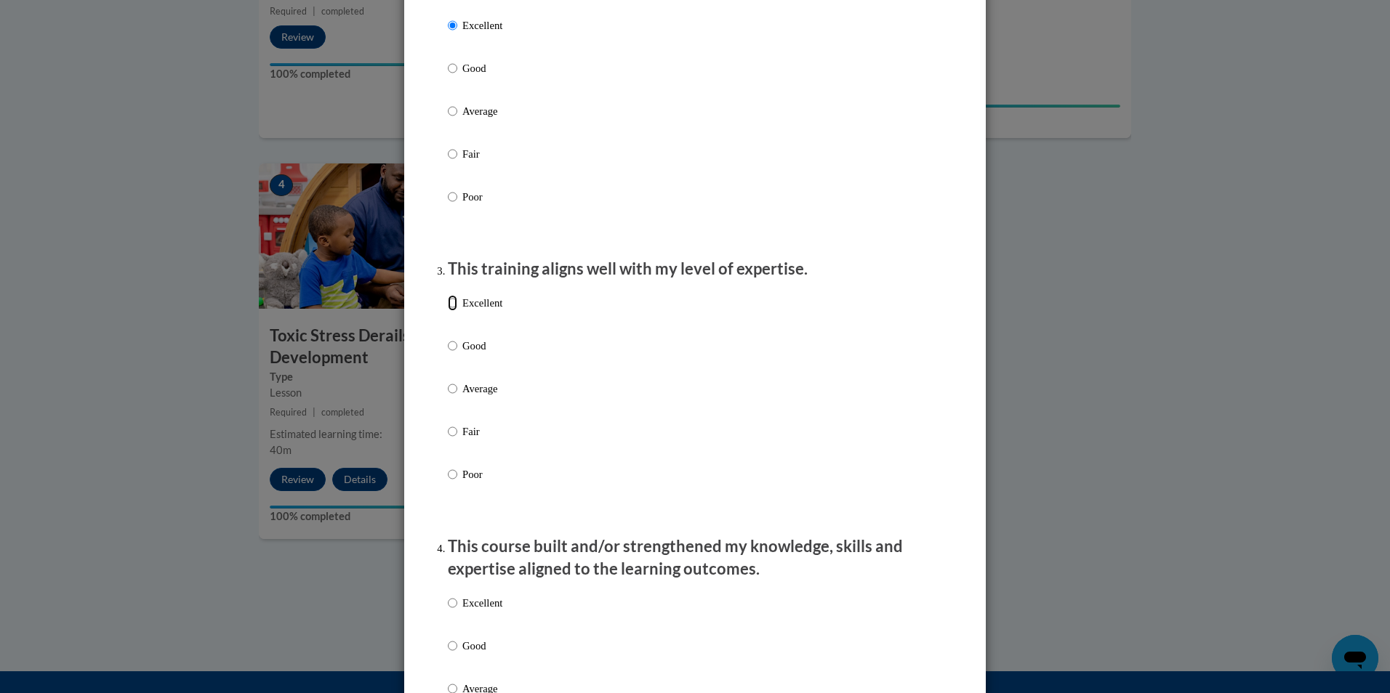
click at [451, 311] on input "Excellent" at bounding box center [452, 303] width 9 height 16
radio input "true"
click at [448, 611] on input "Excellent" at bounding box center [452, 603] width 9 height 16
radio input "true"
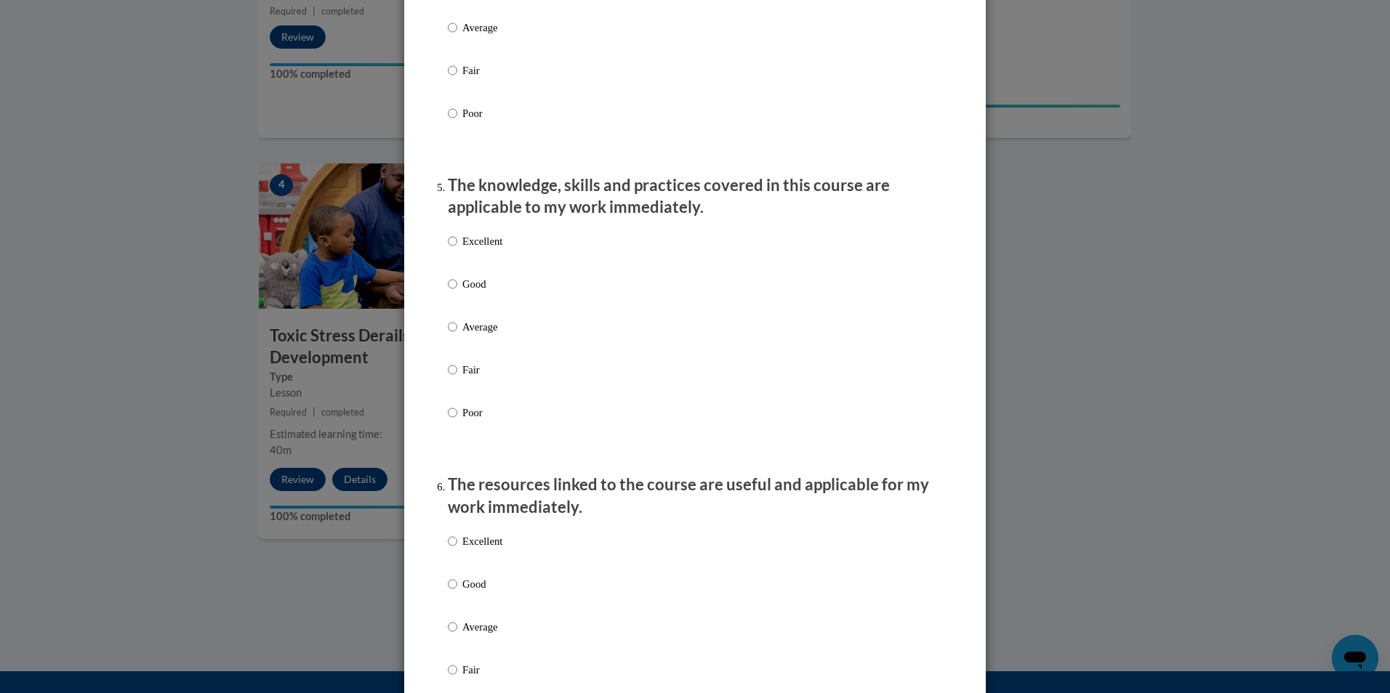
scroll to position [1219, 0]
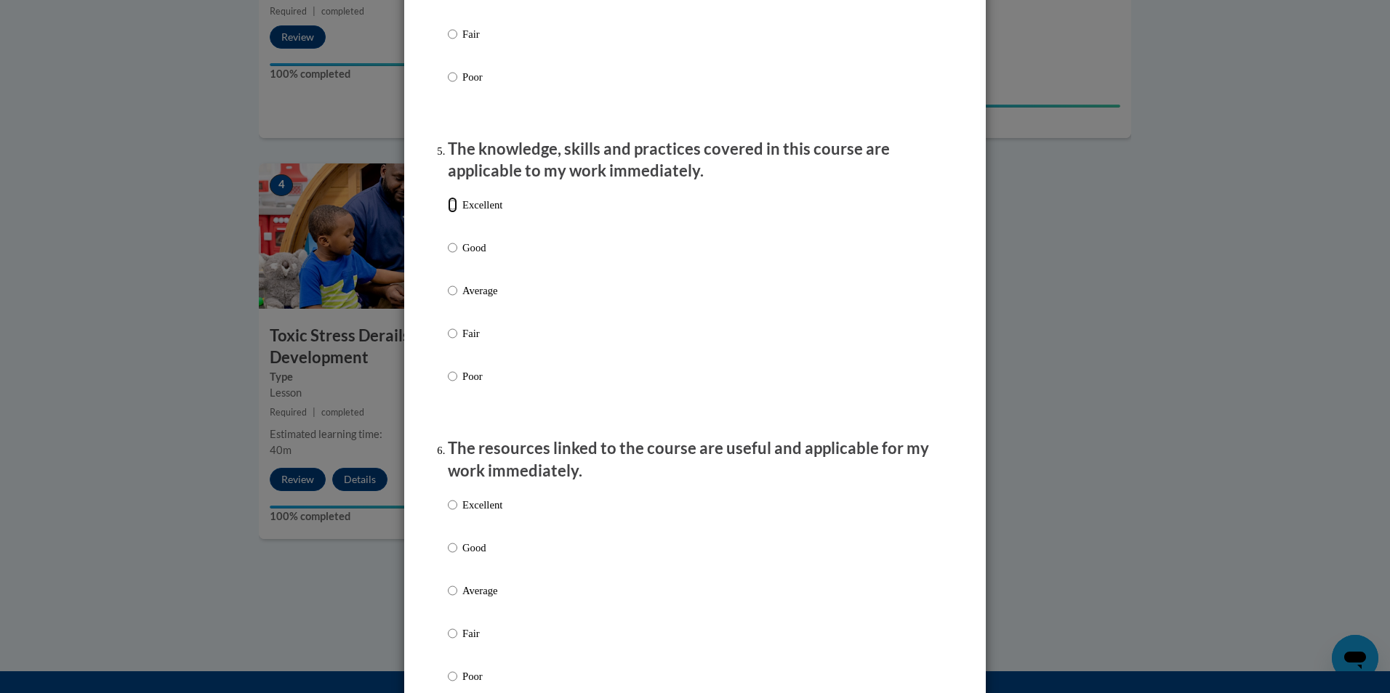
click at [448, 213] on input "Excellent" at bounding box center [452, 205] width 9 height 16
radio input "true"
click at [449, 513] on input "Excellent" at bounding box center [452, 505] width 9 height 16
radio input "true"
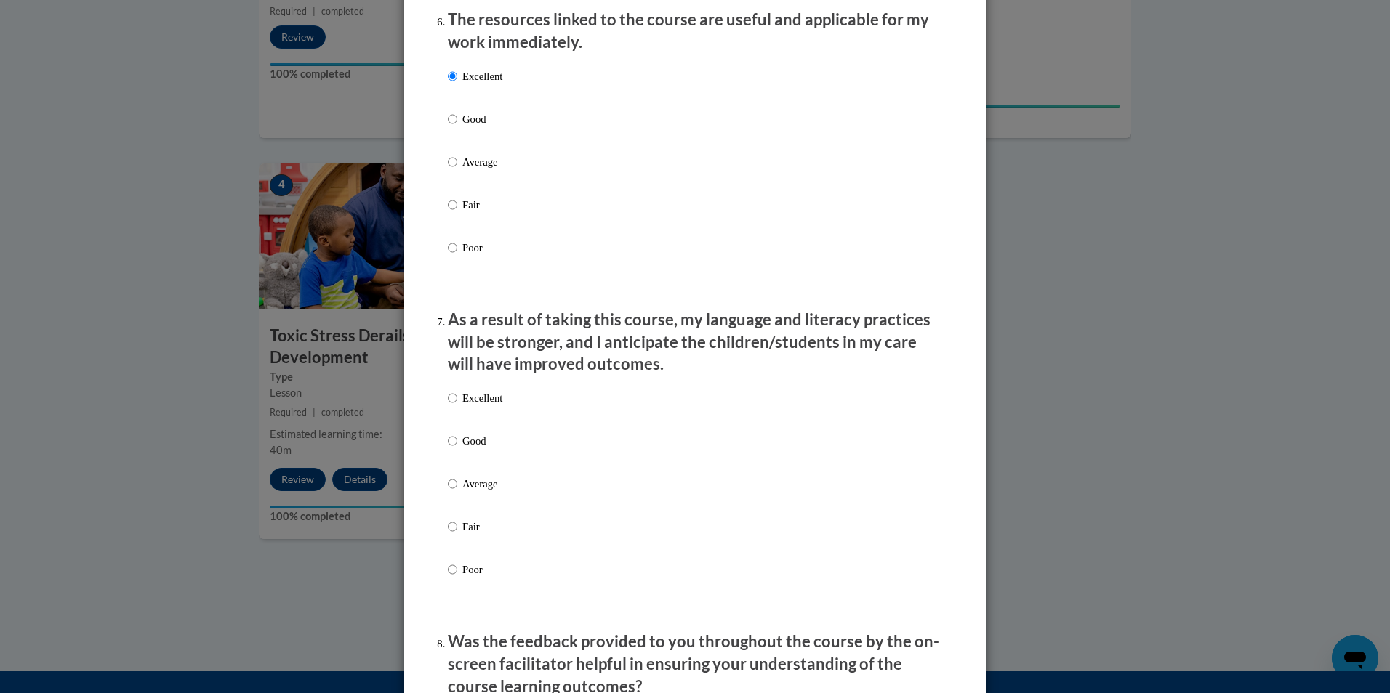
scroll to position [1705, 0]
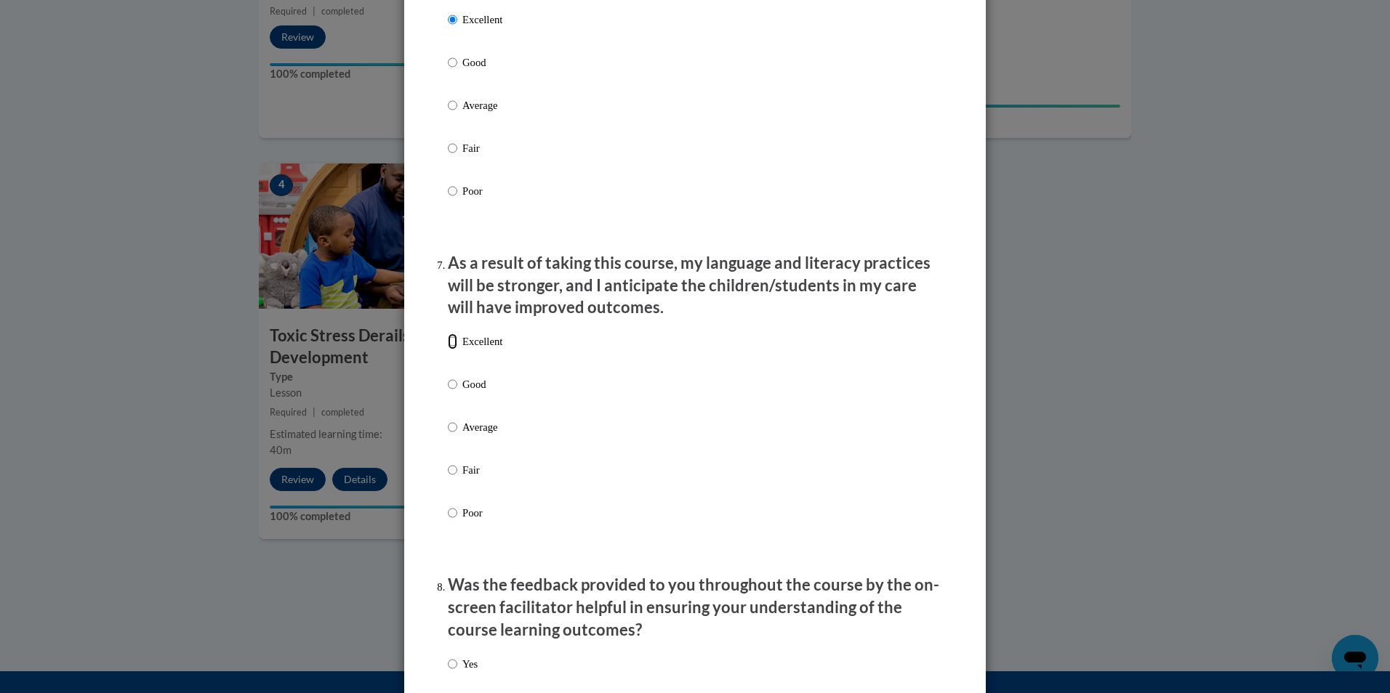
click at [448, 350] on input "Excellent" at bounding box center [452, 342] width 9 height 16
radio input "true"
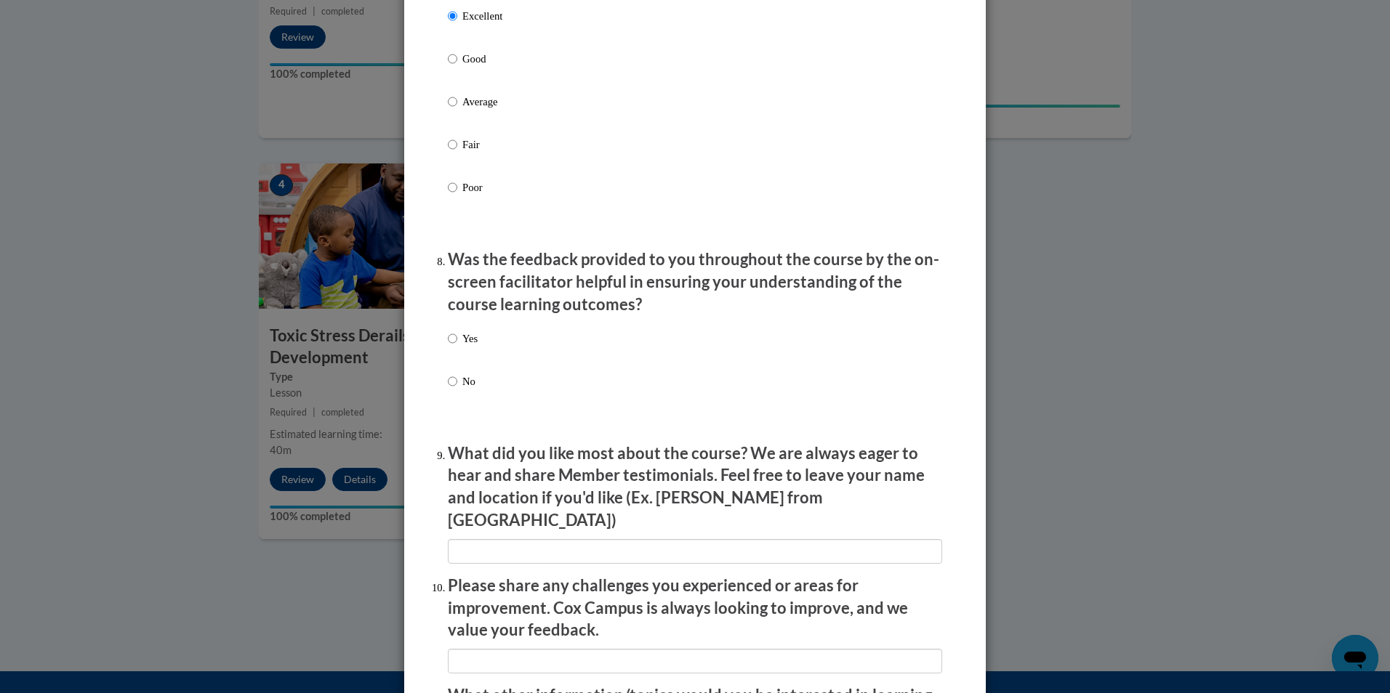
scroll to position [2034, 0]
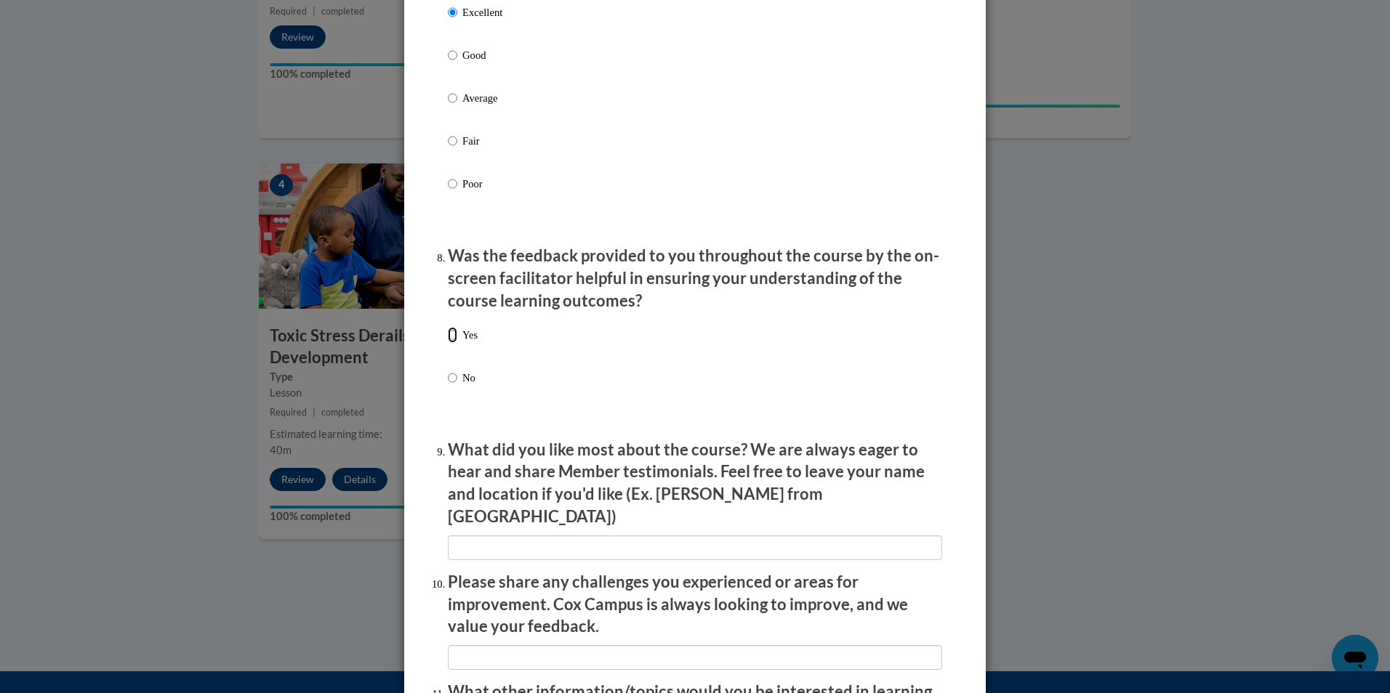
click at [450, 343] on input "Yes" at bounding box center [452, 335] width 9 height 16
radio input "true"
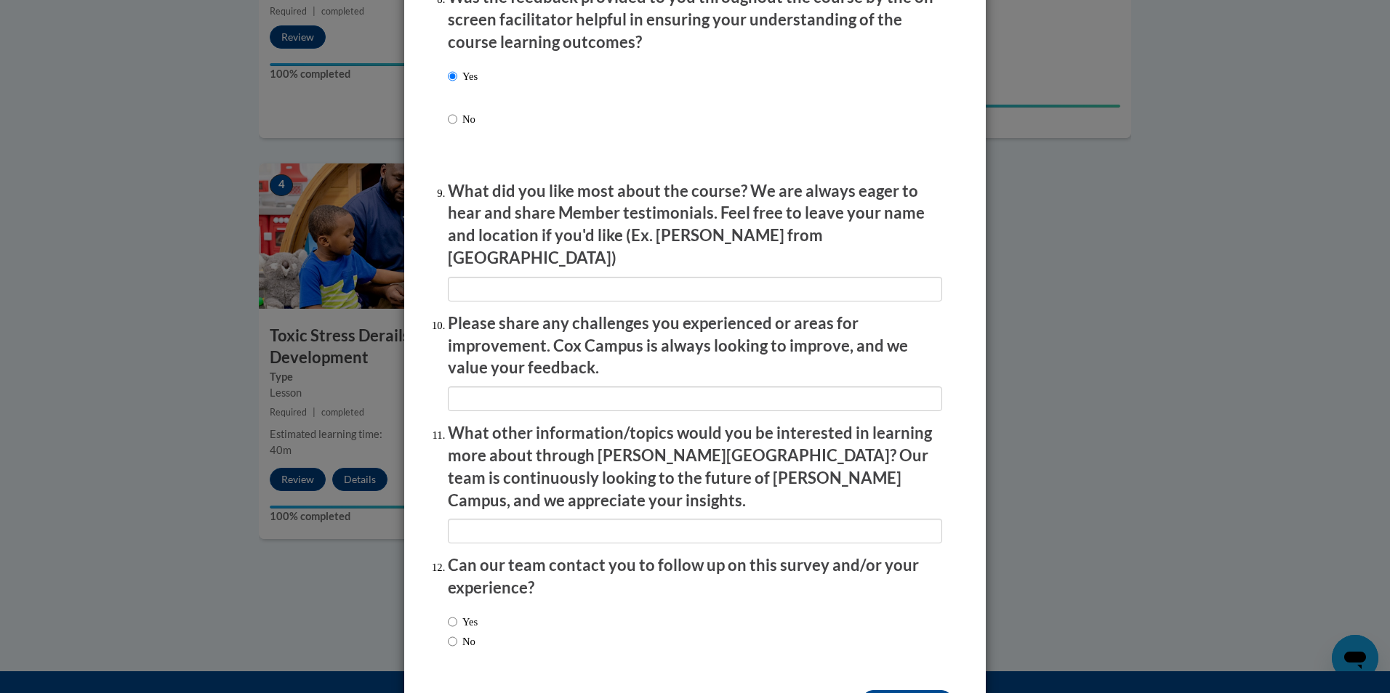
scroll to position [2326, 0]
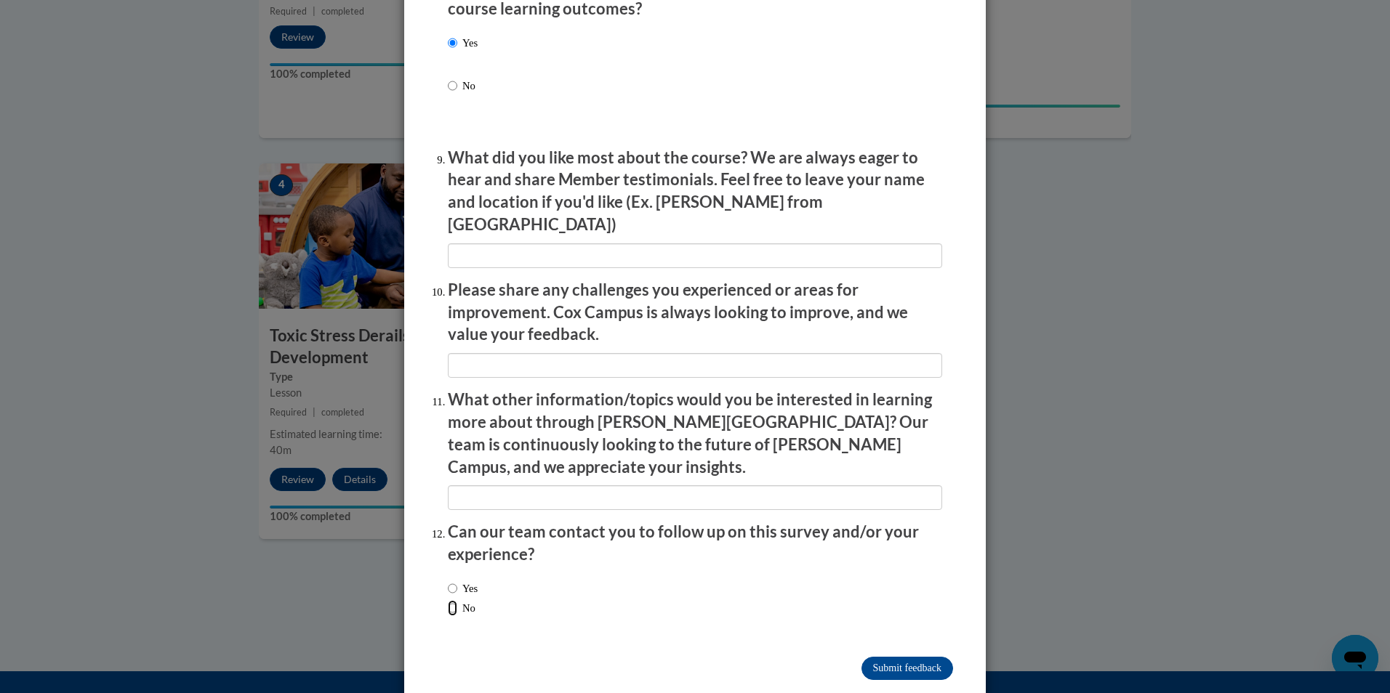
click at [448, 600] on input "No" at bounding box center [452, 608] width 9 height 16
radio input "true"
click at [878, 657] on input "Submit feedback" at bounding box center [907, 668] width 92 height 23
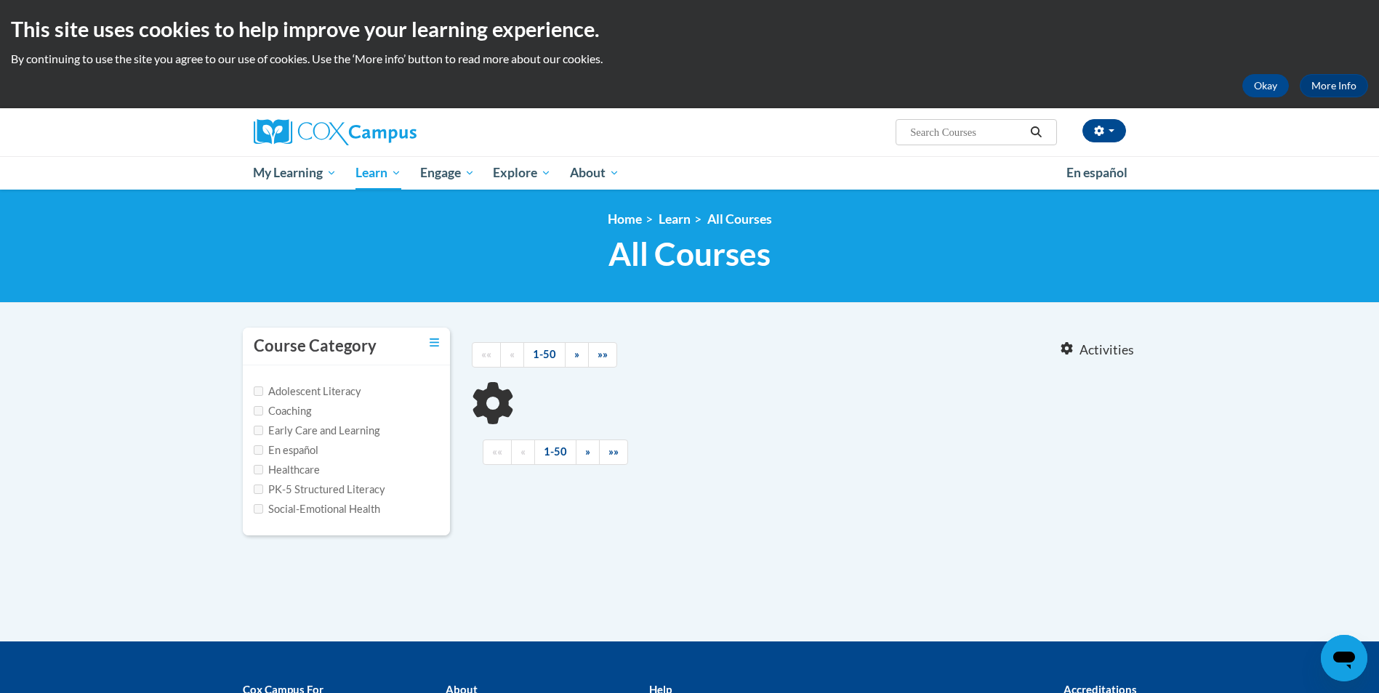
type input "building world"
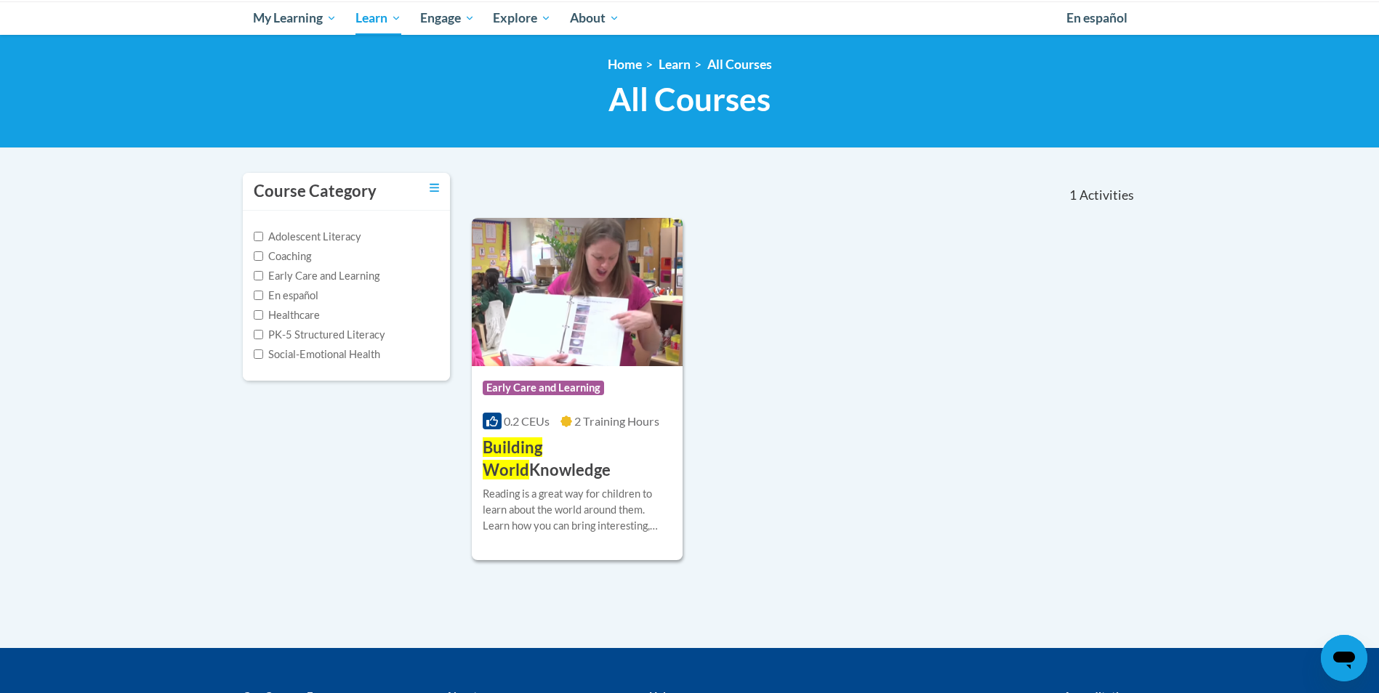
scroll to position [168, 0]
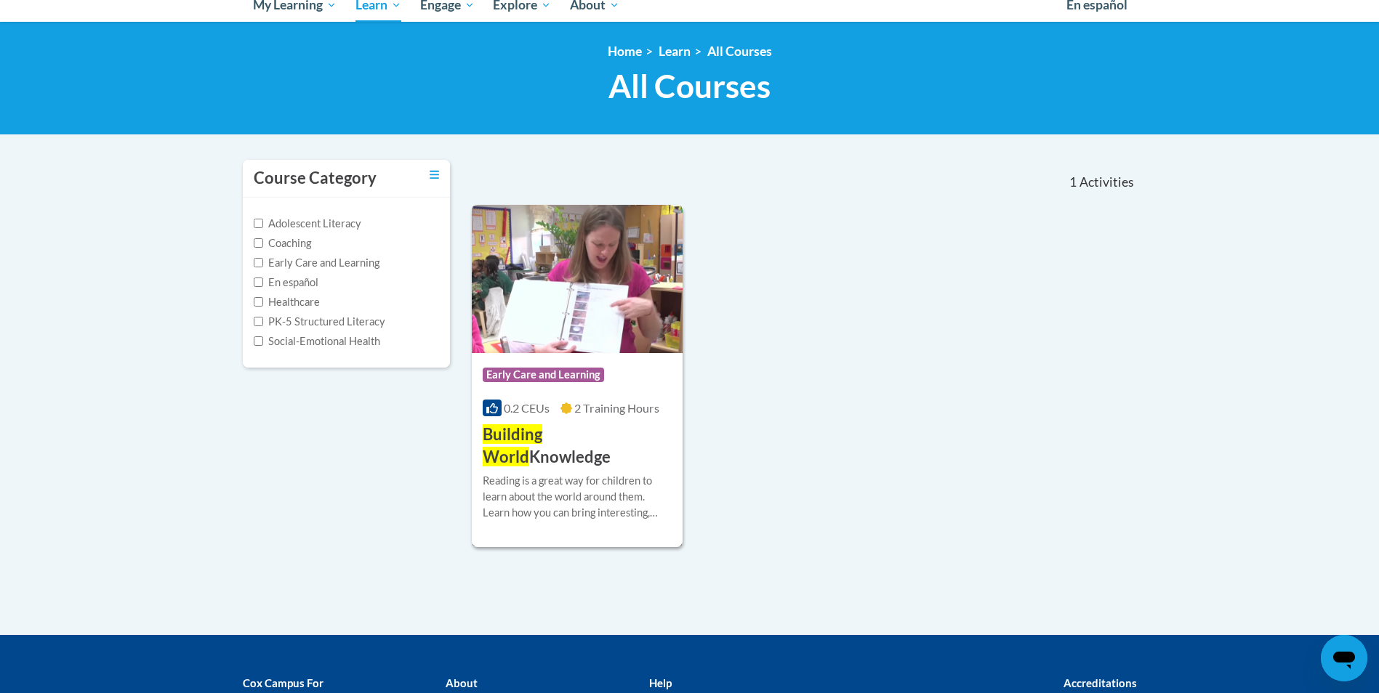
click at [527, 439] on span "Building World" at bounding box center [513, 445] width 60 height 42
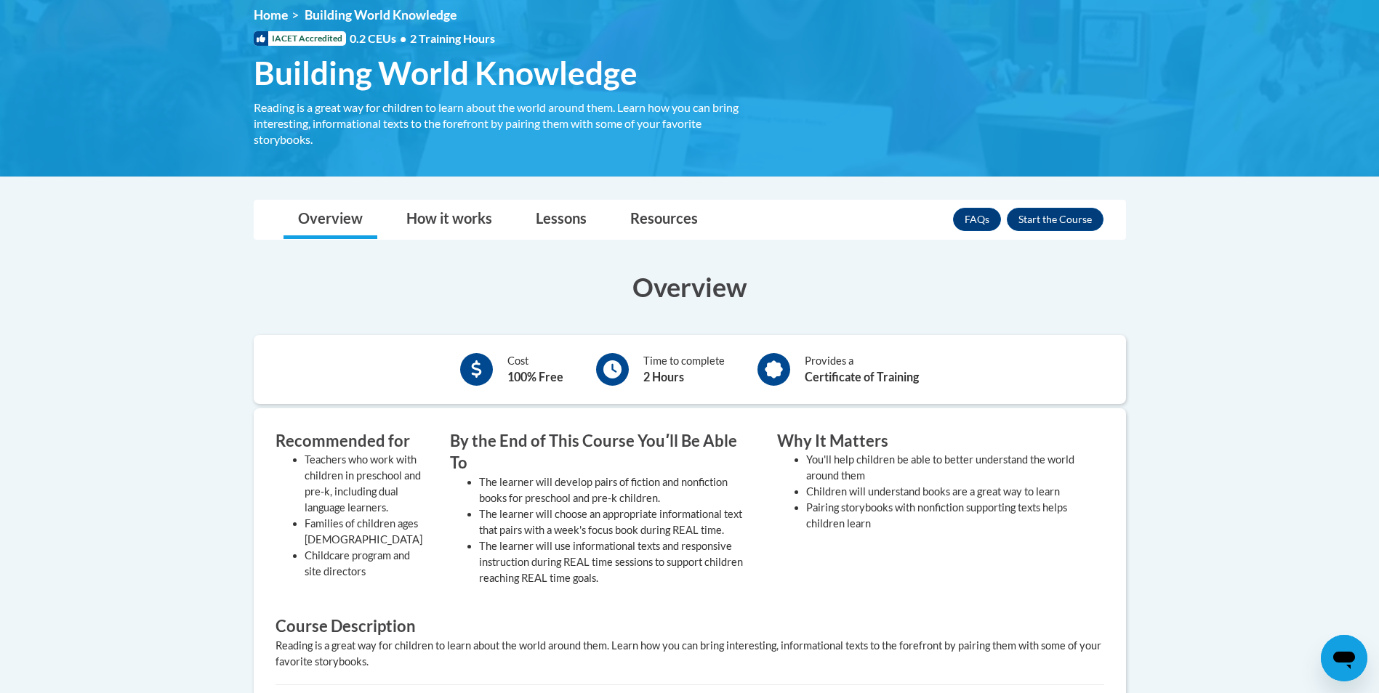
scroll to position [117, 0]
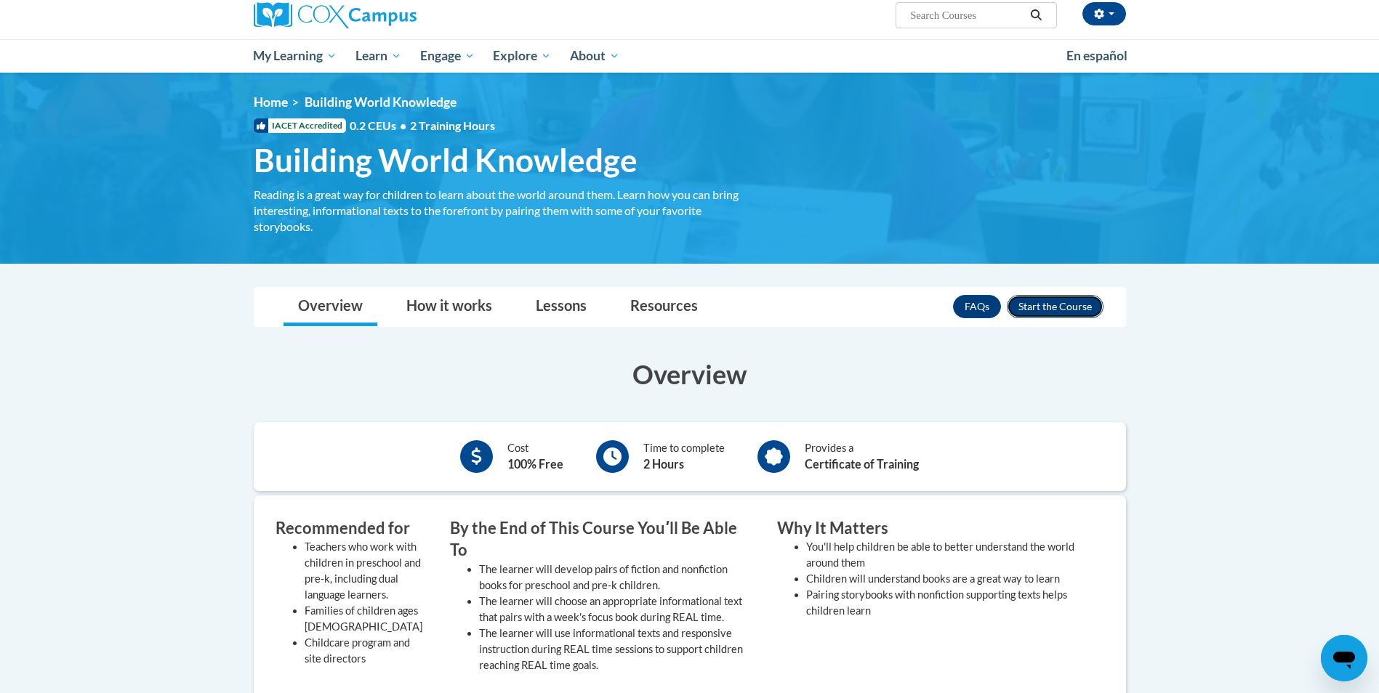
click at [1053, 303] on button "Enroll" at bounding box center [1055, 306] width 97 height 23
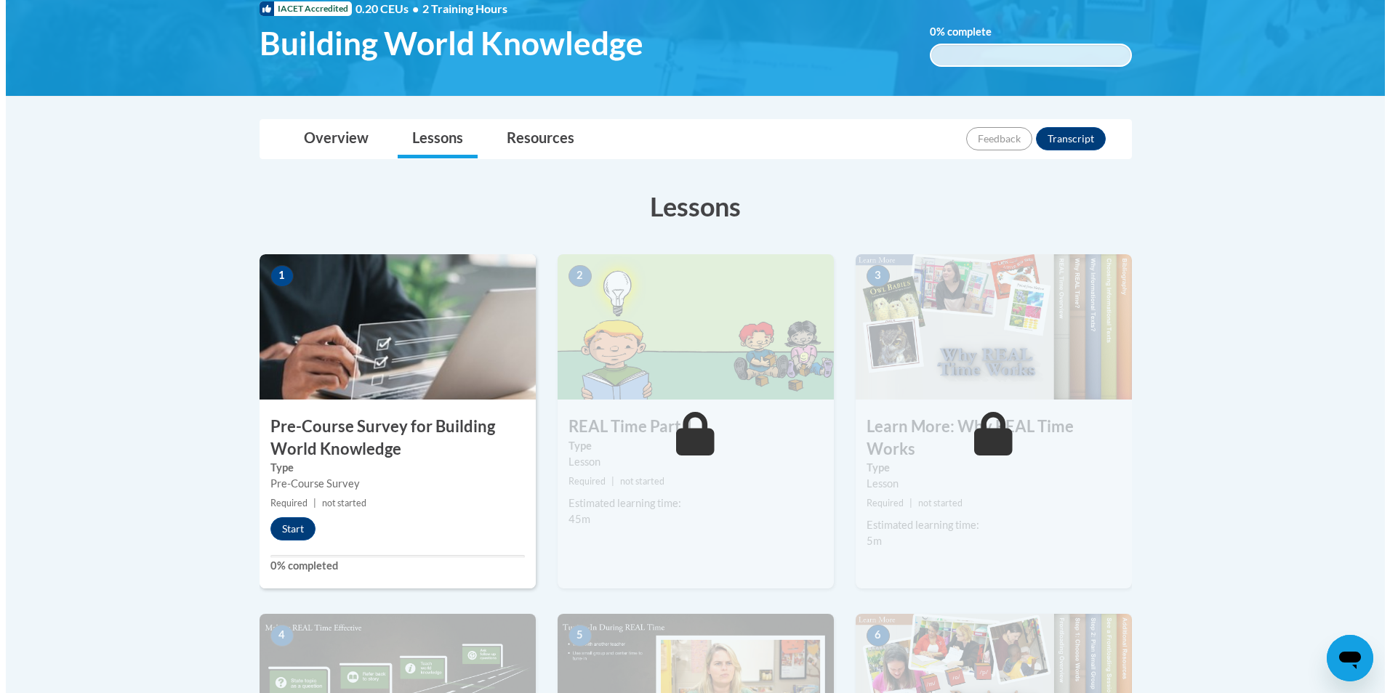
scroll to position [236, 0]
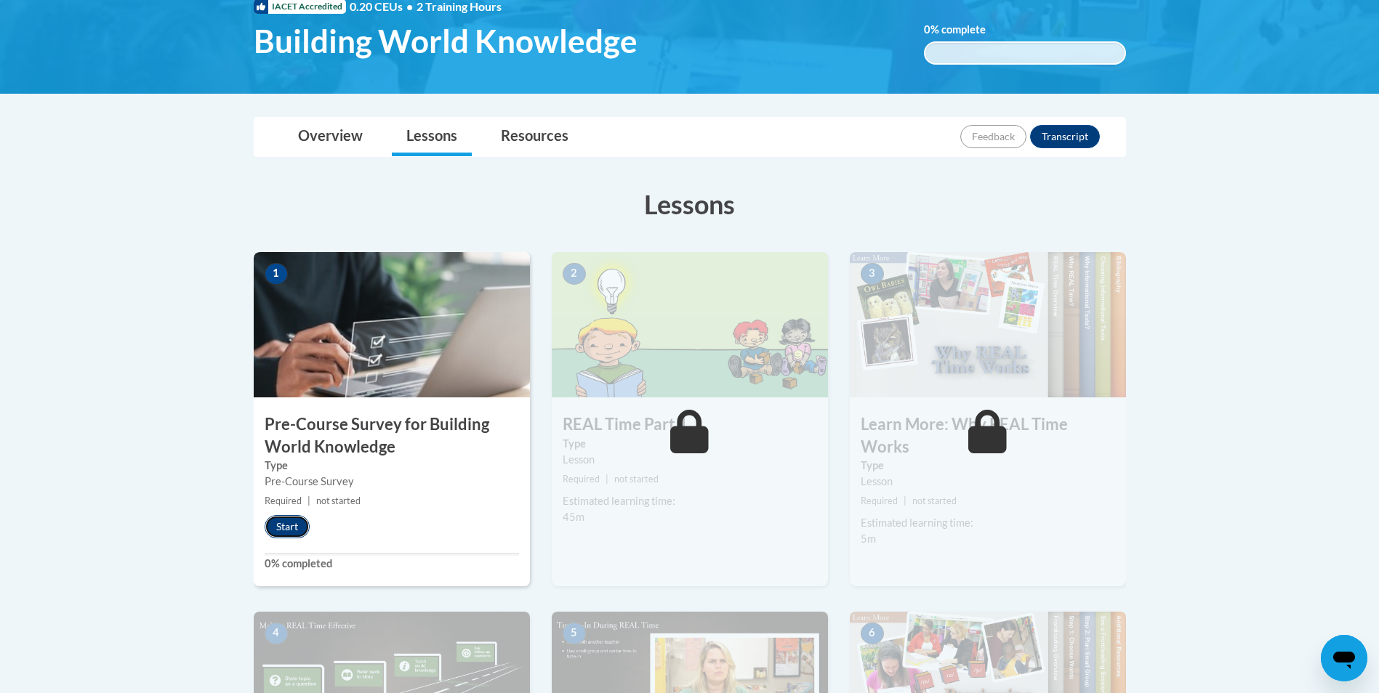
click at [284, 520] on button "Start" at bounding box center [287, 526] width 45 height 23
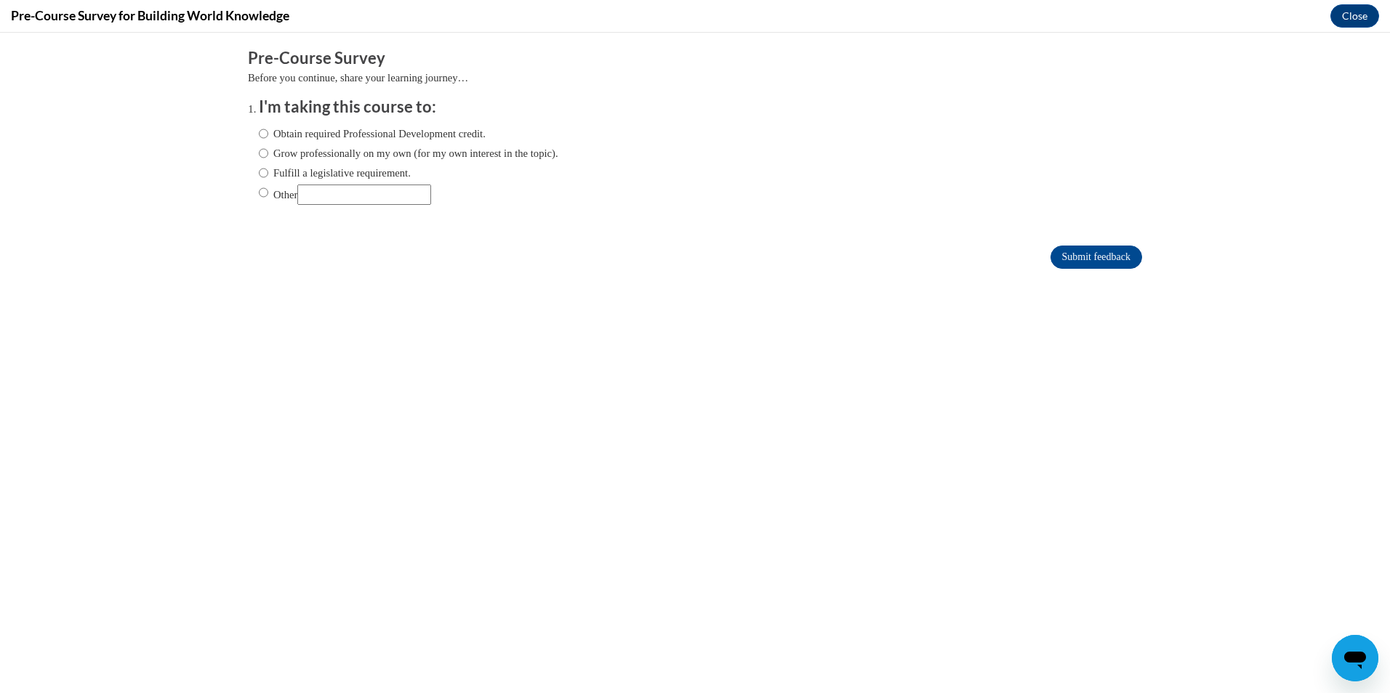
scroll to position [0, 0]
click at [259, 189] on input "Other" at bounding box center [263, 193] width 9 height 16
radio input "true"
click at [318, 192] on input "Other" at bounding box center [364, 195] width 134 height 20
type input "TRAINING"
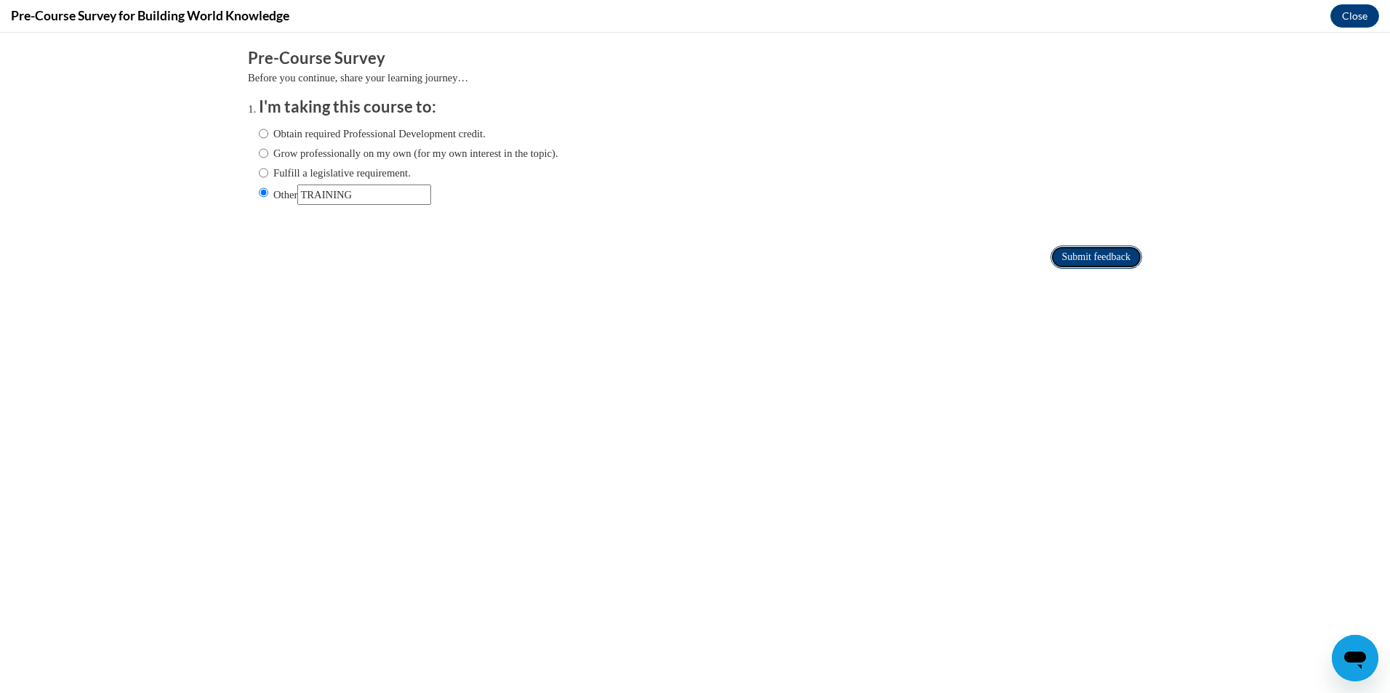
click at [1050, 259] on input "Submit feedback" at bounding box center [1096, 257] width 92 height 23
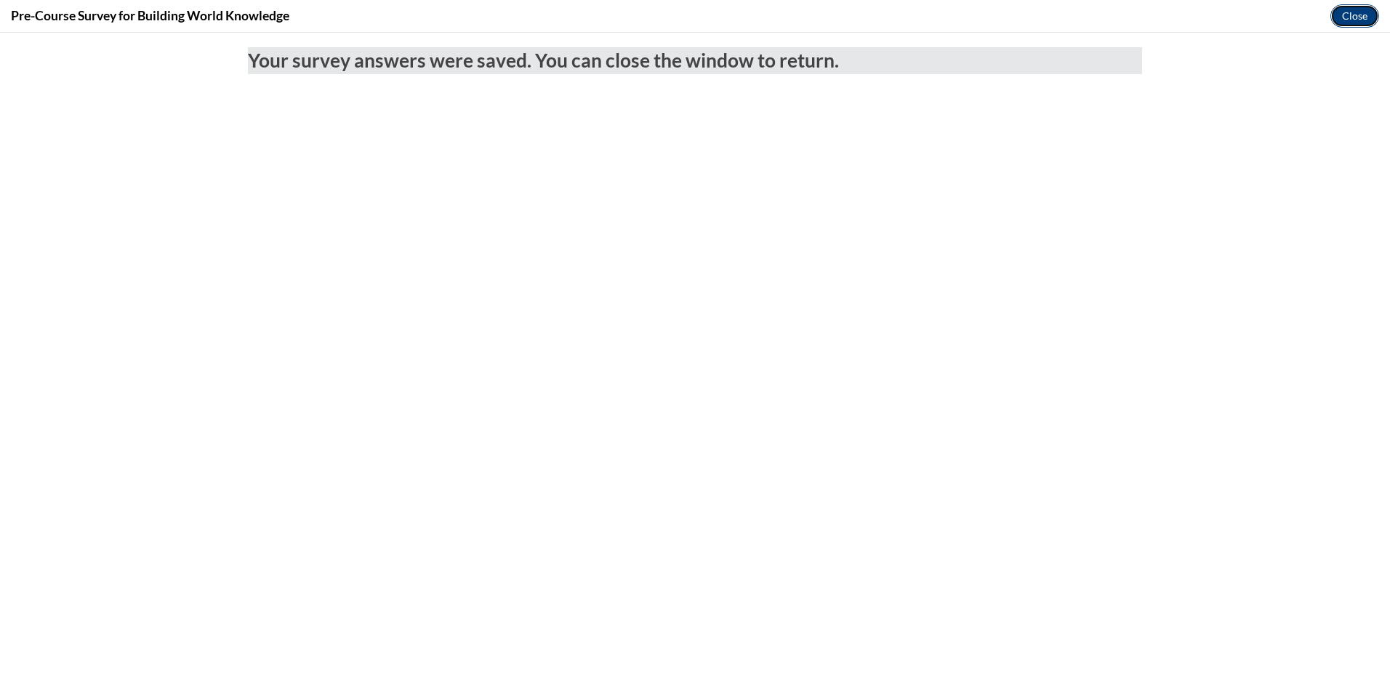
click at [1355, 25] on button "Close" at bounding box center [1354, 15] width 49 height 23
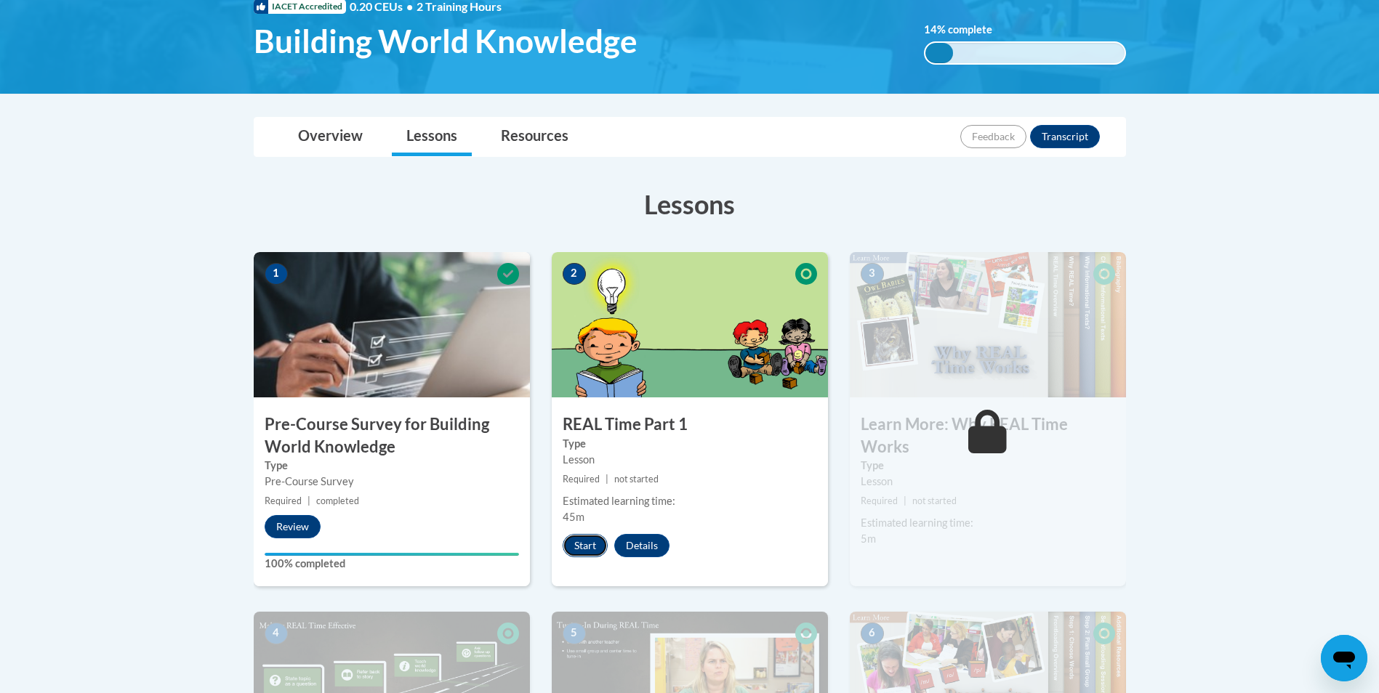
click at [578, 544] on button "Start" at bounding box center [584, 545] width 45 height 23
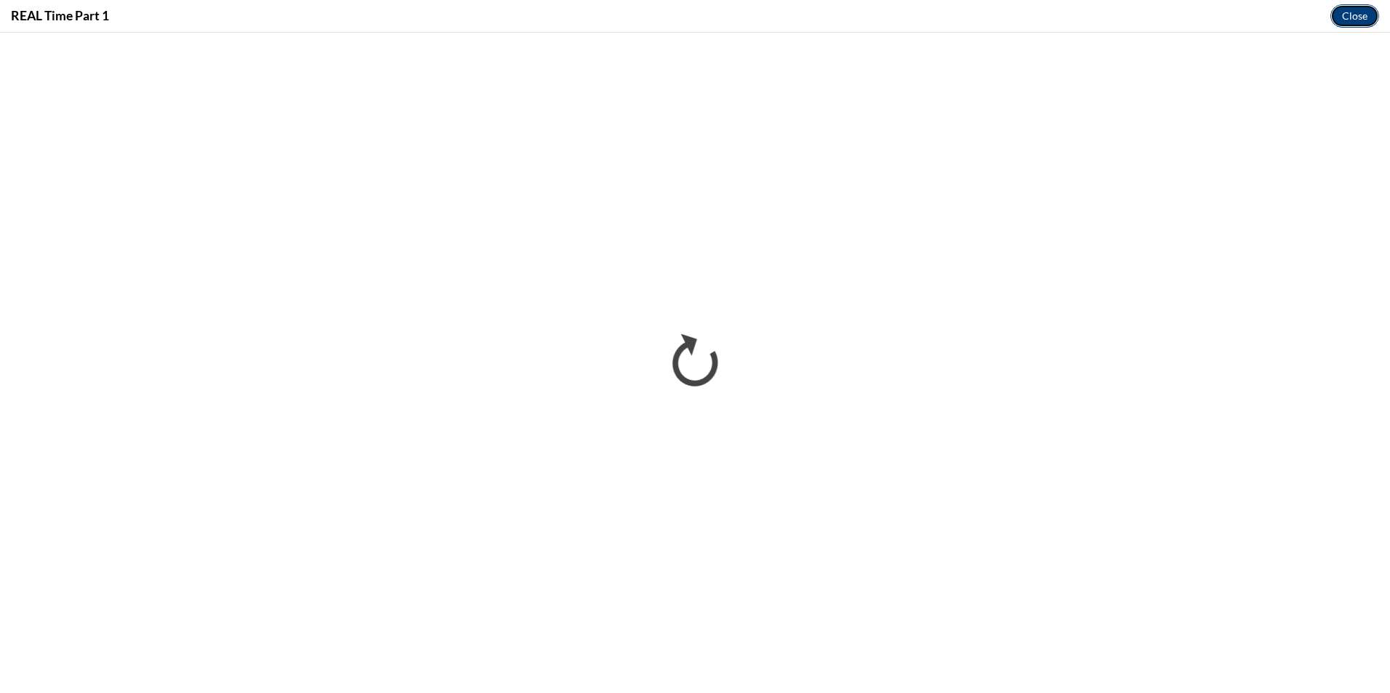
click at [1360, 14] on button "Close" at bounding box center [1354, 15] width 49 height 23
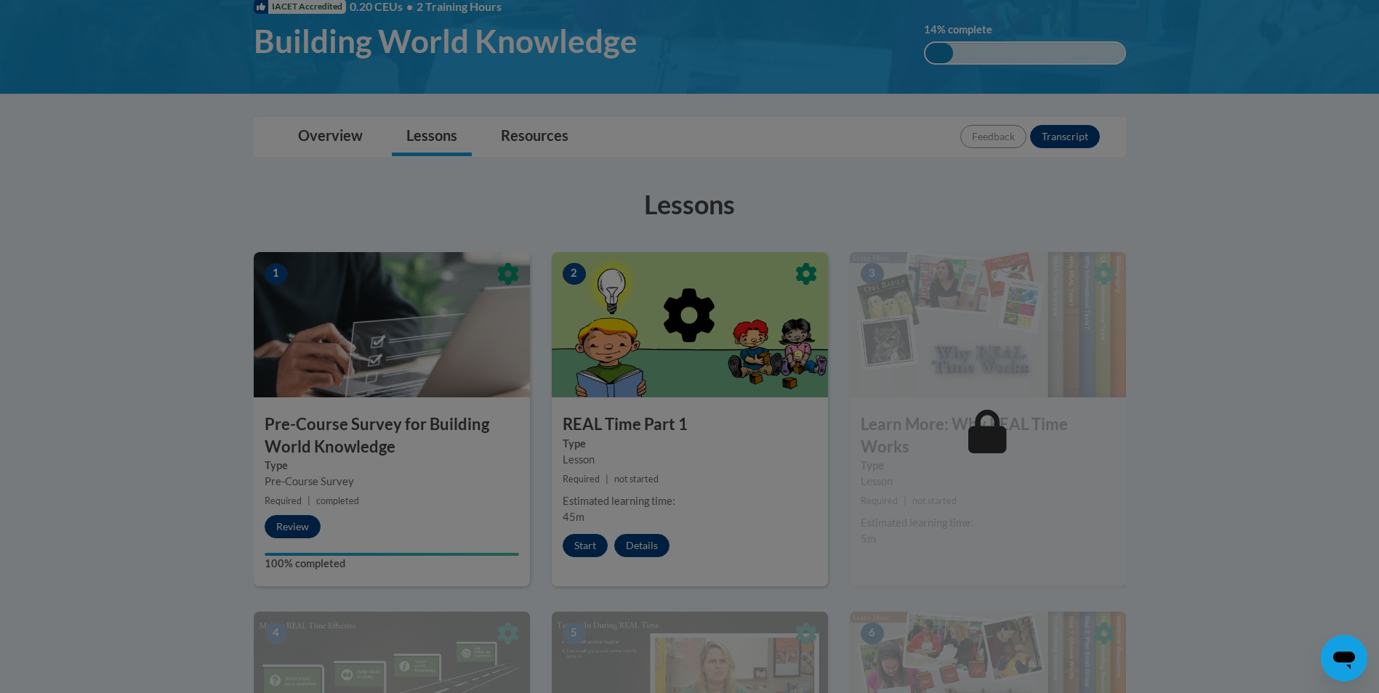
click at [583, 545] on div at bounding box center [689, 346] width 1379 height 693
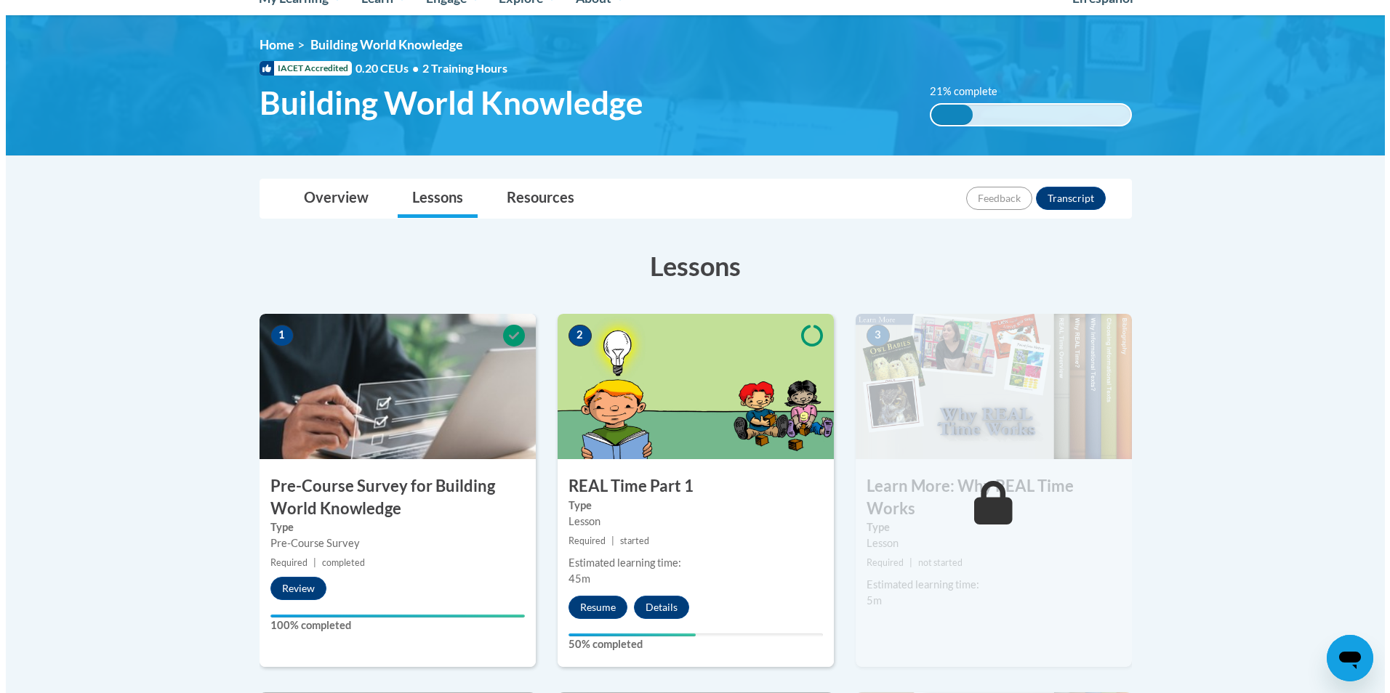
scroll to position [242, 0]
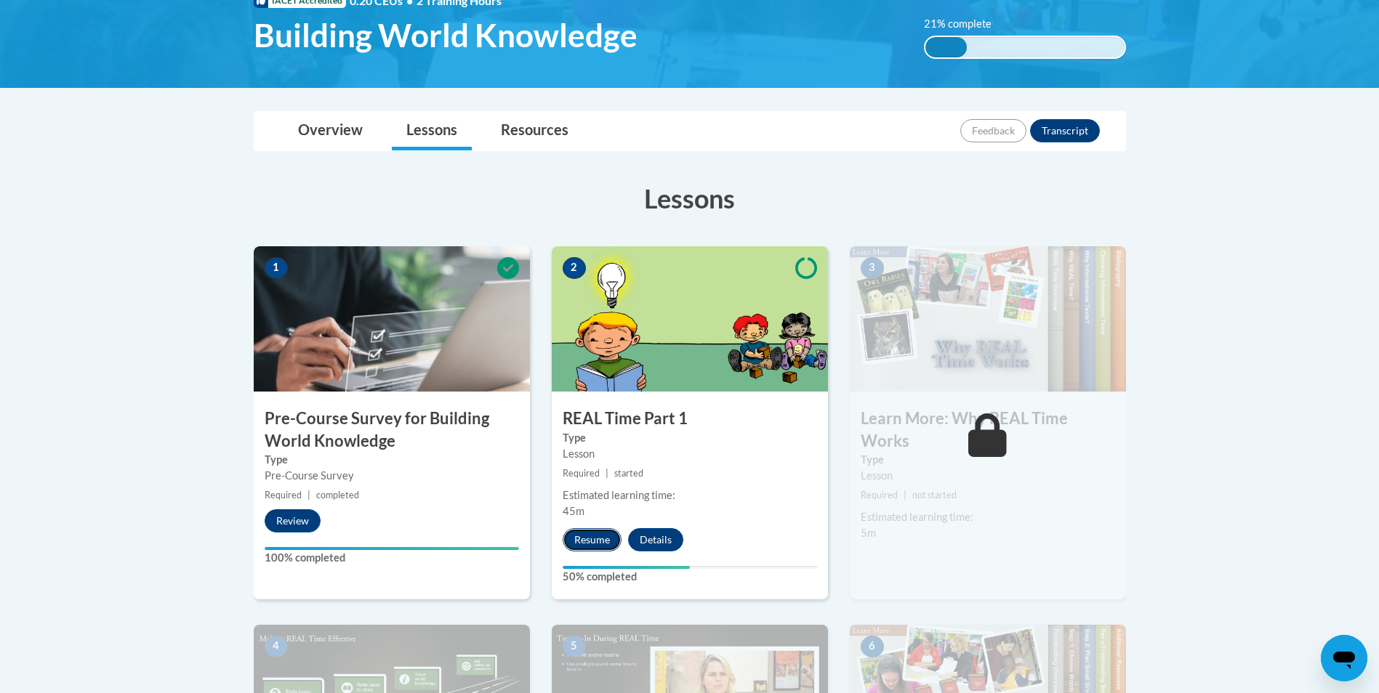
click at [602, 536] on button "Resume" at bounding box center [591, 539] width 59 height 23
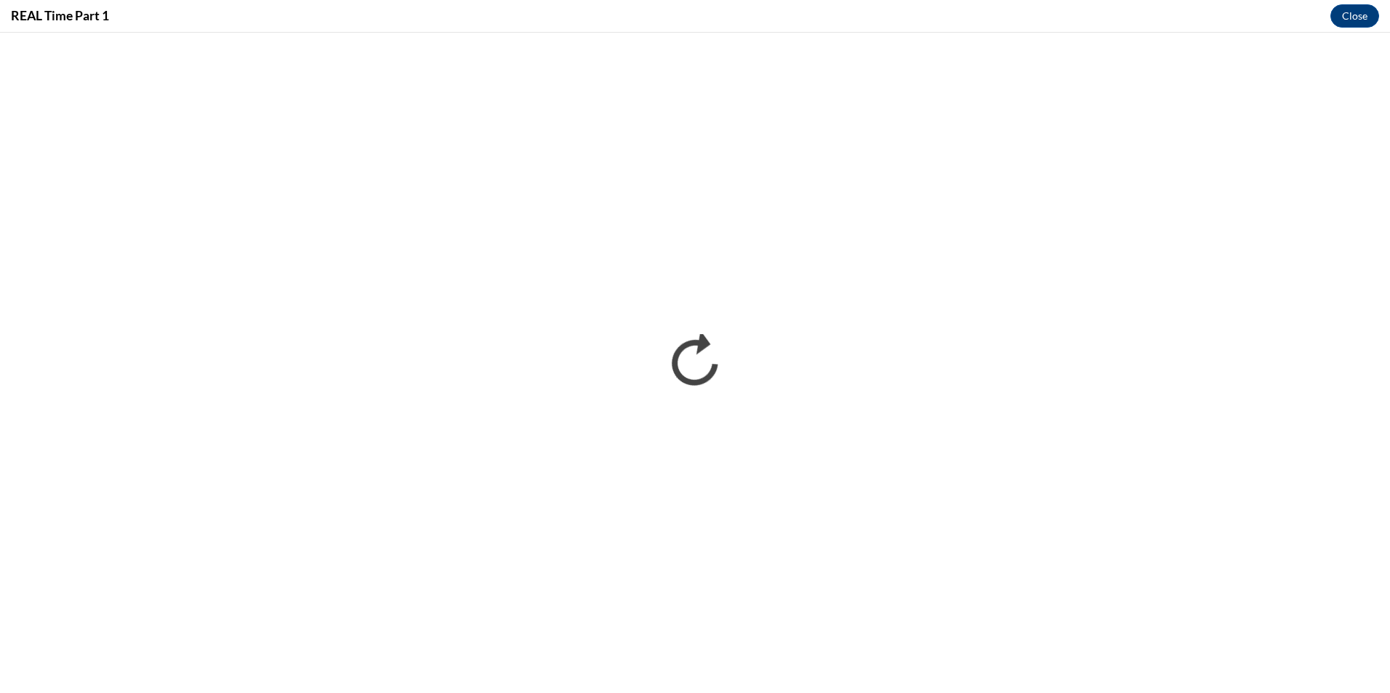
scroll to position [0, 0]
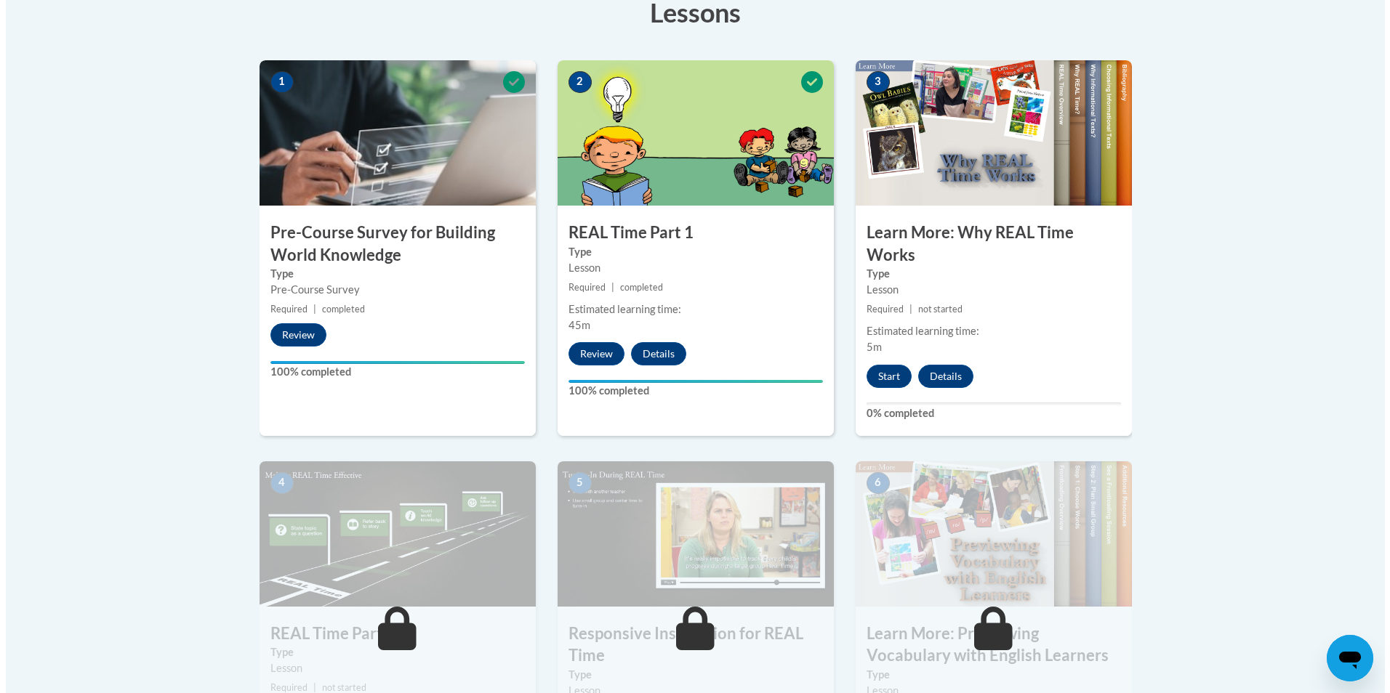
scroll to position [430, 0]
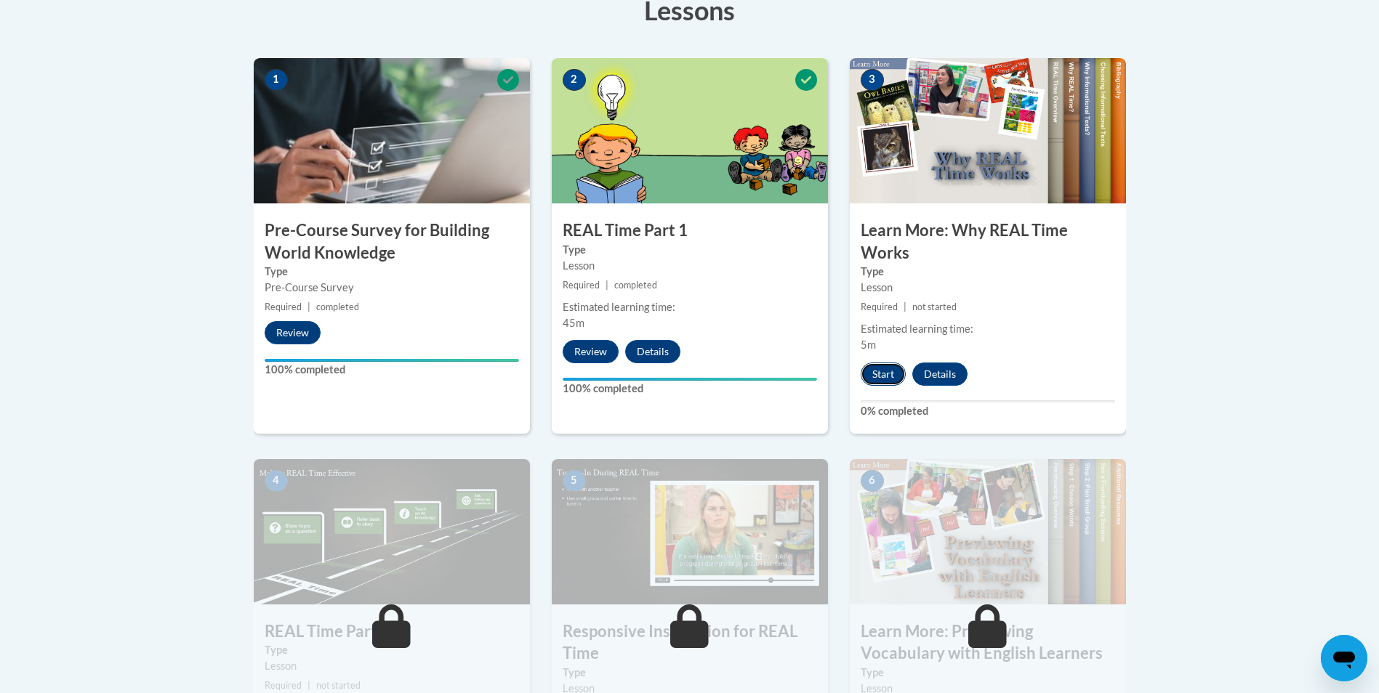
click at [875, 374] on button "Start" at bounding box center [882, 374] width 45 height 23
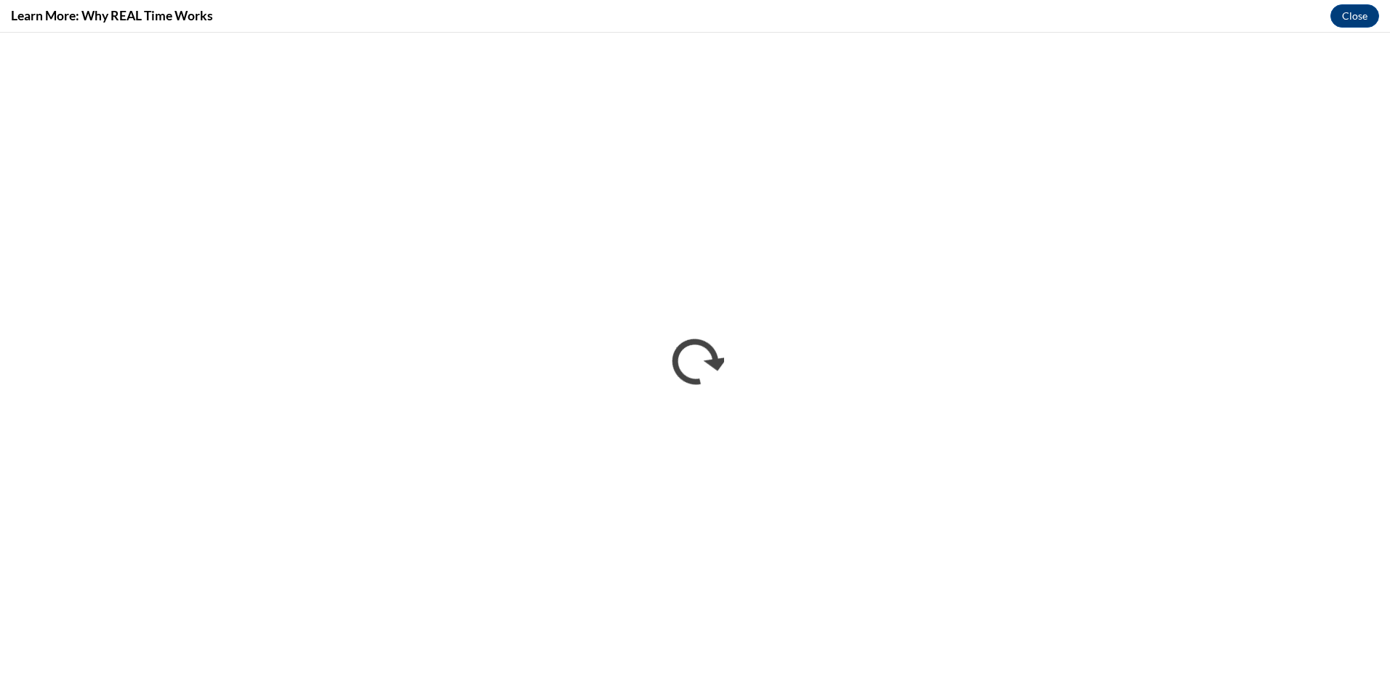
scroll to position [0, 0]
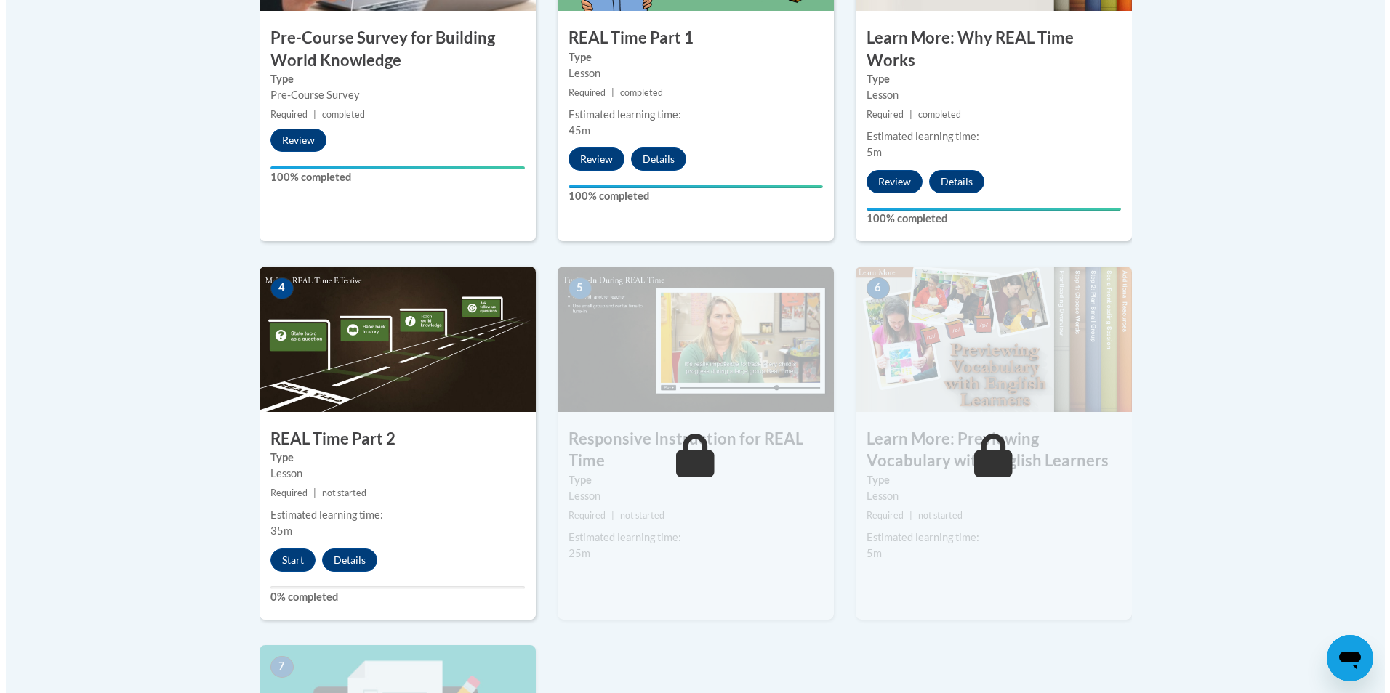
scroll to position [625, 0]
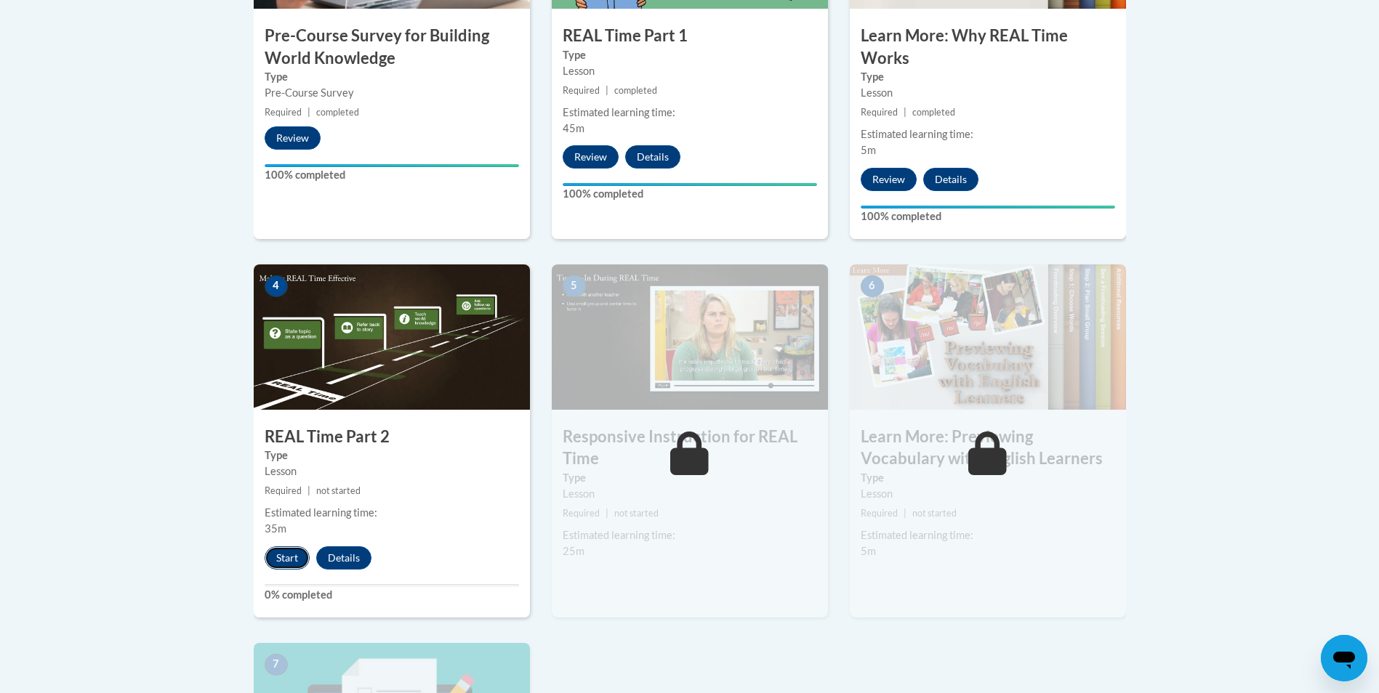
click at [293, 560] on button "Start" at bounding box center [287, 558] width 45 height 23
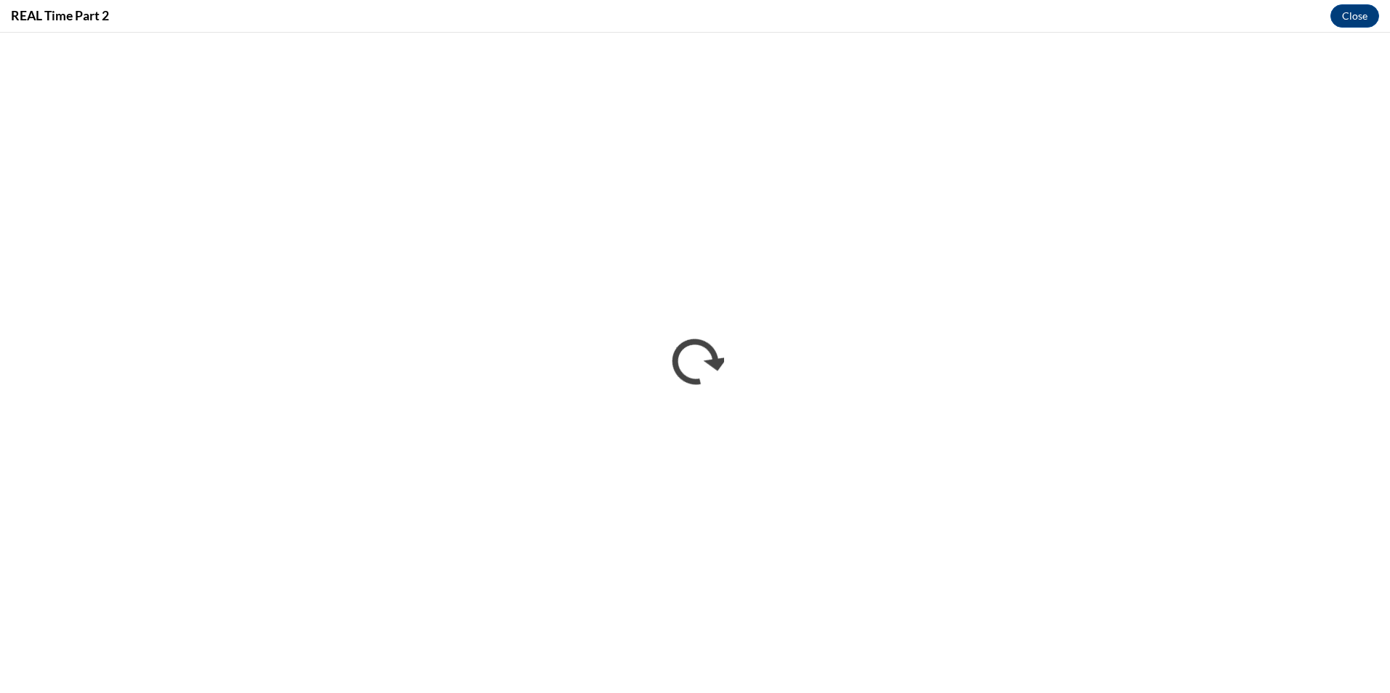
scroll to position [0, 0]
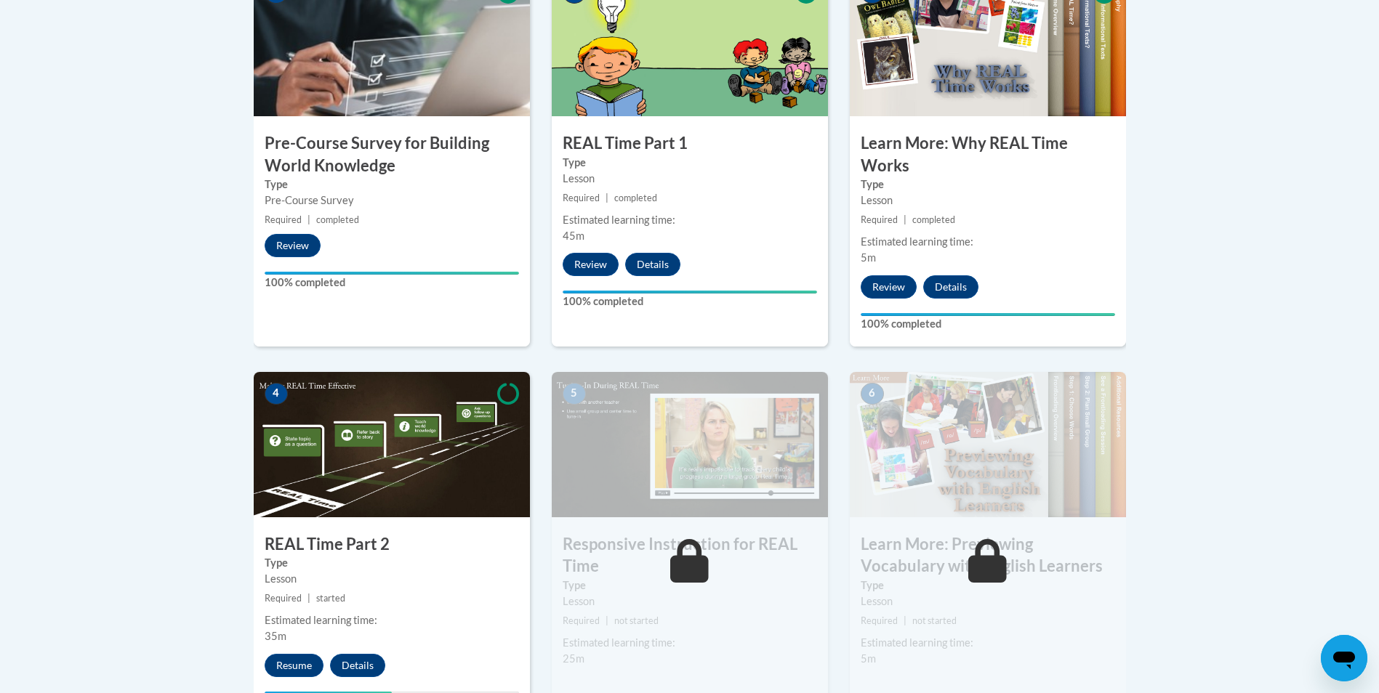
scroll to position [618, 0]
